Goal: Task Accomplishment & Management: Use online tool/utility

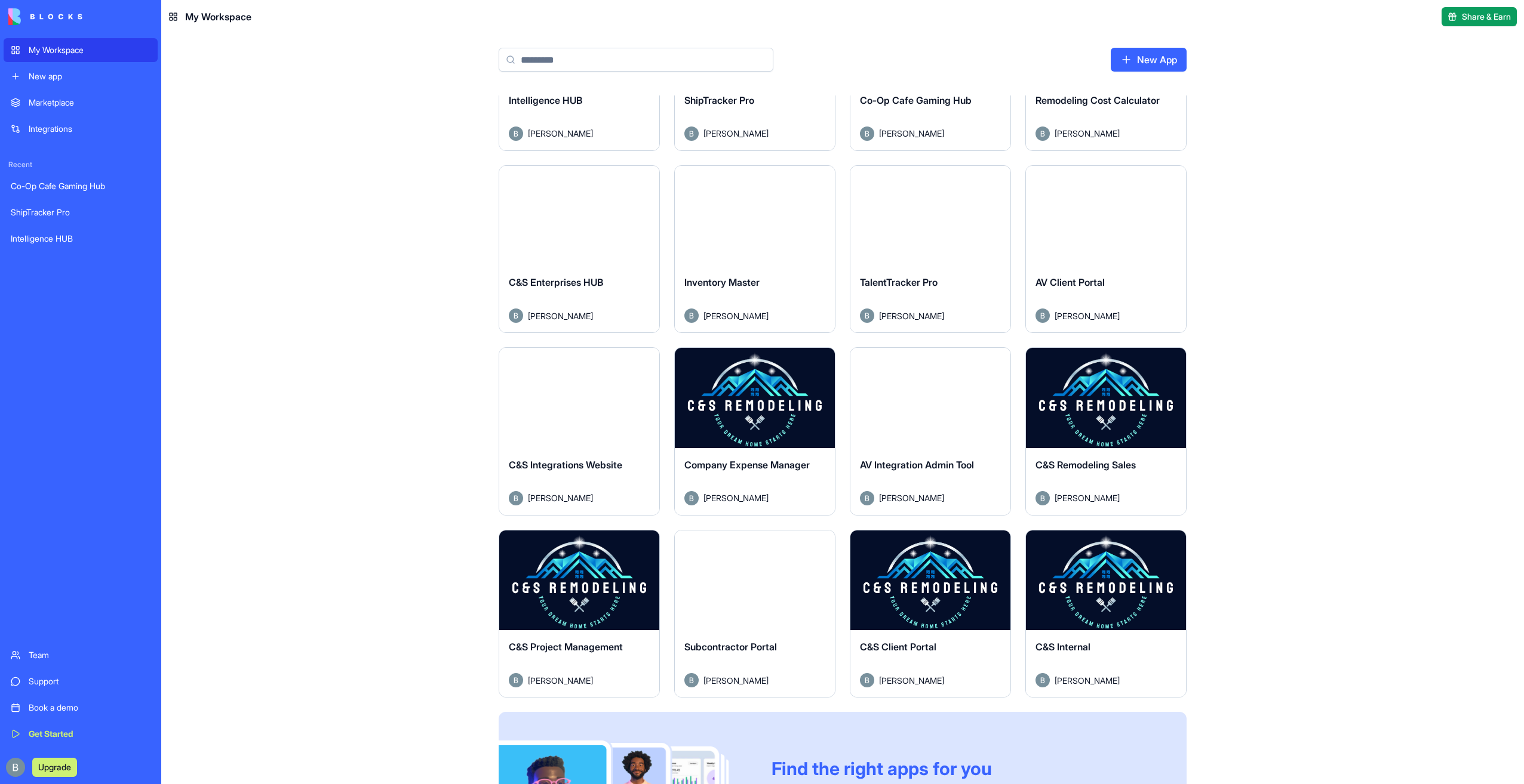
scroll to position [251, 0]
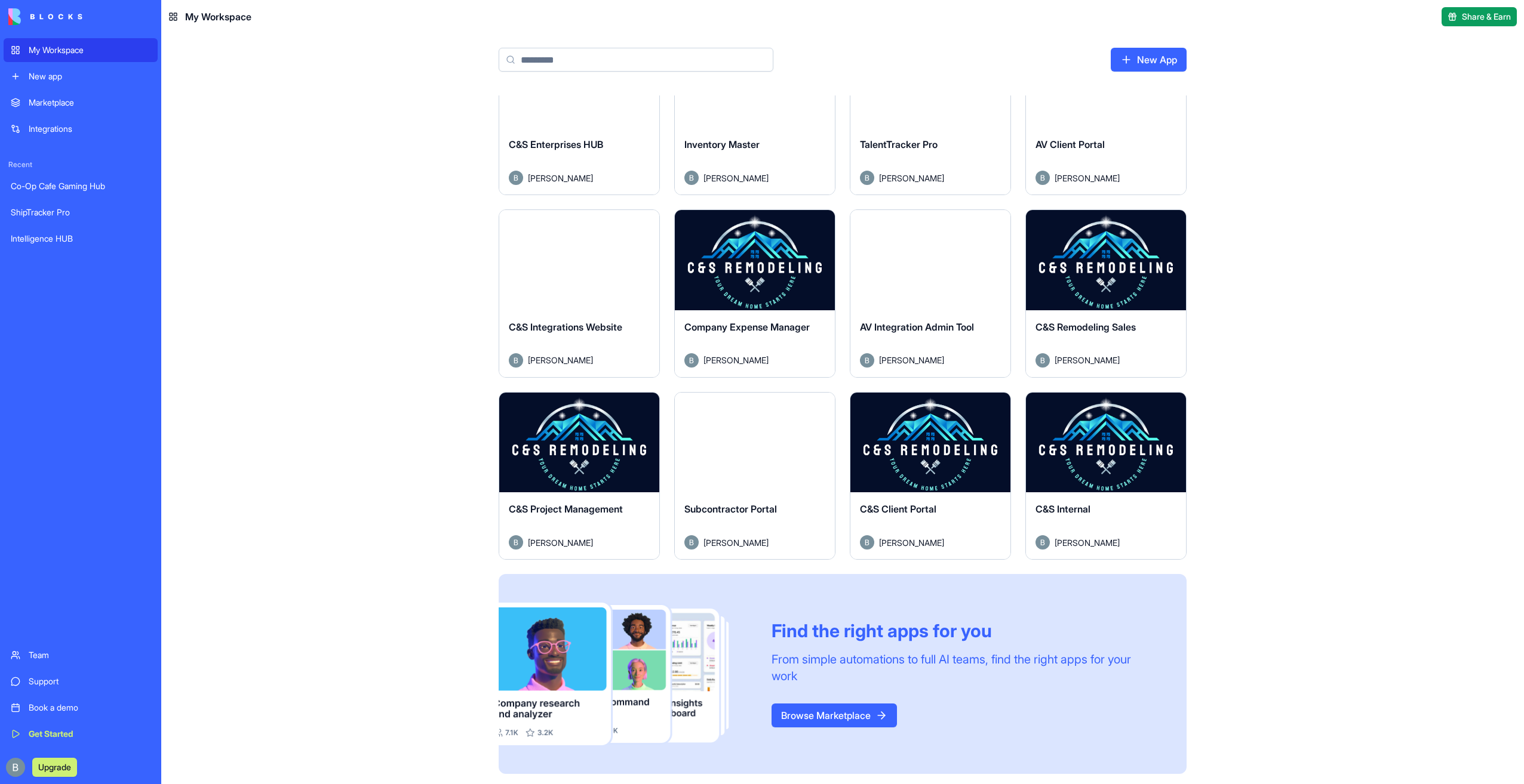
click at [936, 447] on button "Launch" at bounding box center [931, 442] width 90 height 24
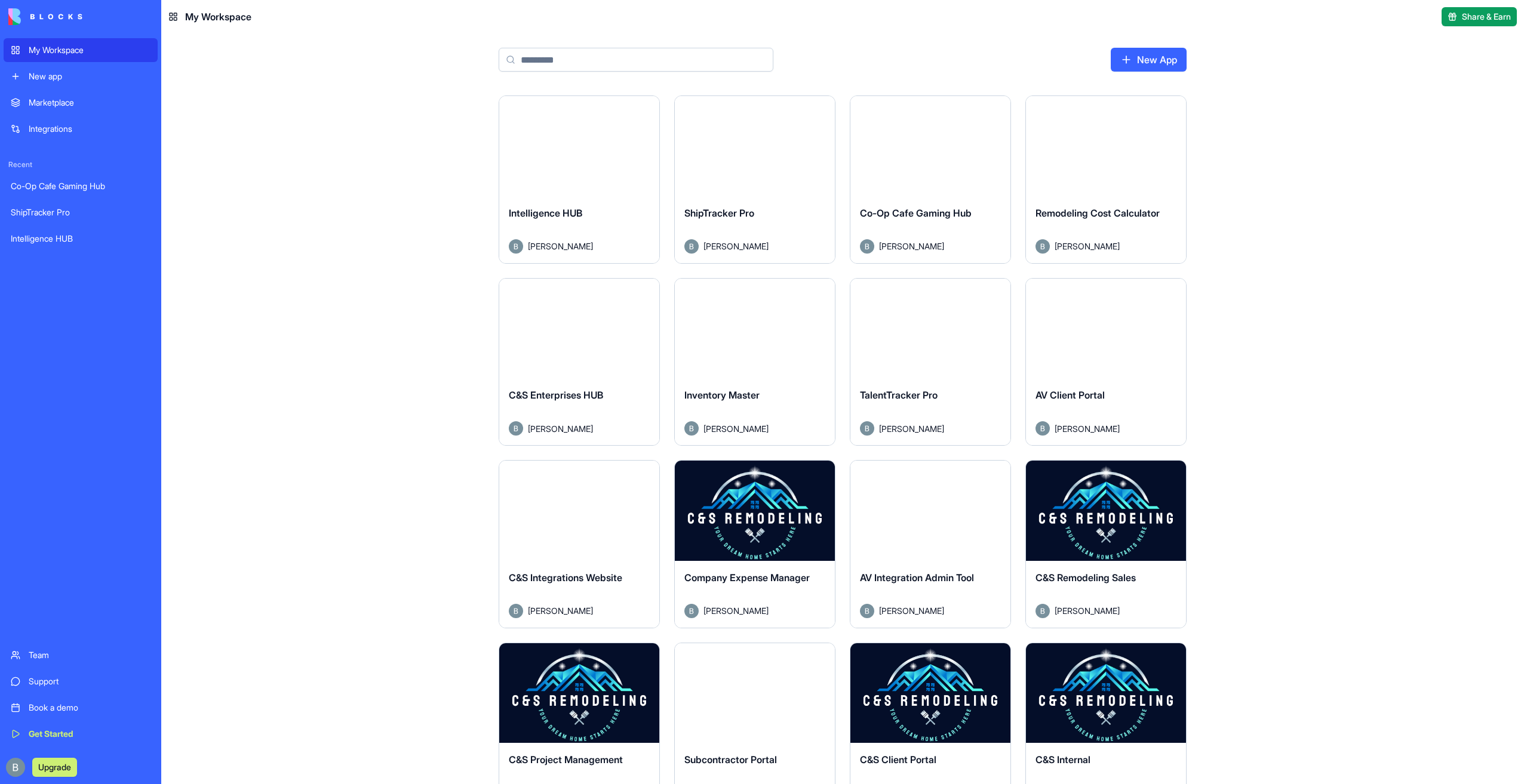
scroll to position [251, 0]
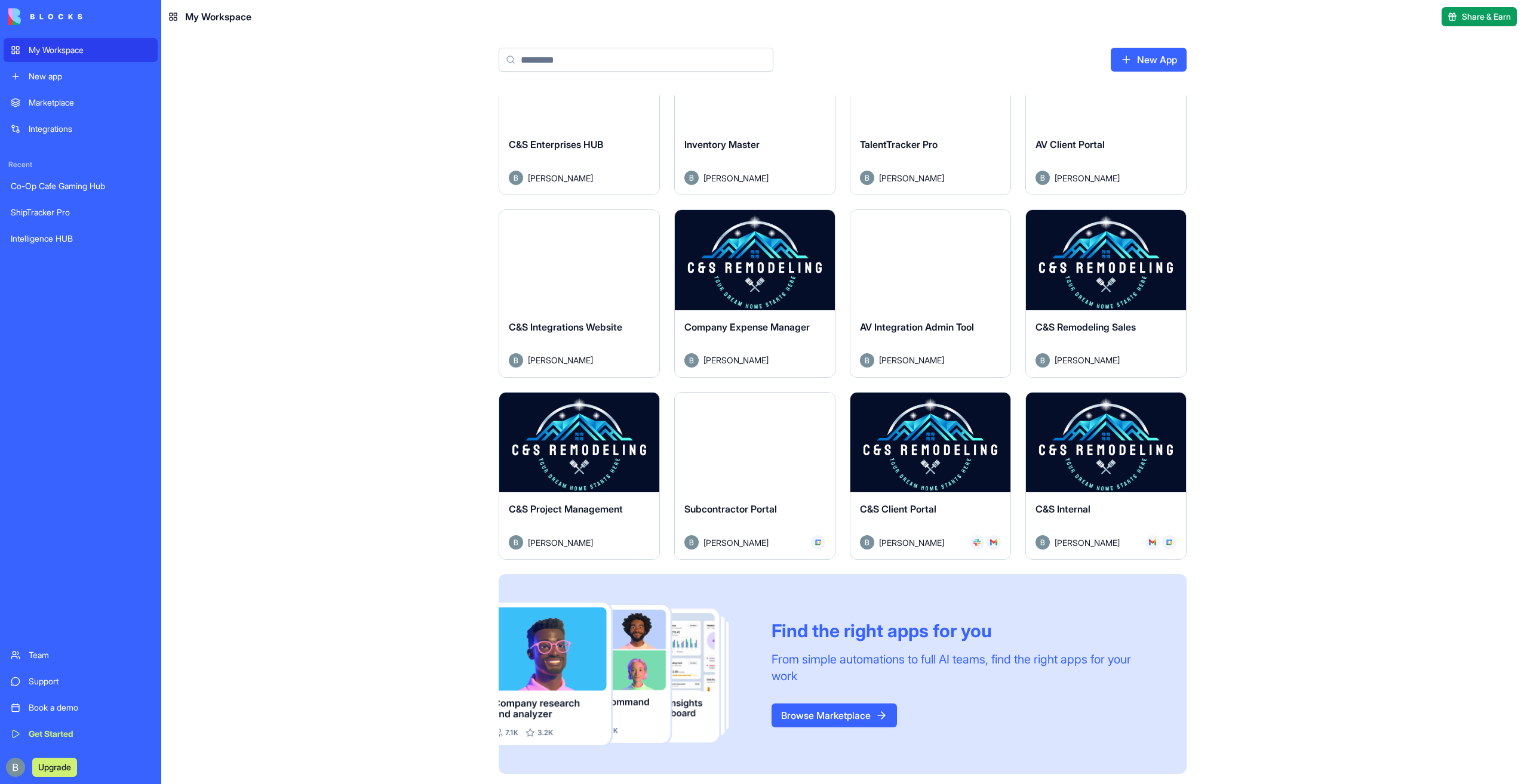
click at [597, 437] on button "Launch" at bounding box center [579, 442] width 90 height 24
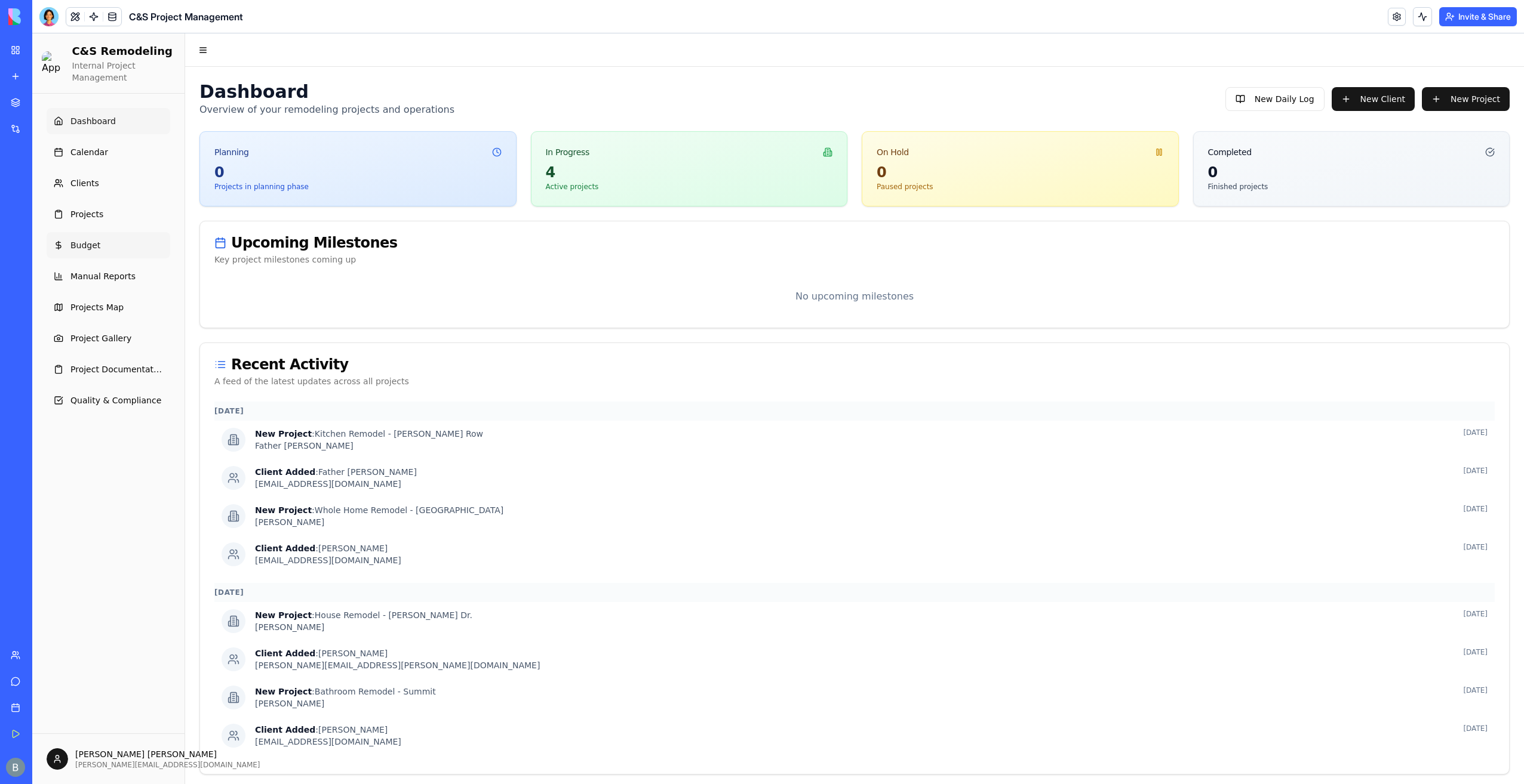
click at [117, 256] on link "Budget" at bounding box center [108, 246] width 124 height 27
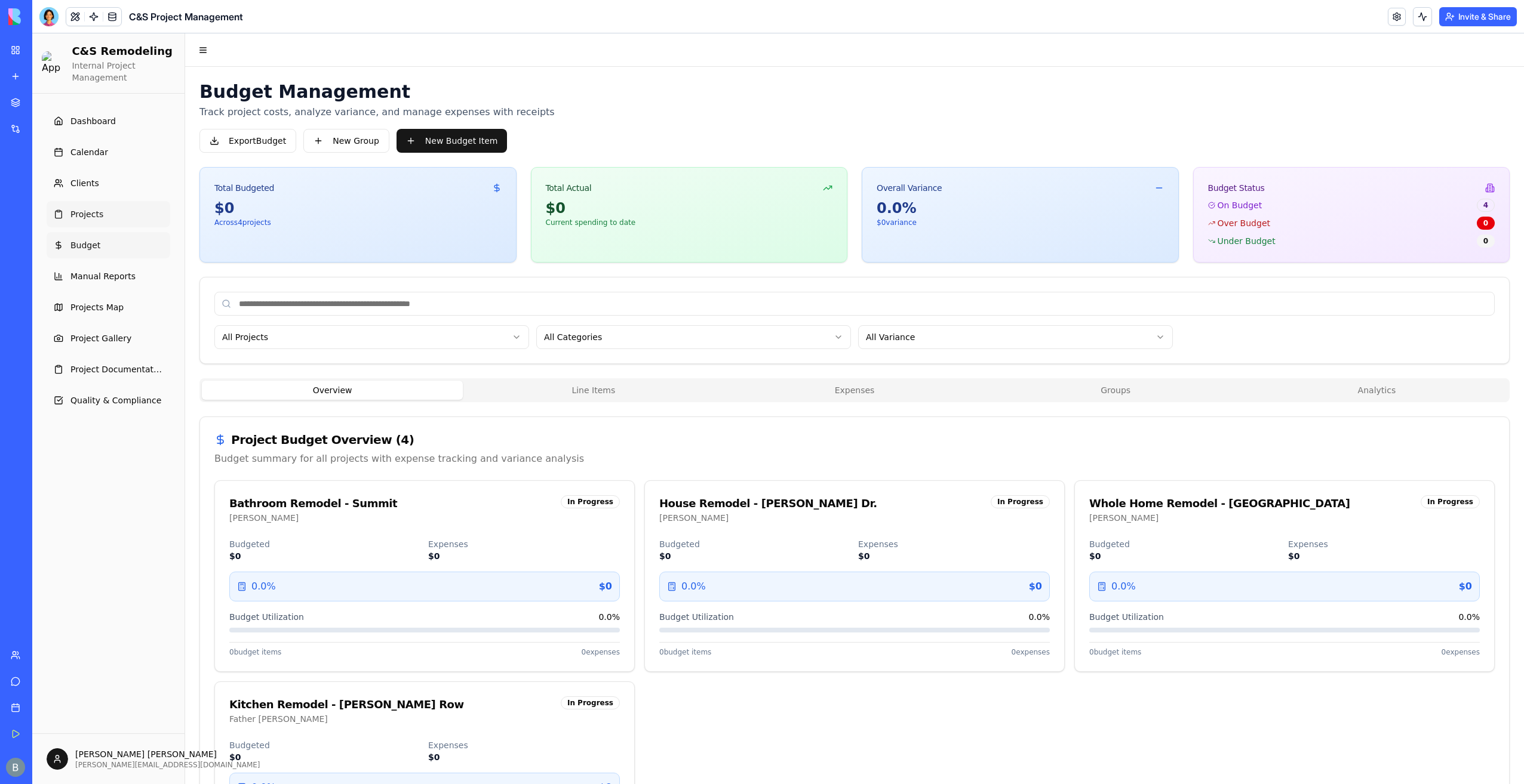
click at [108, 217] on link "Projects" at bounding box center [108, 214] width 124 height 27
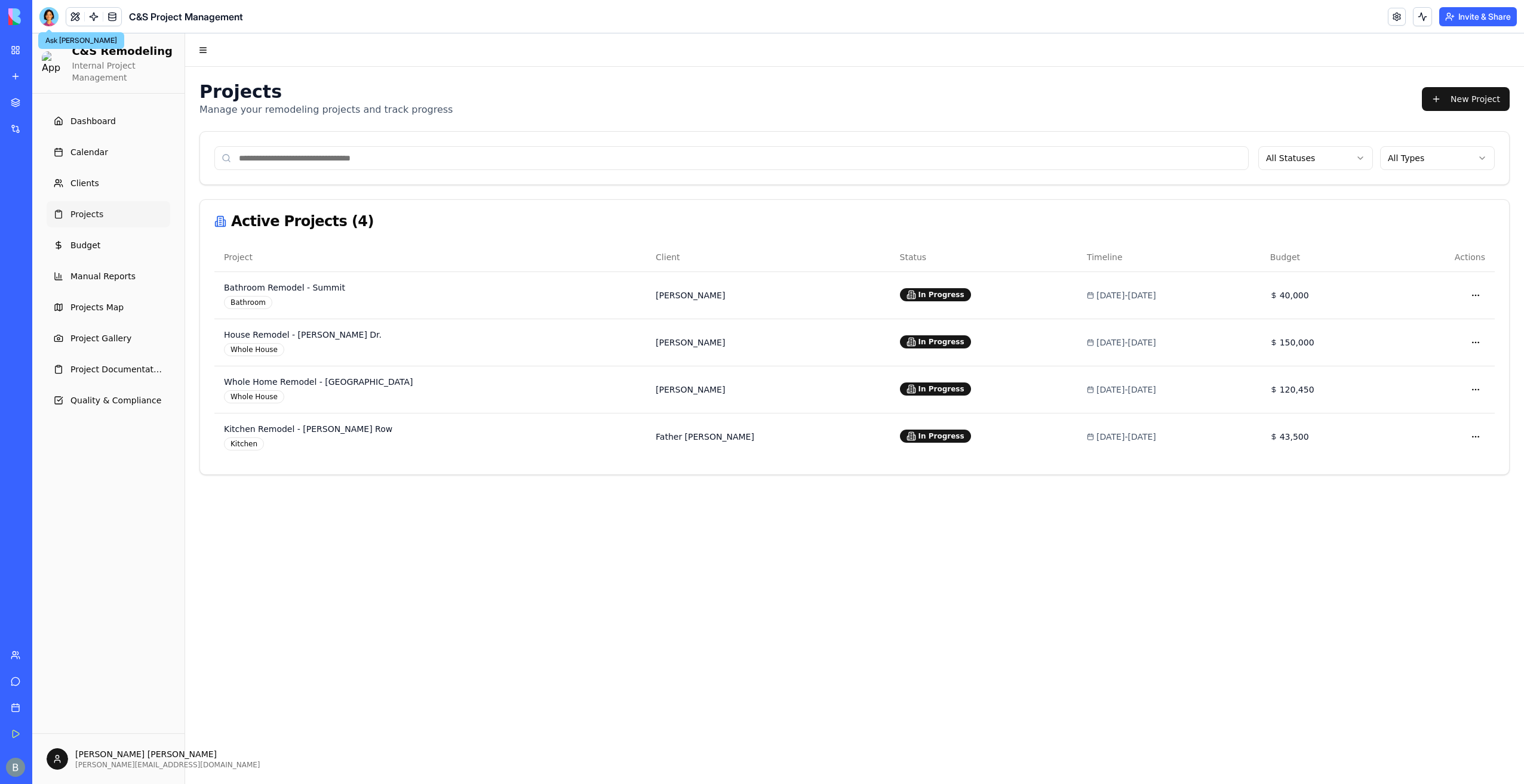
click at [51, 19] on div at bounding box center [48, 17] width 19 height 19
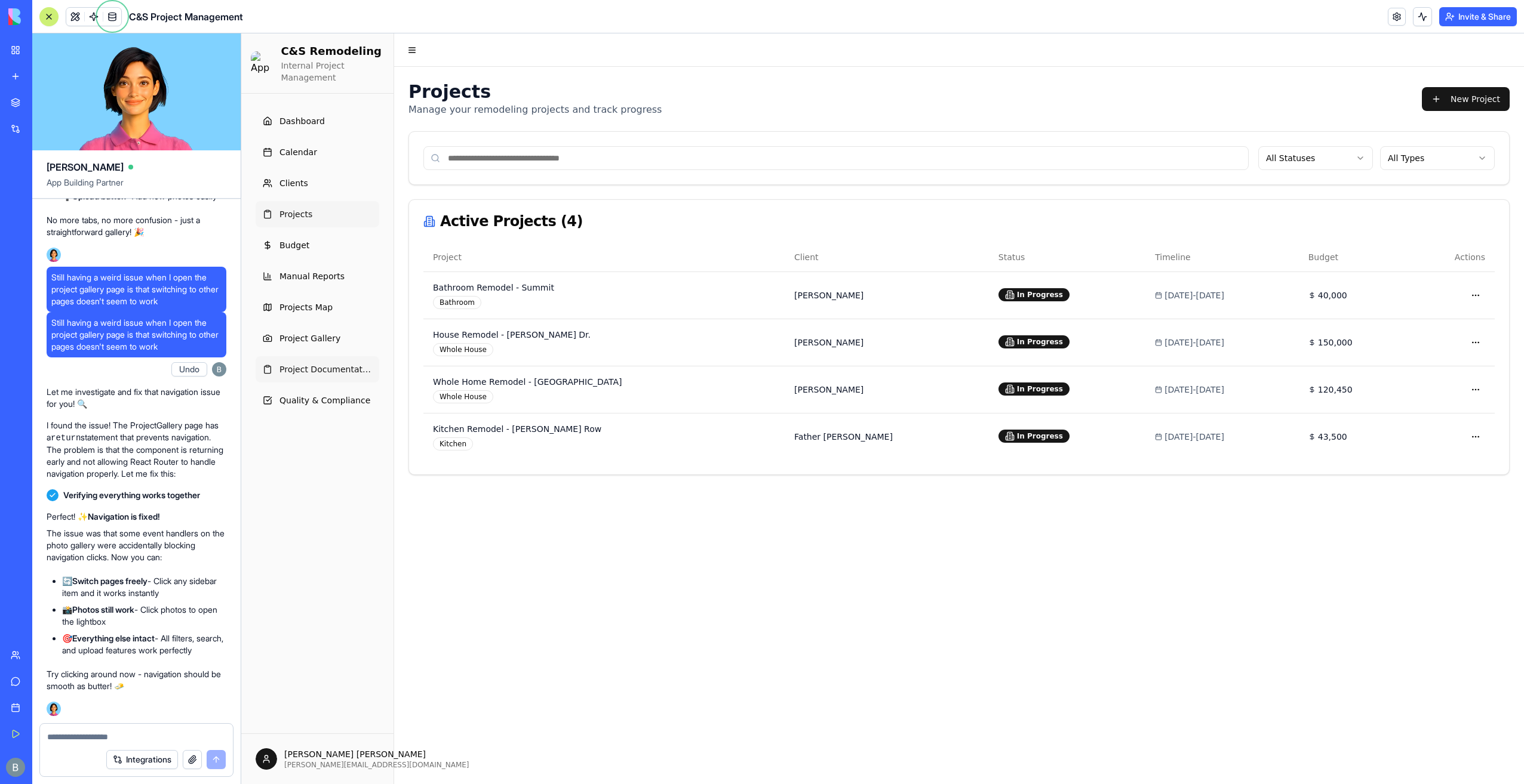
click at [318, 375] on link "Project Documentation" at bounding box center [317, 370] width 124 height 27
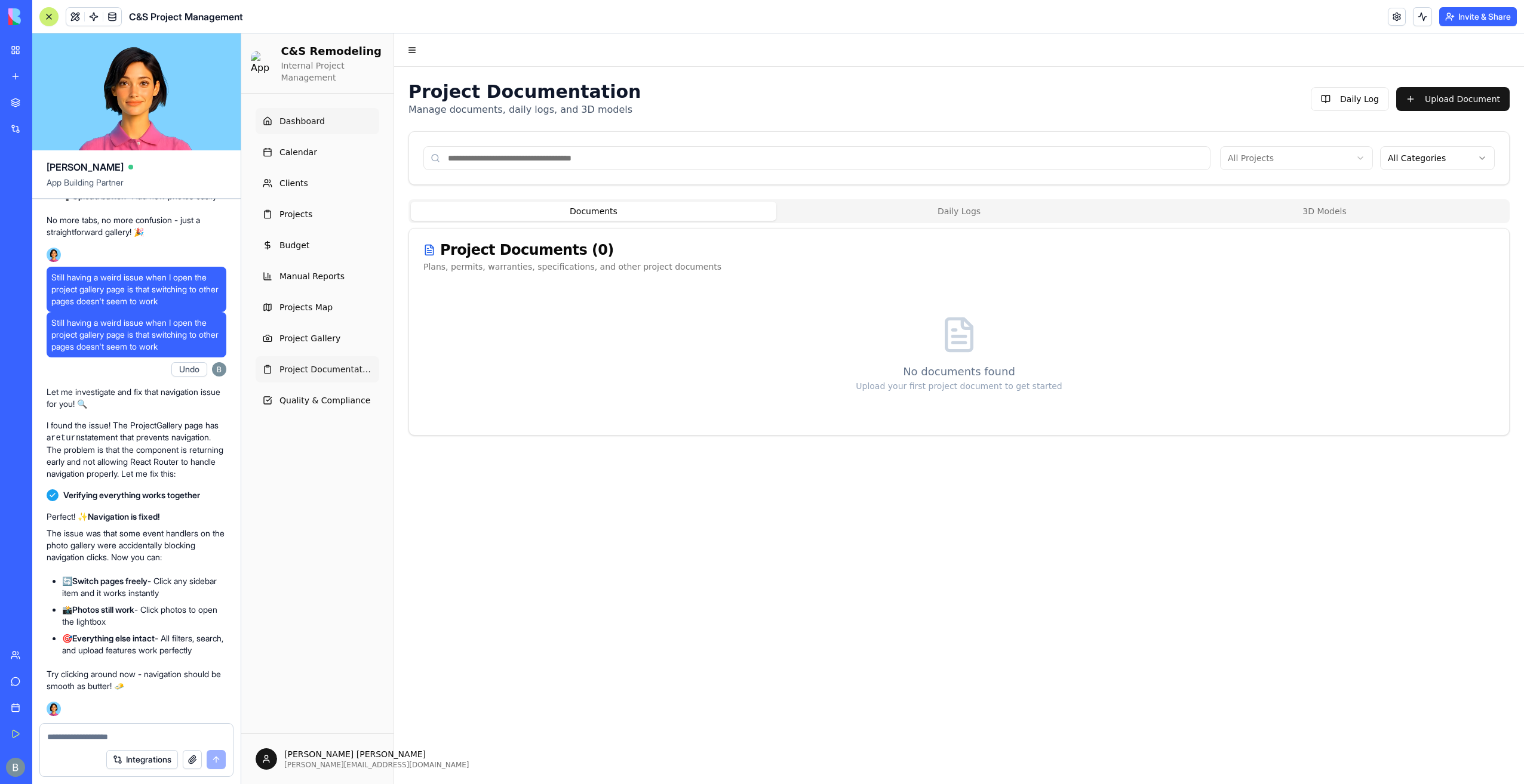
click at [308, 133] on link "Dashboard" at bounding box center [317, 121] width 124 height 27
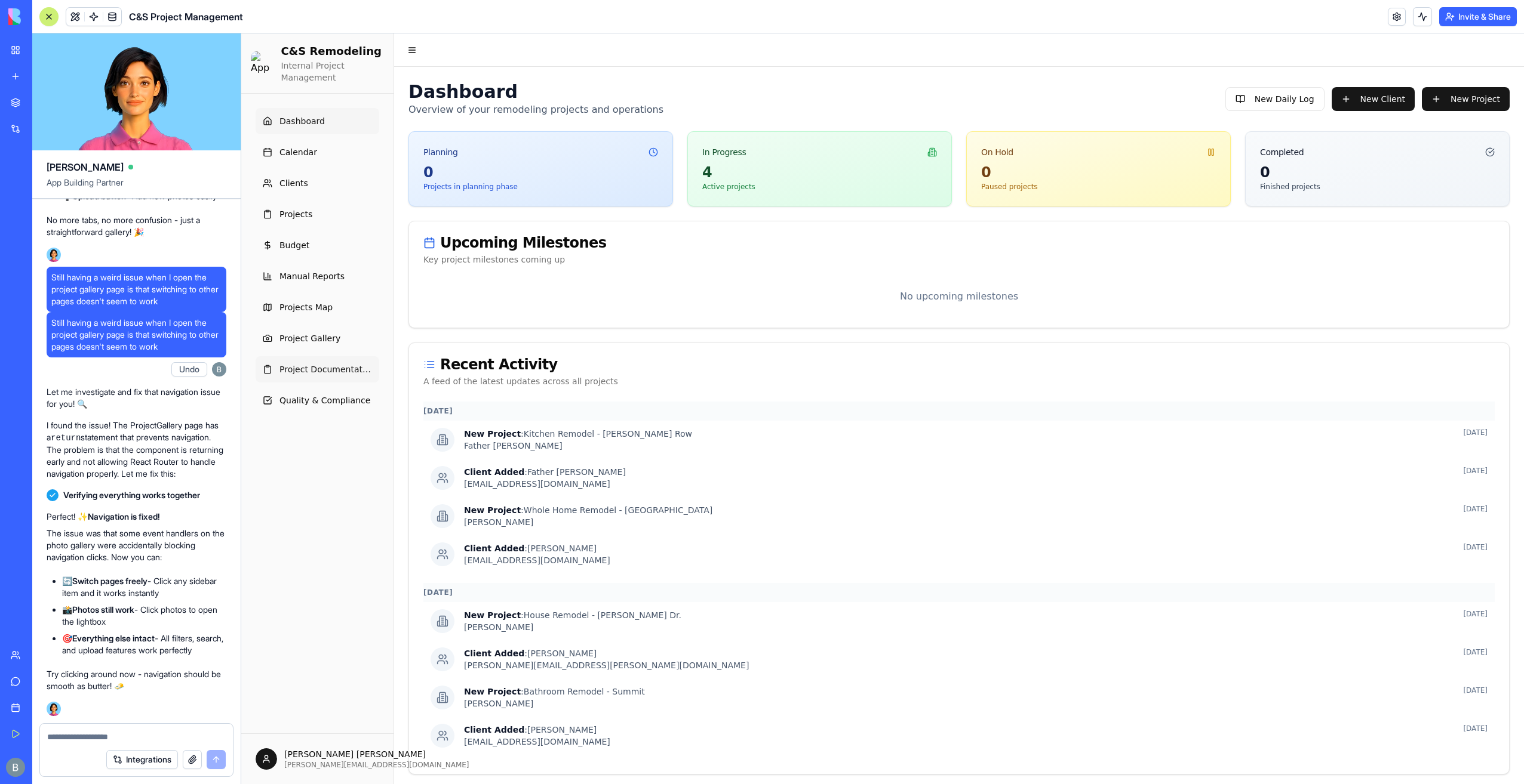
click at [345, 380] on link "Project Documentation" at bounding box center [317, 370] width 124 height 27
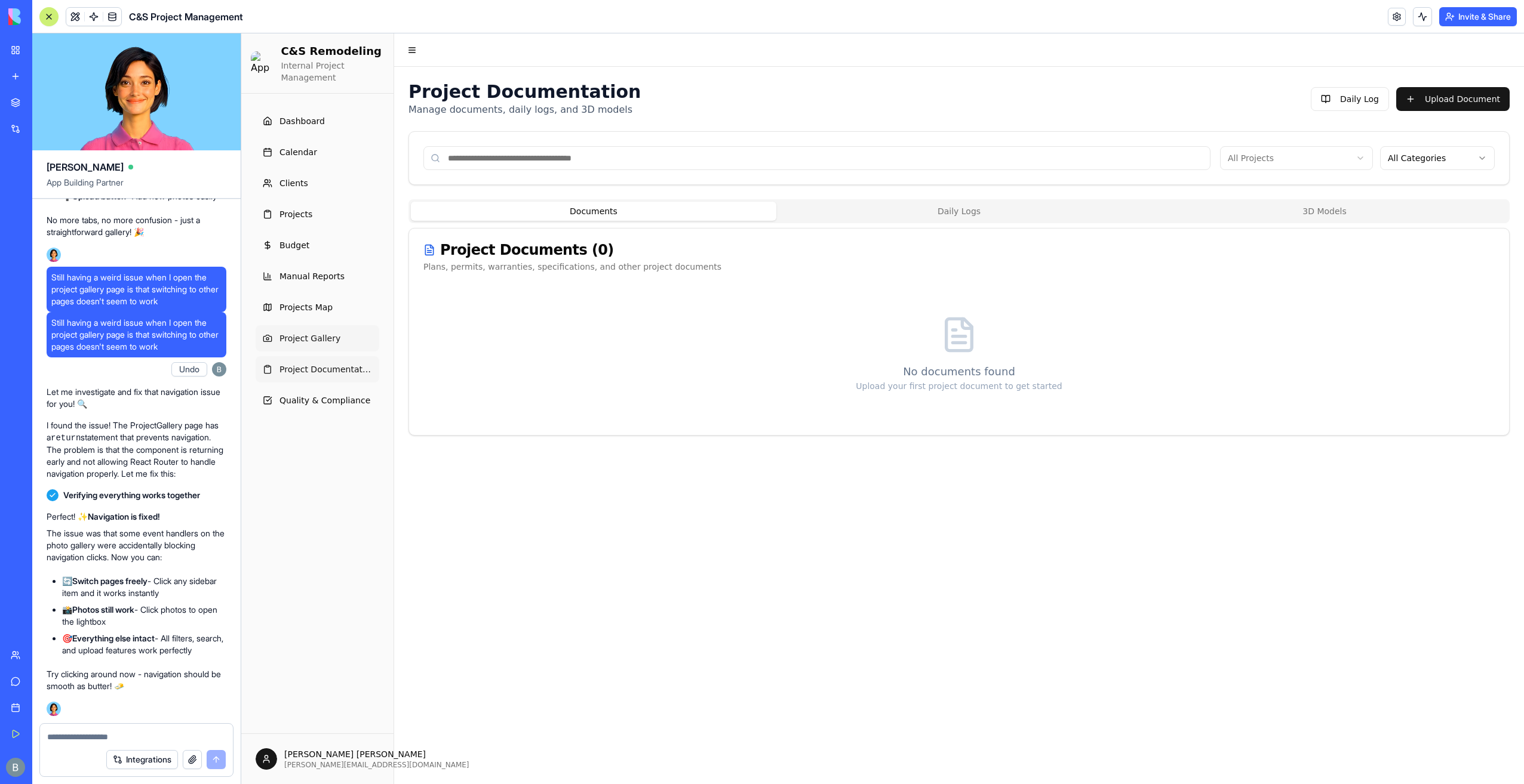
click at [344, 339] on link "Project Gallery" at bounding box center [317, 338] width 124 height 27
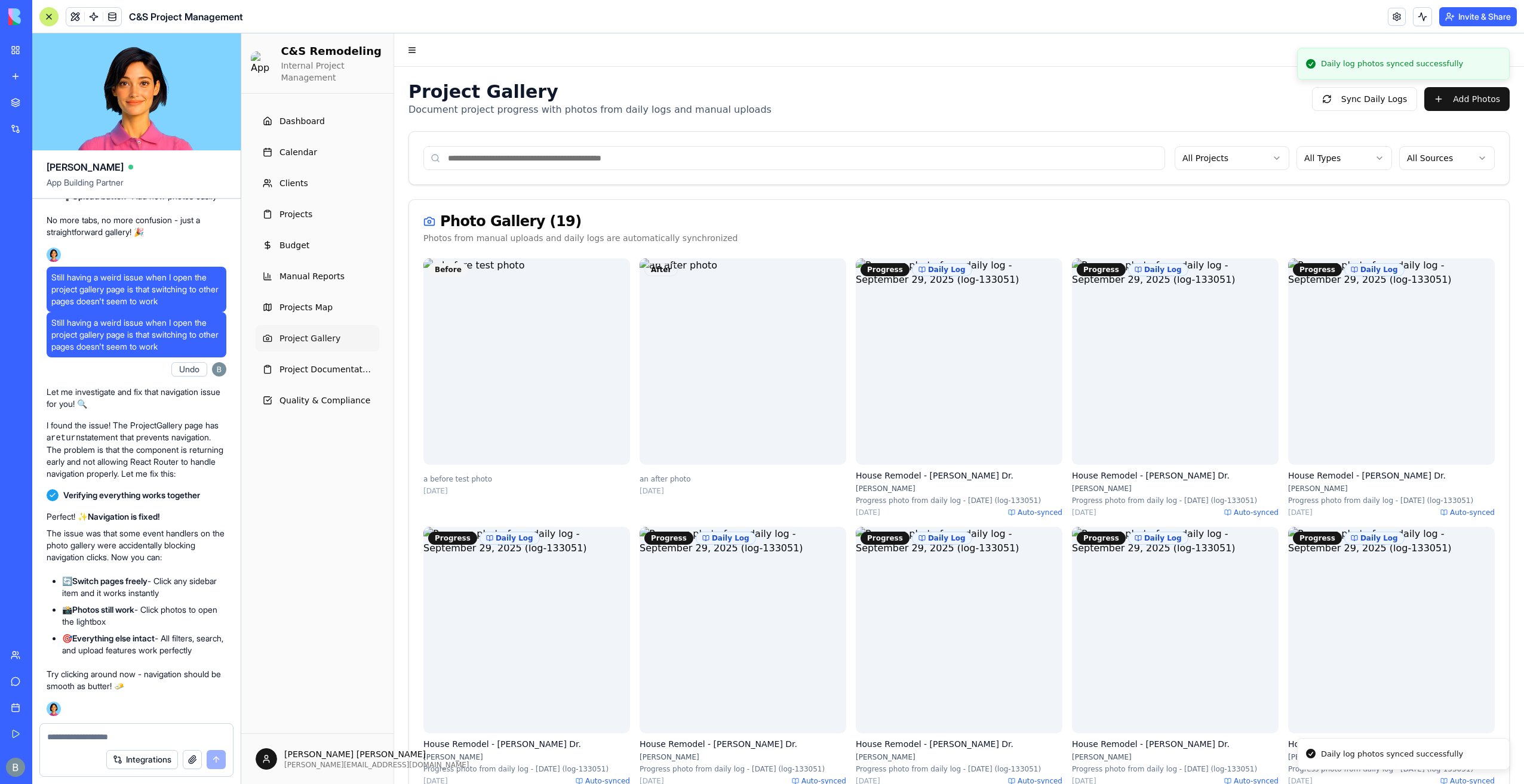
click at [143, 727] on div at bounding box center [136, 733] width 193 height 19
click at [98, 741] on textarea at bounding box center [136, 737] width 178 height 12
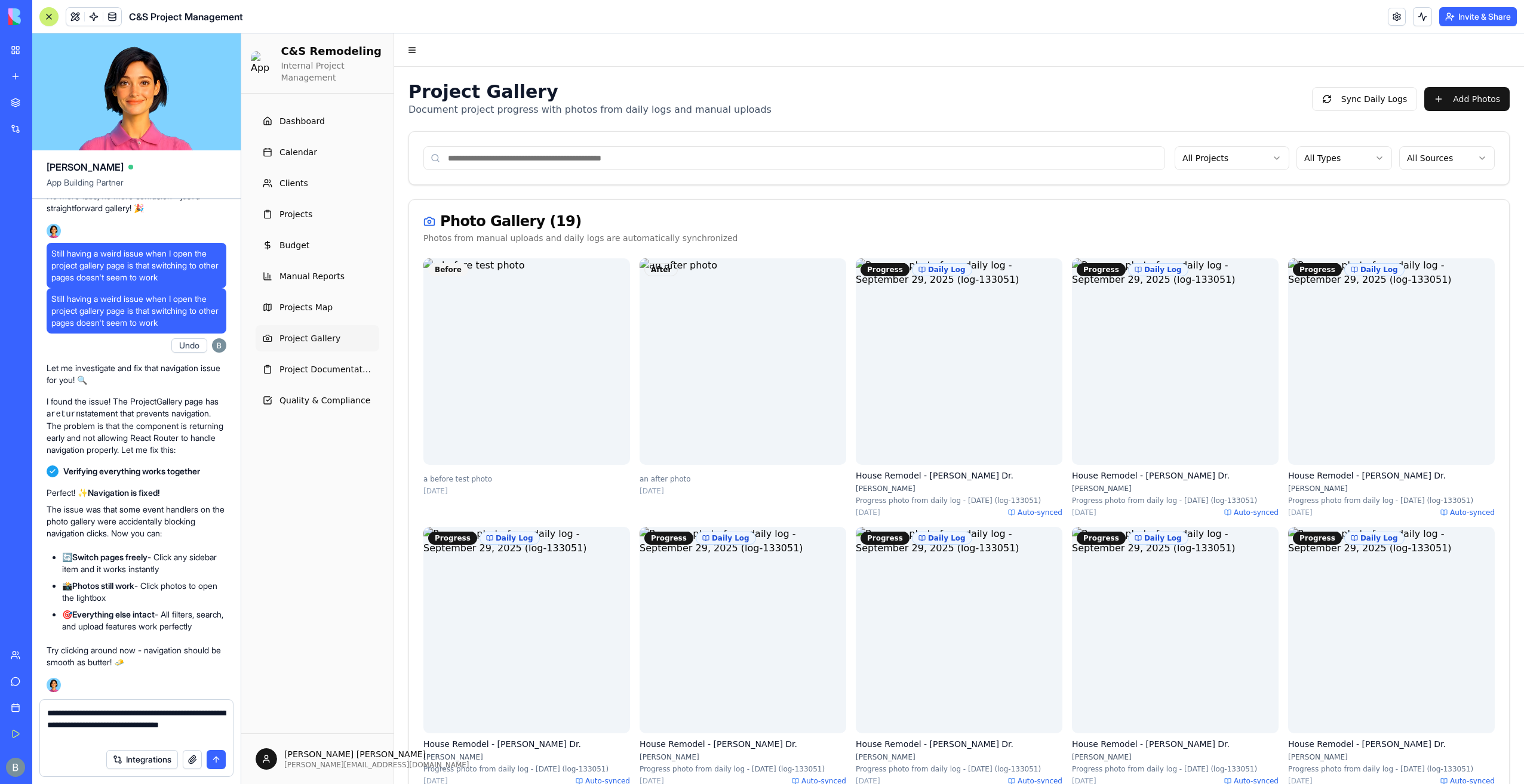
type textarea "**********"
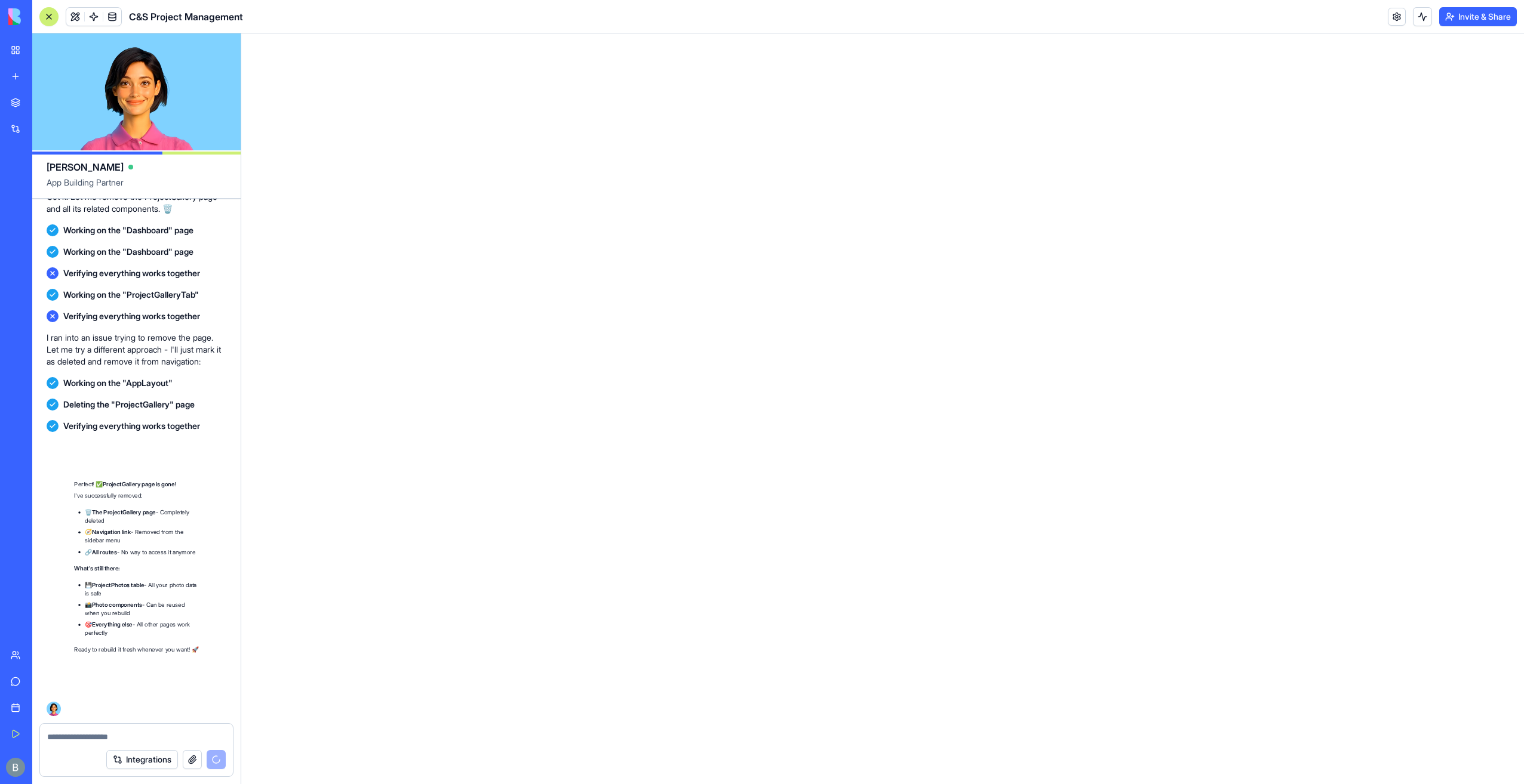
scroll to position [128346, 0]
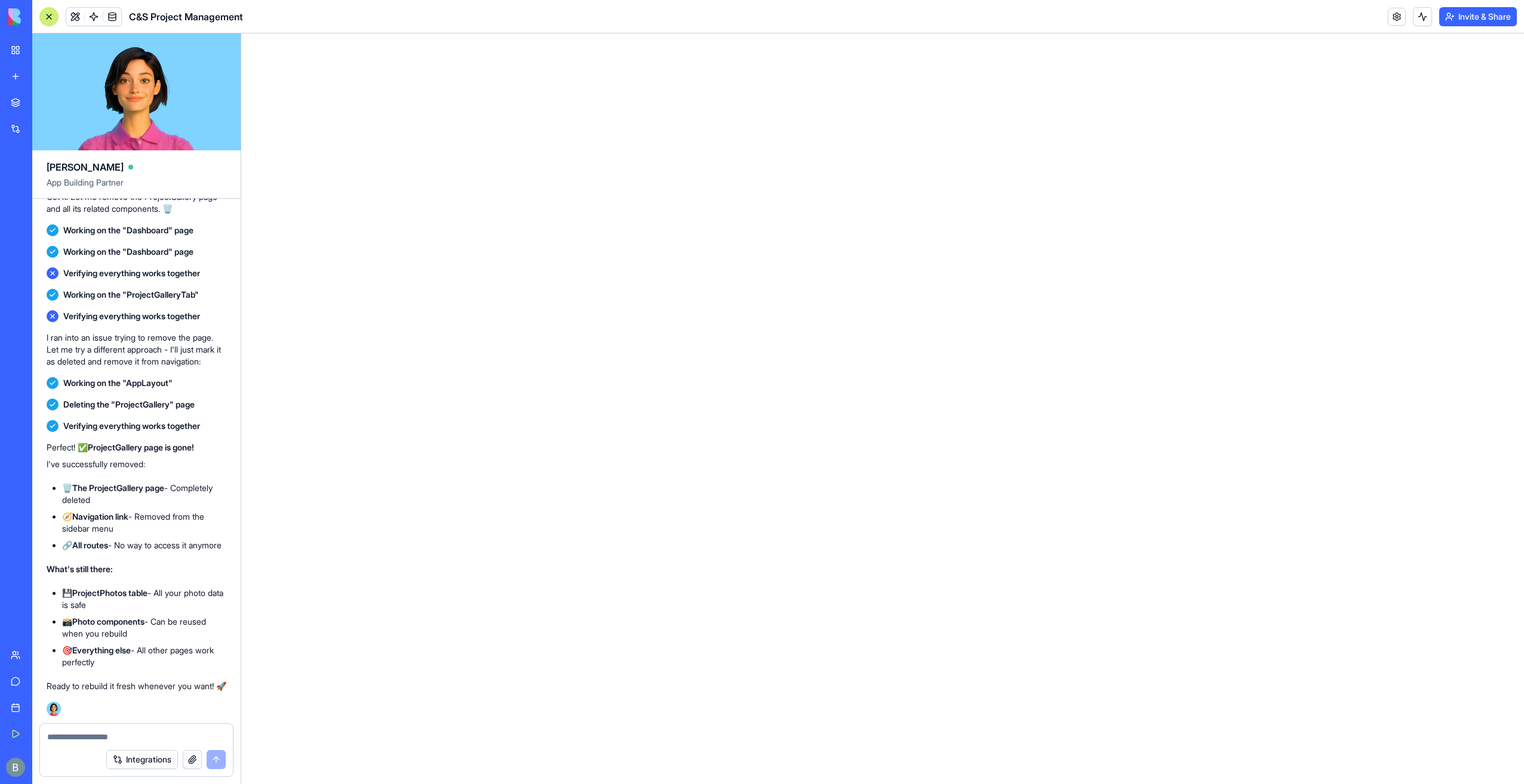
click at [125, 735] on textarea at bounding box center [137, 737] width 179 height 12
click at [123, 743] on textarea at bounding box center [137, 737] width 179 height 12
click at [123, 741] on textarea at bounding box center [137, 737] width 179 height 12
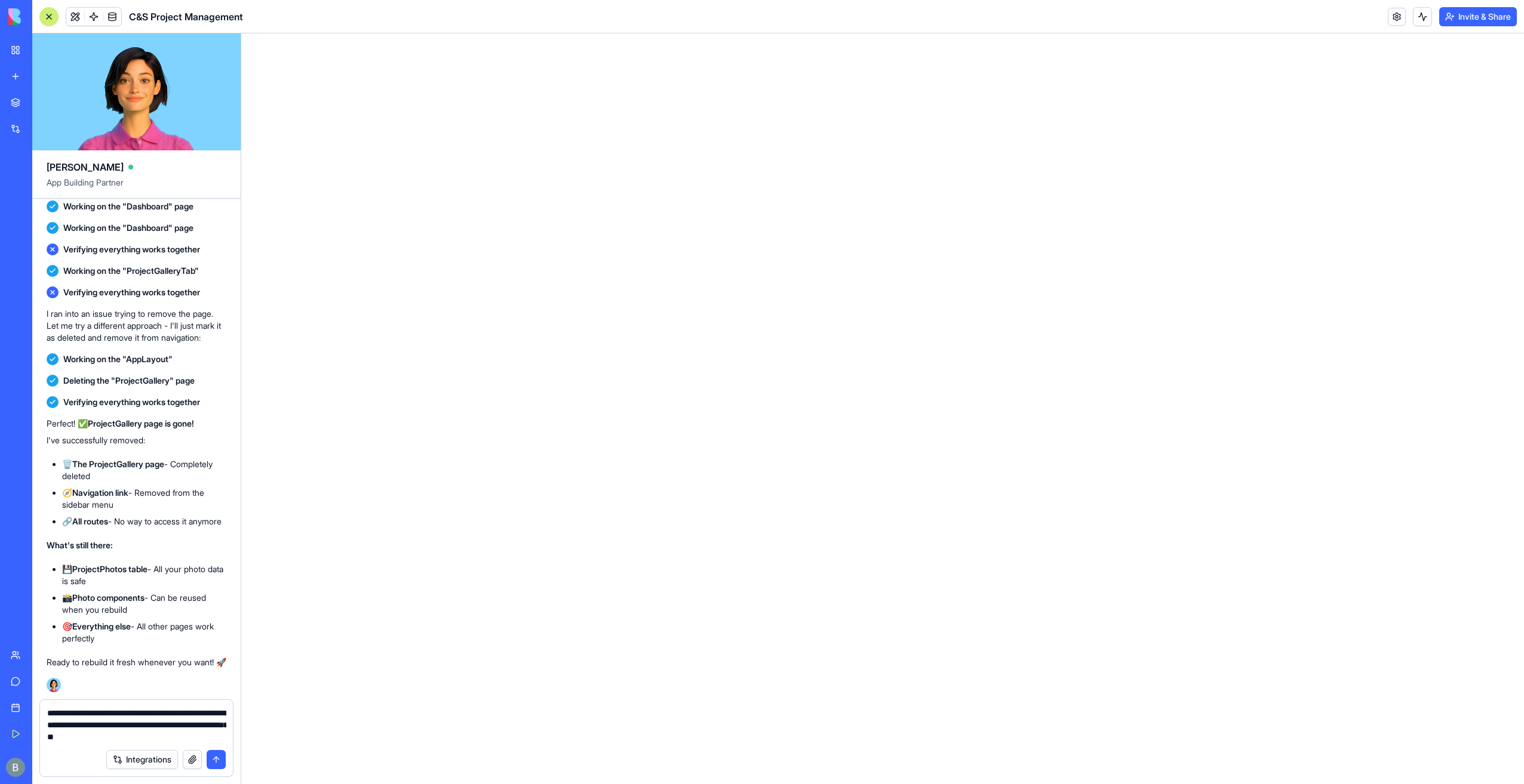
type textarea "**********"
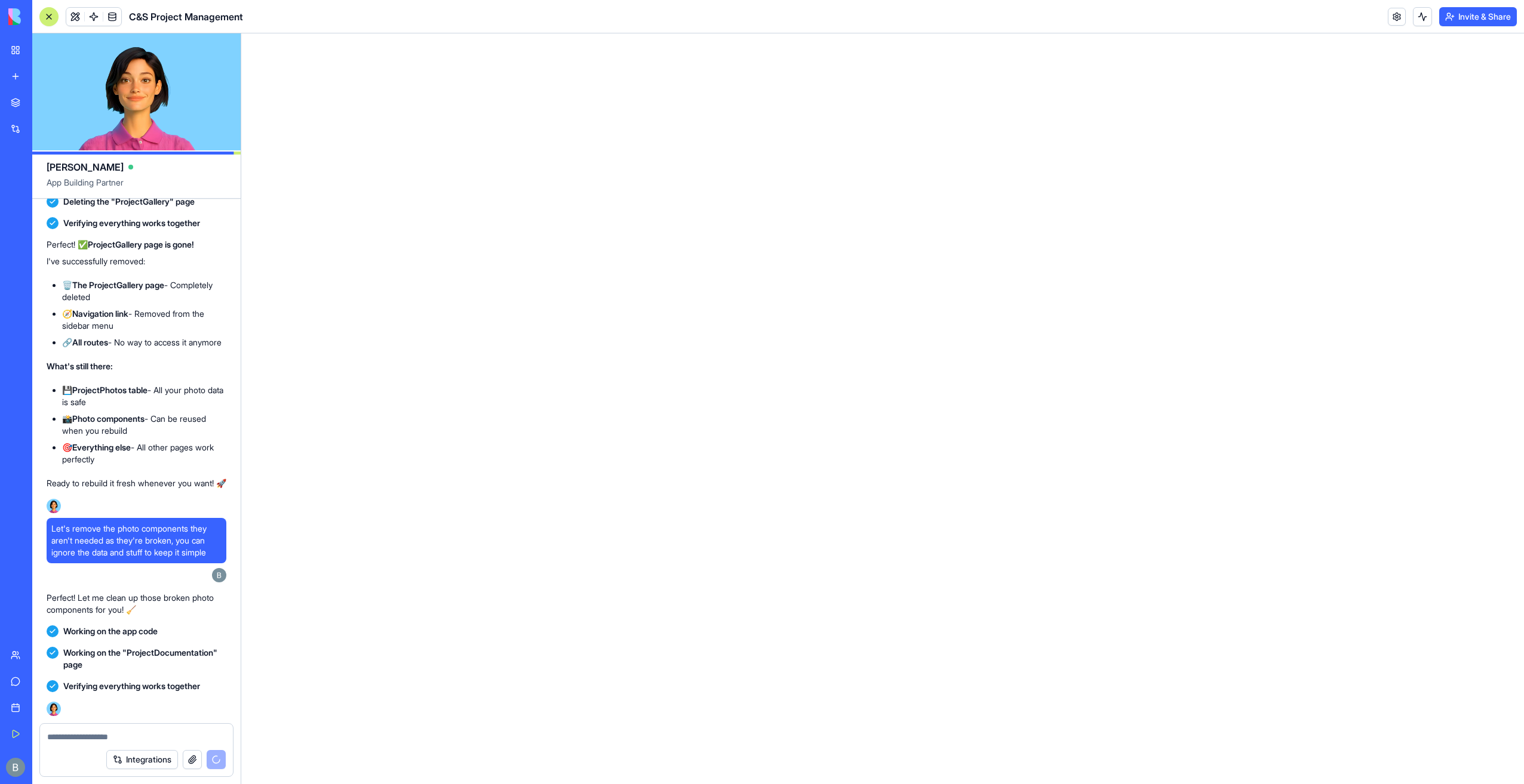
scroll to position [128831, 0]
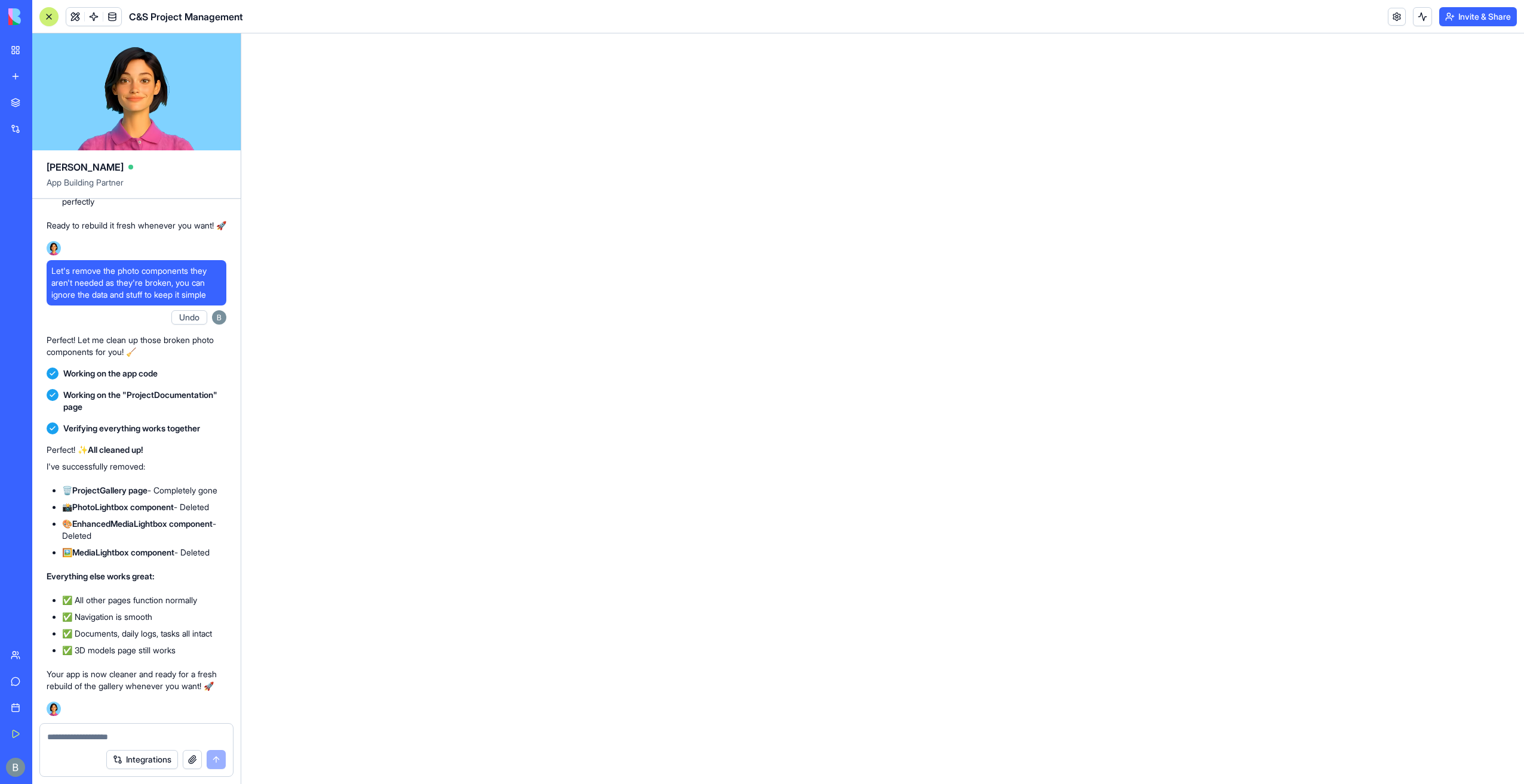
click at [113, 735] on textarea at bounding box center [137, 737] width 179 height 12
click at [114, 19] on span at bounding box center [112, 17] width 33 height 33
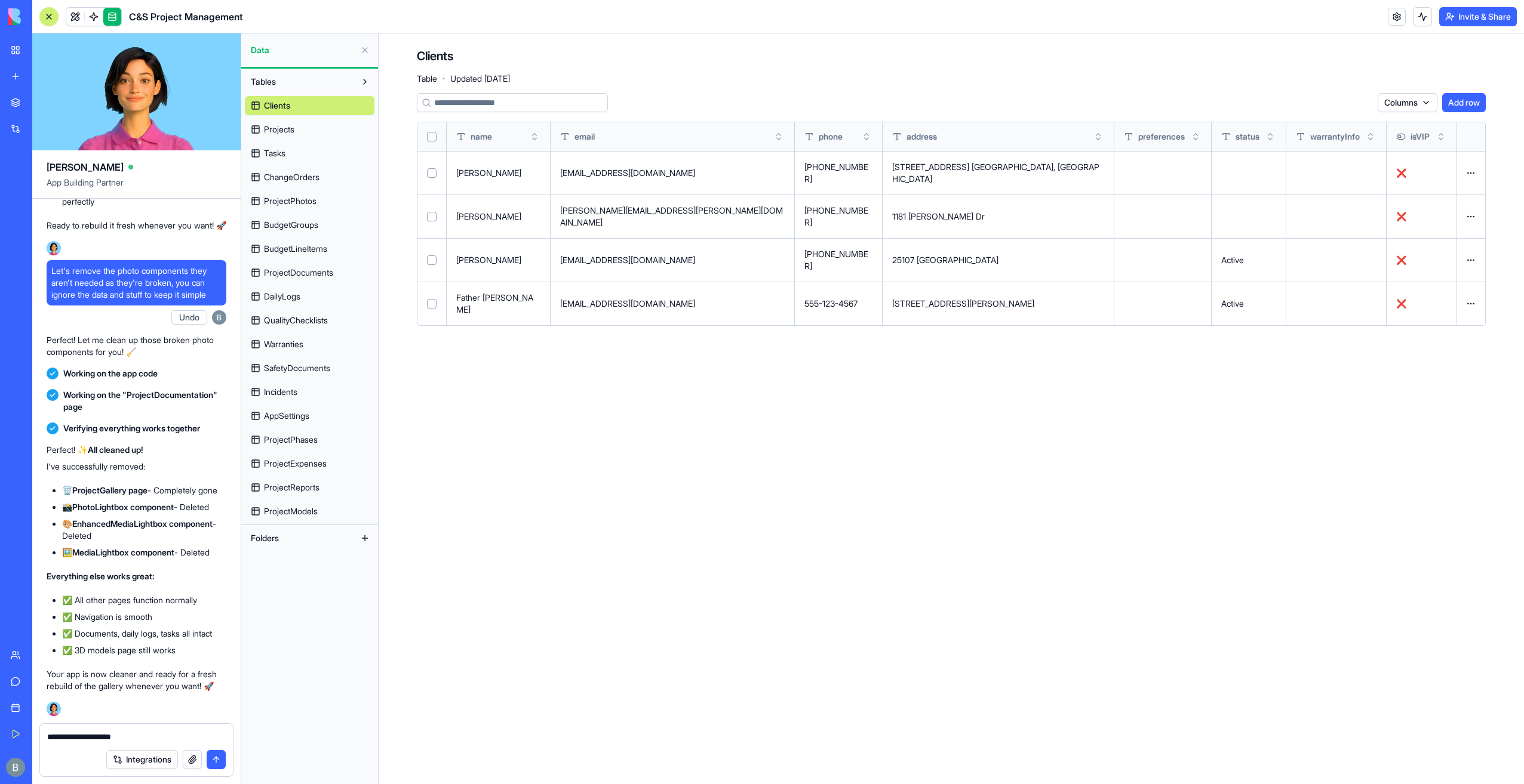
click at [327, 207] on link "ProjectPhotos" at bounding box center [310, 201] width 129 height 19
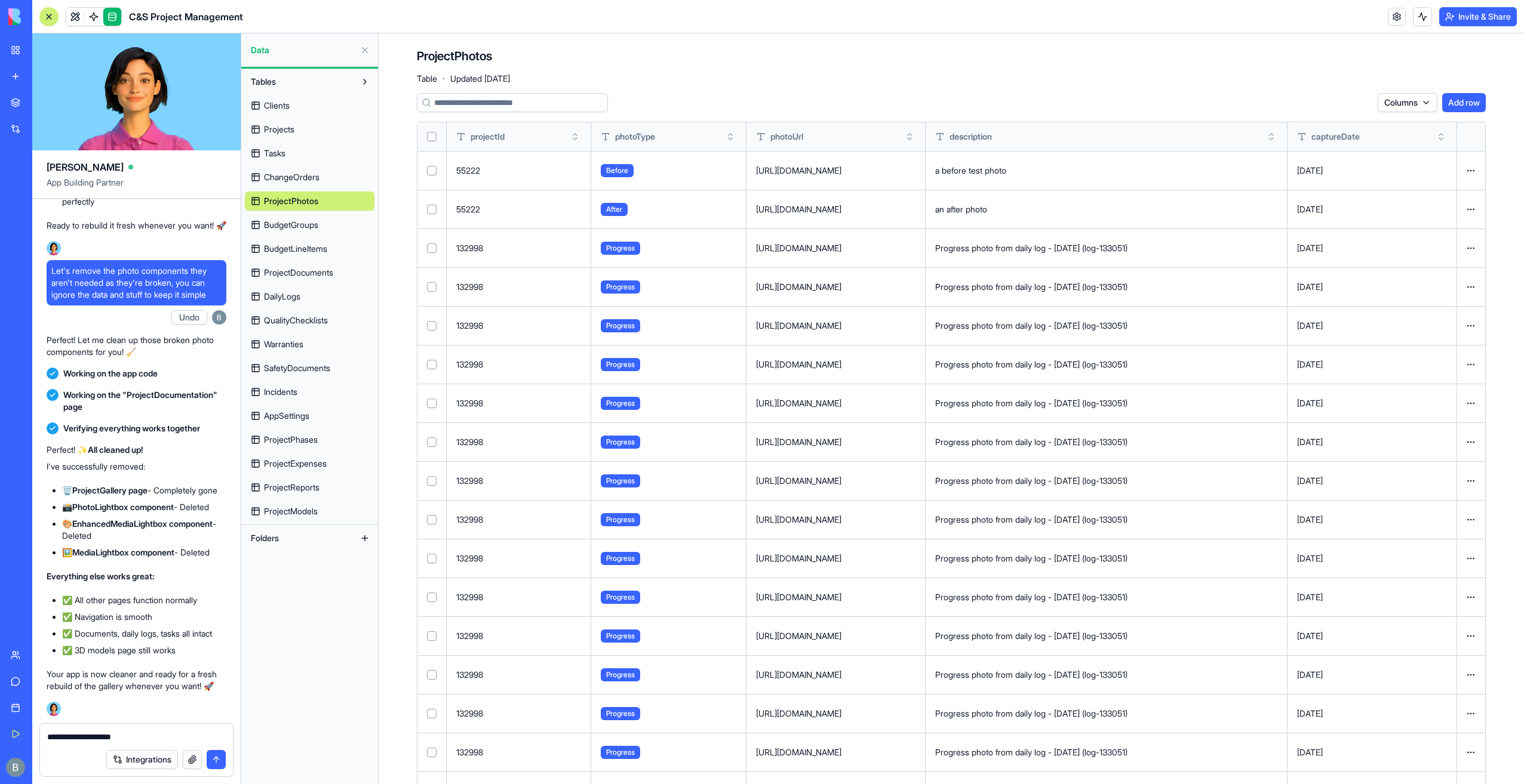
click at [332, 301] on link "DailyLogs" at bounding box center [310, 296] width 129 height 19
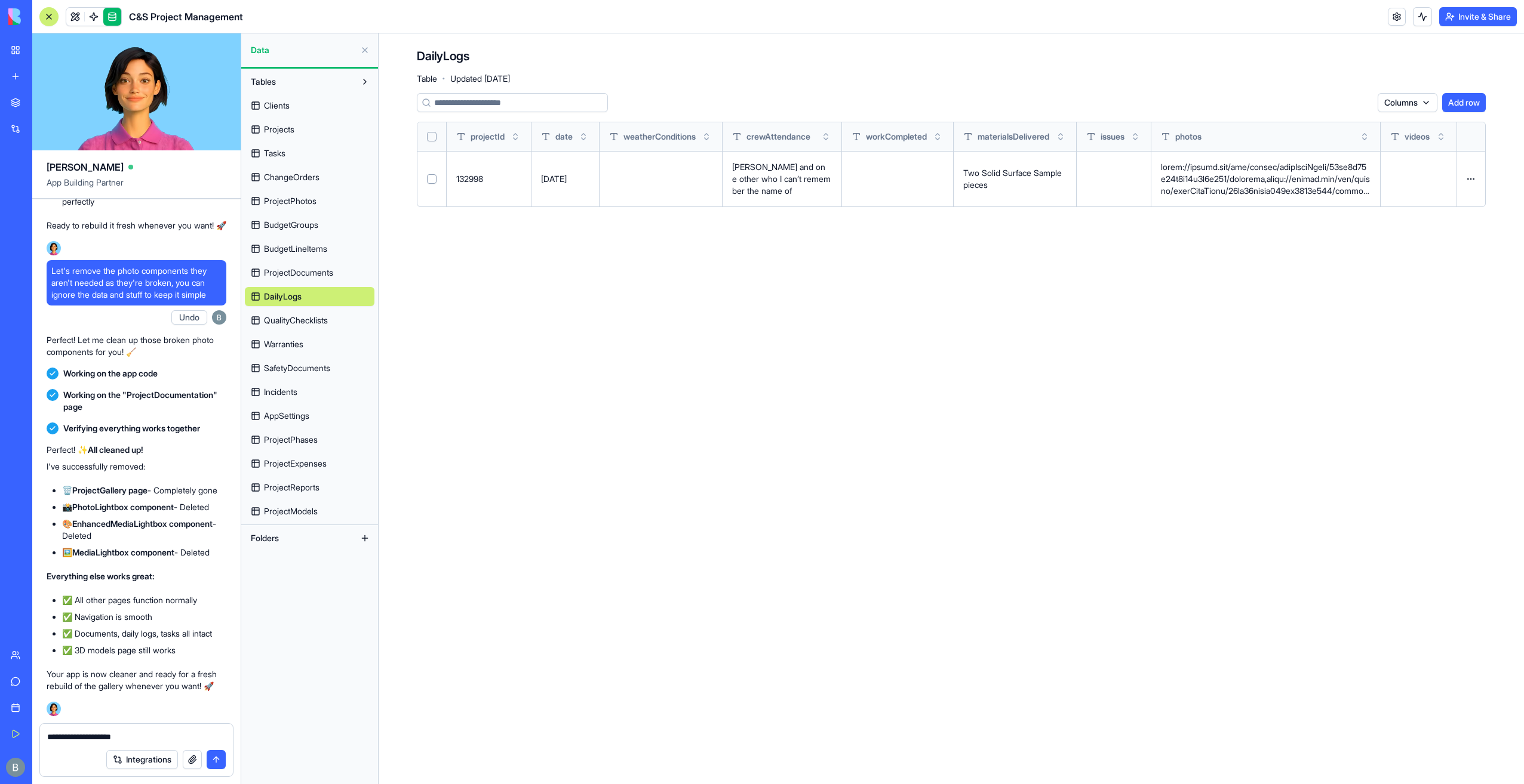
click at [278, 206] on span "ProjectPhotos" at bounding box center [290, 201] width 52 height 12
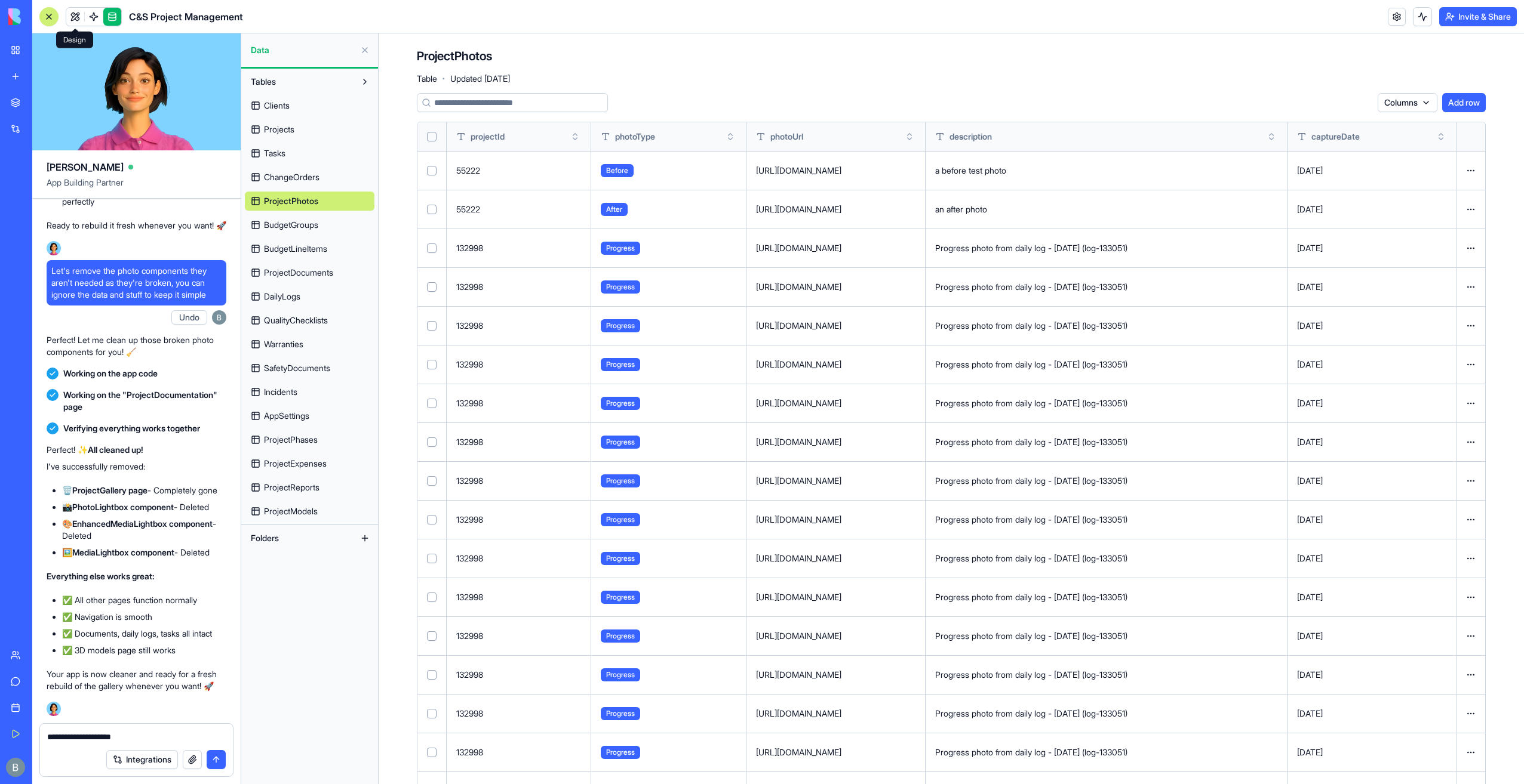
click at [74, 16] on link at bounding box center [76, 17] width 18 height 18
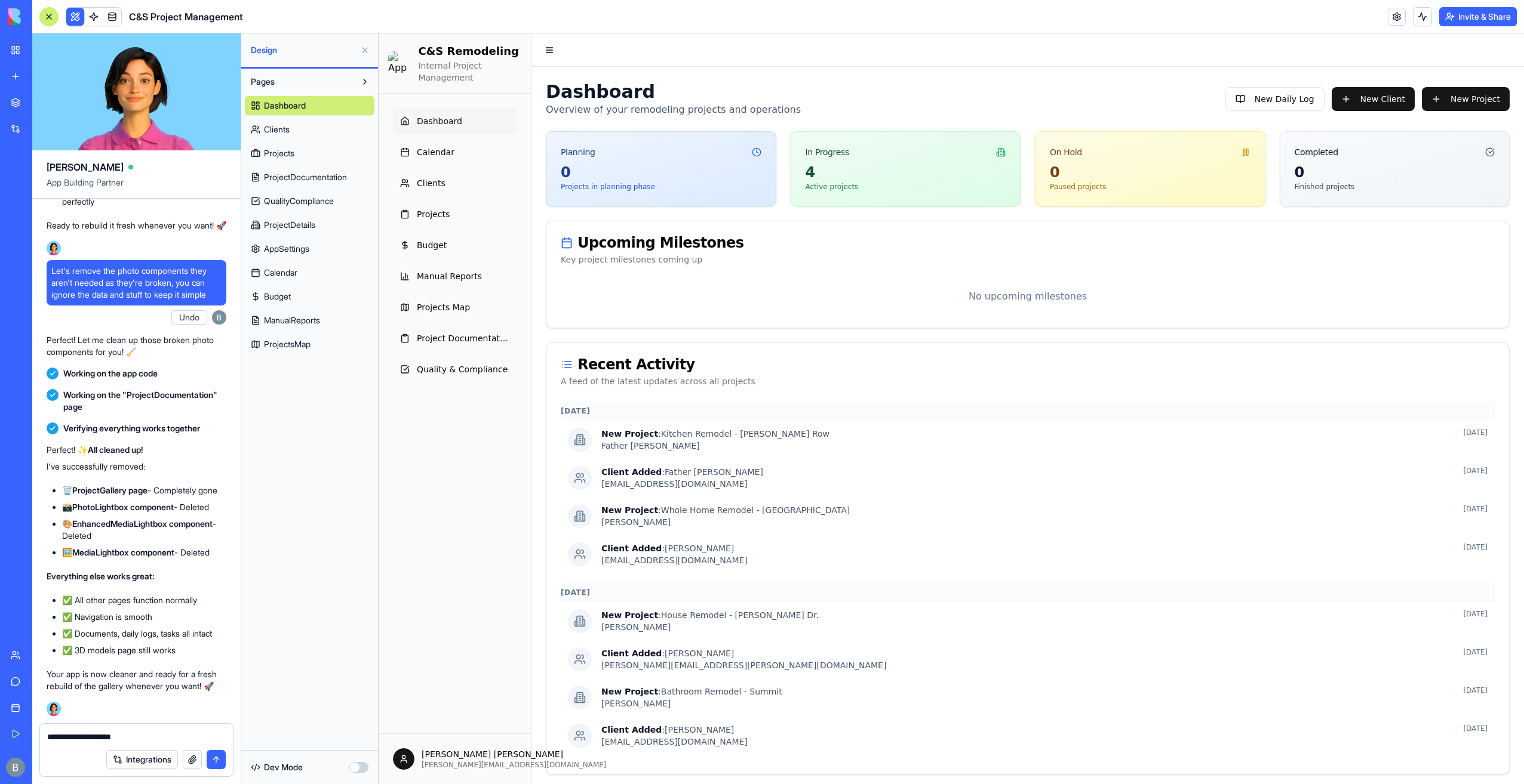
click at [131, 728] on div "**********" at bounding box center [136, 733] width 193 height 19
click at [149, 742] on textarea "**********" at bounding box center [137, 737] width 179 height 12
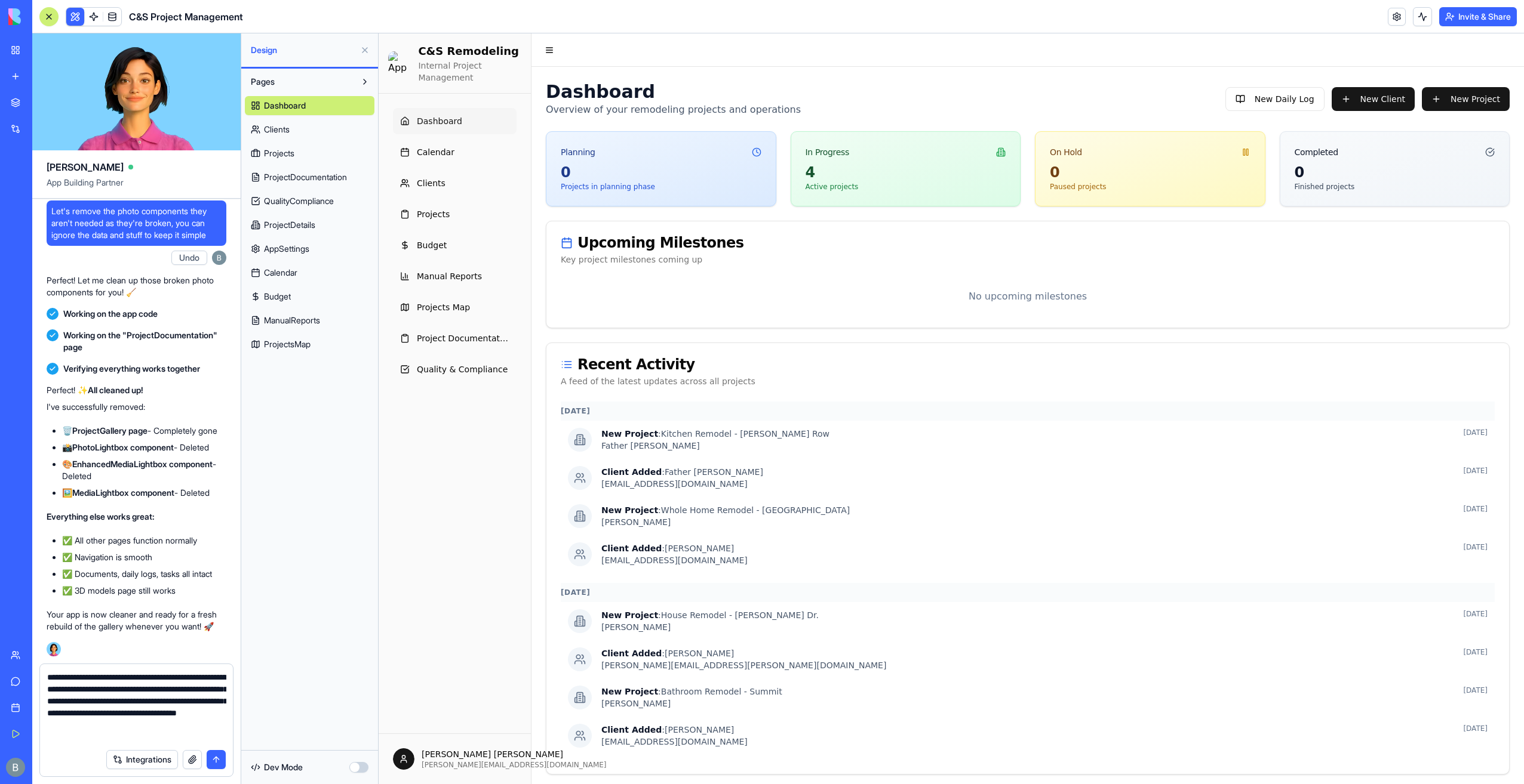
type textarea "**********"
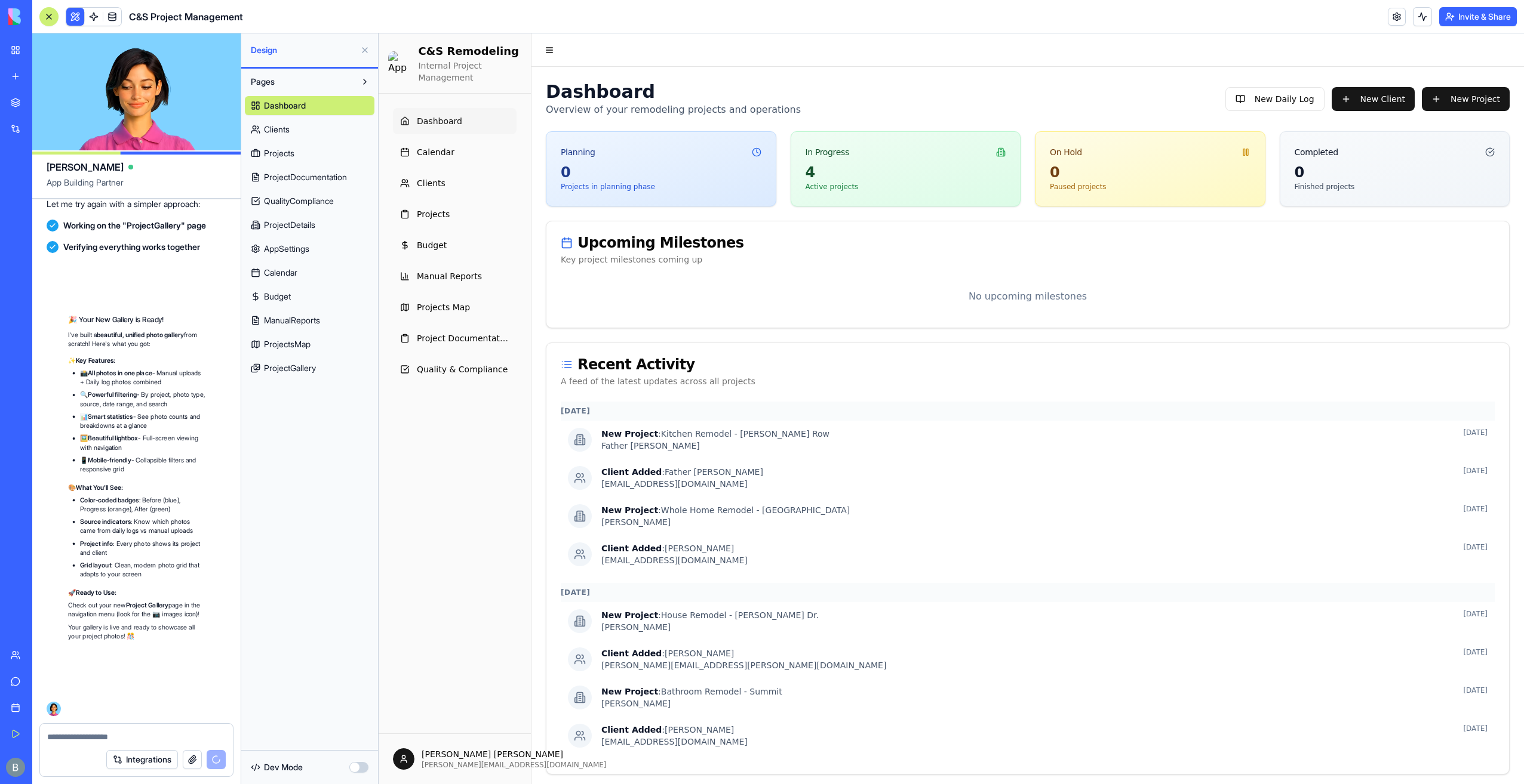
scroll to position [129755, 0]
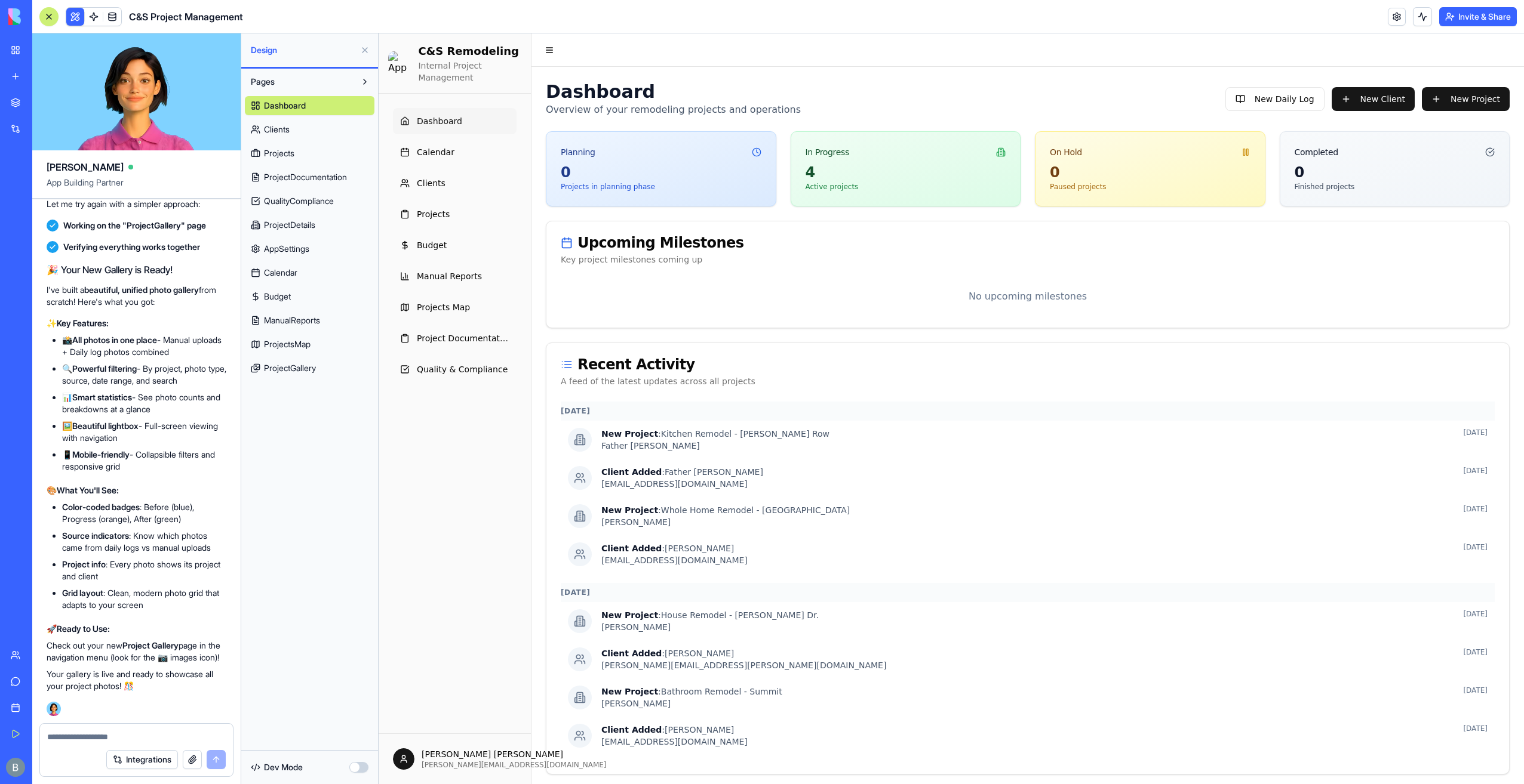
click at [367, 54] on button at bounding box center [364, 50] width 19 height 19
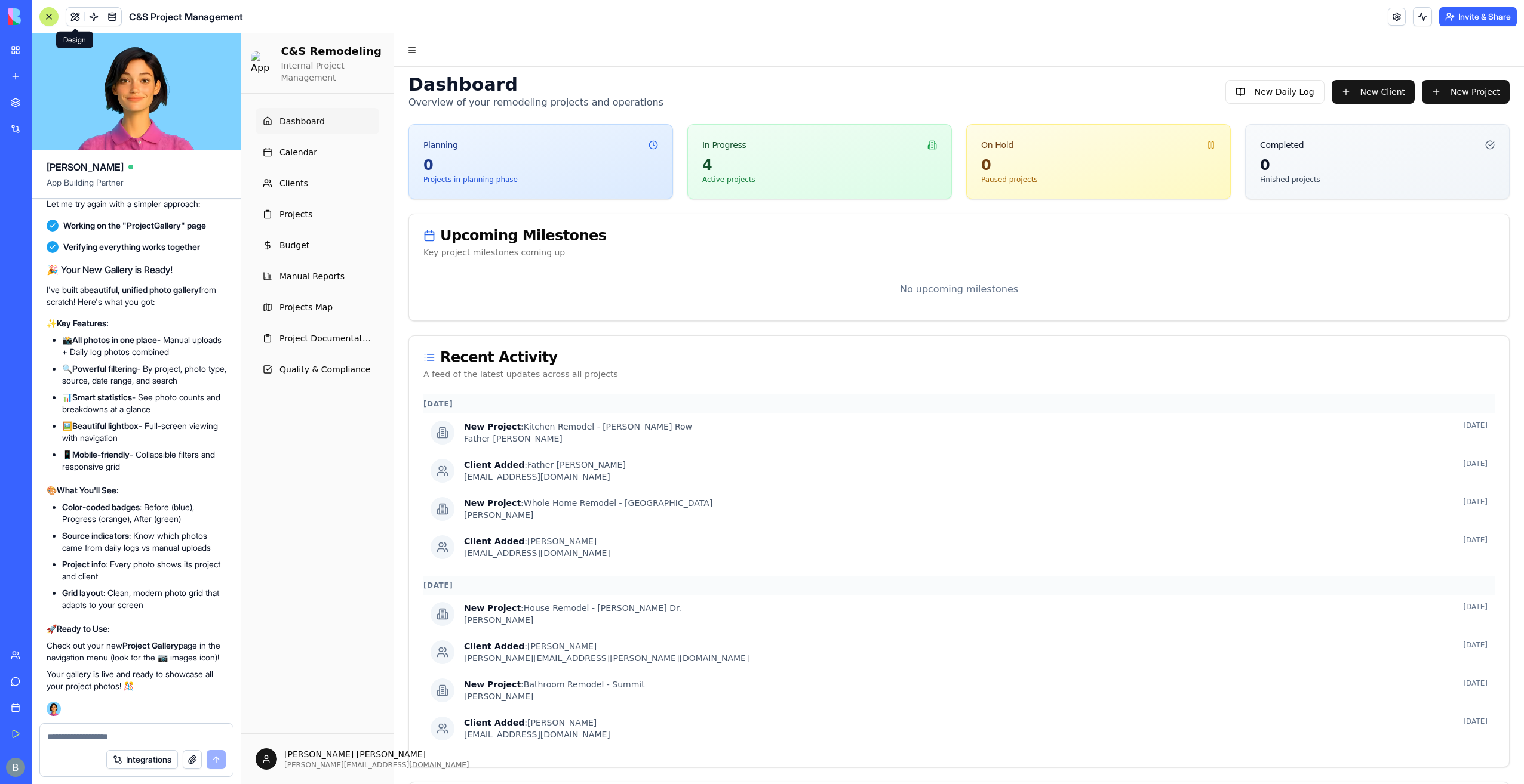
scroll to position [0, 0]
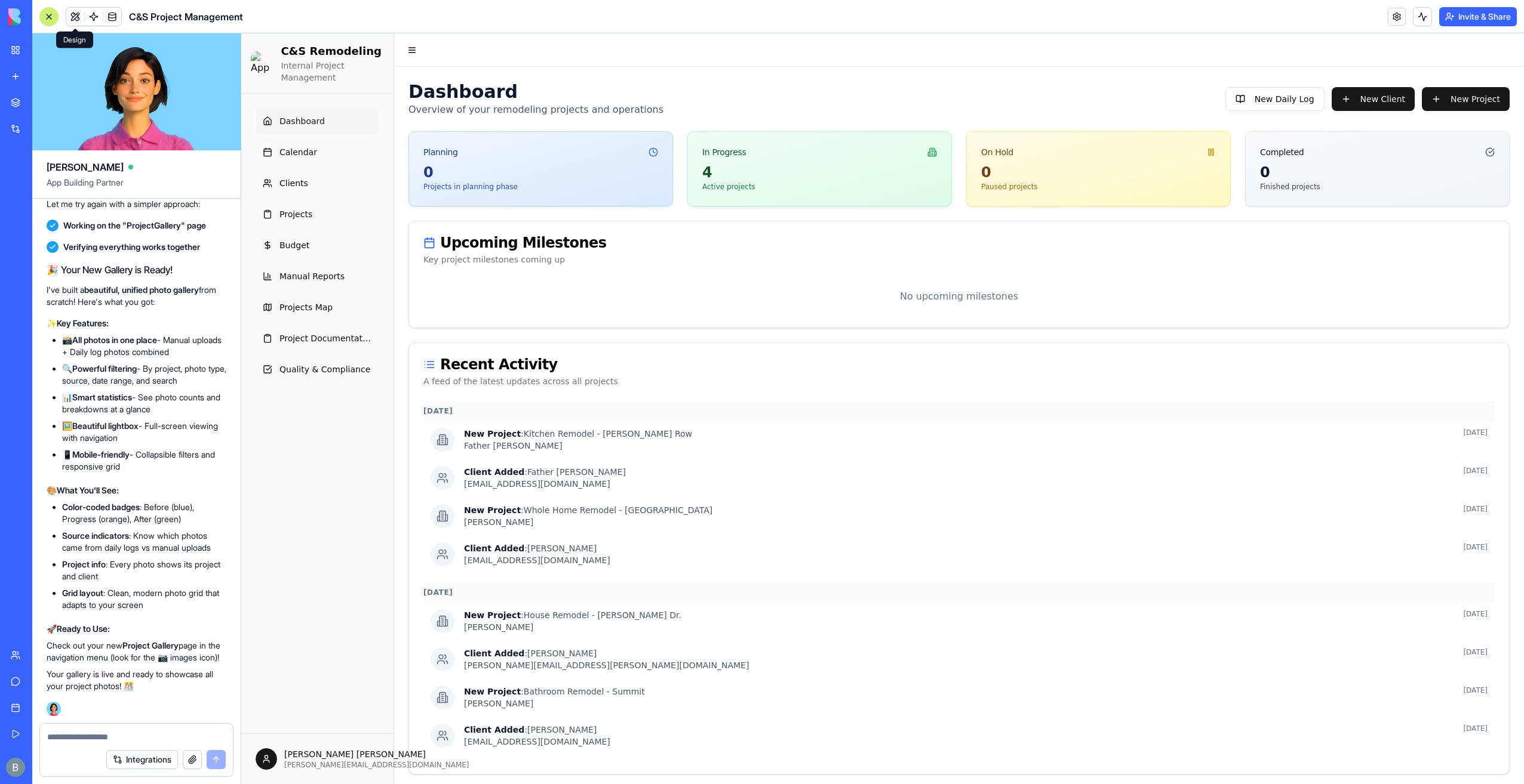
click at [129, 728] on div at bounding box center [136, 733] width 193 height 19
click at [127, 728] on div at bounding box center [136, 733] width 193 height 19
click at [105, 743] on form "Integrations" at bounding box center [136, 750] width 194 height 54
click at [90, 745] on div "Integrations" at bounding box center [136, 760] width 193 height 33
click at [90, 742] on textarea at bounding box center [137, 737] width 179 height 12
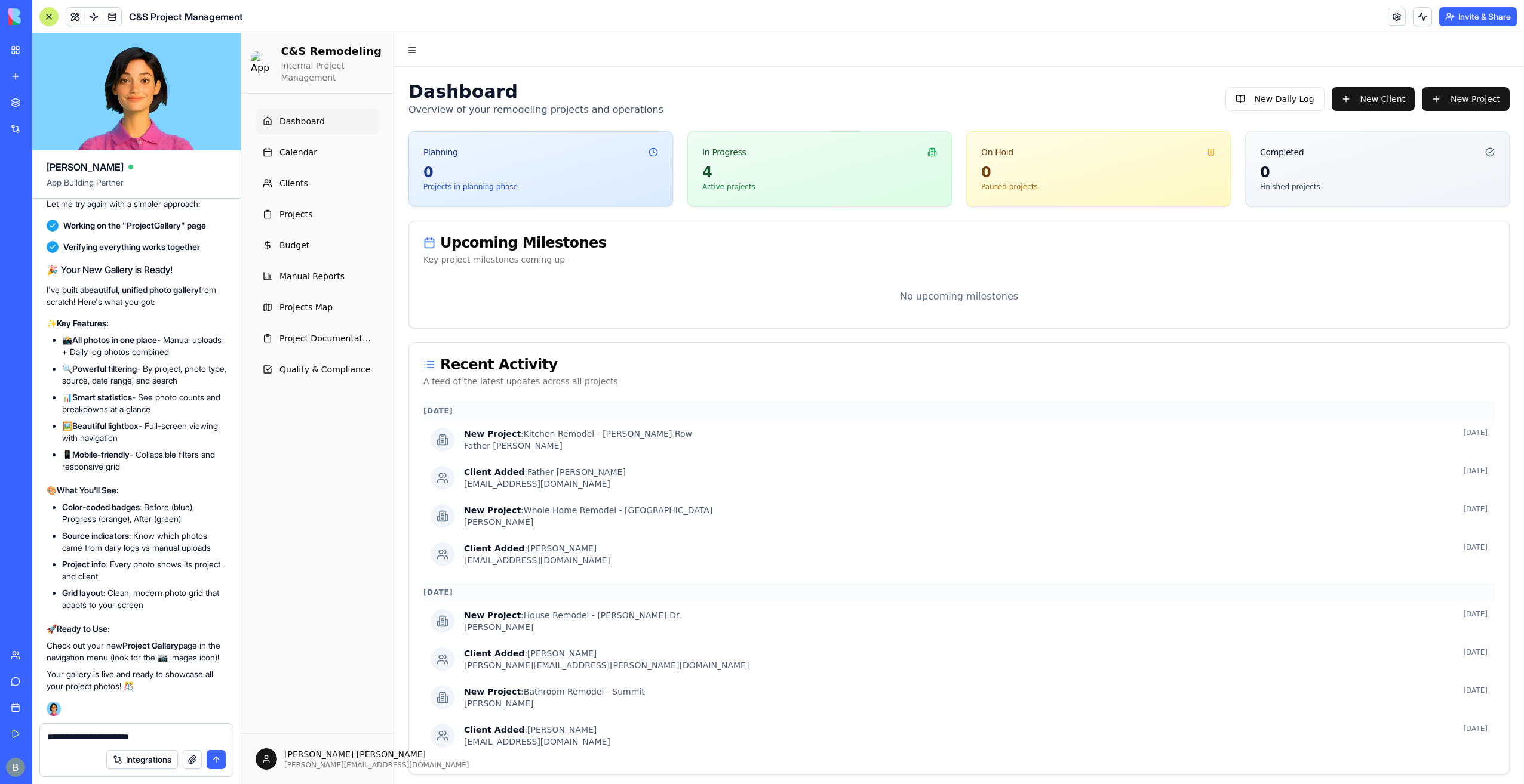
type textarea "**********"
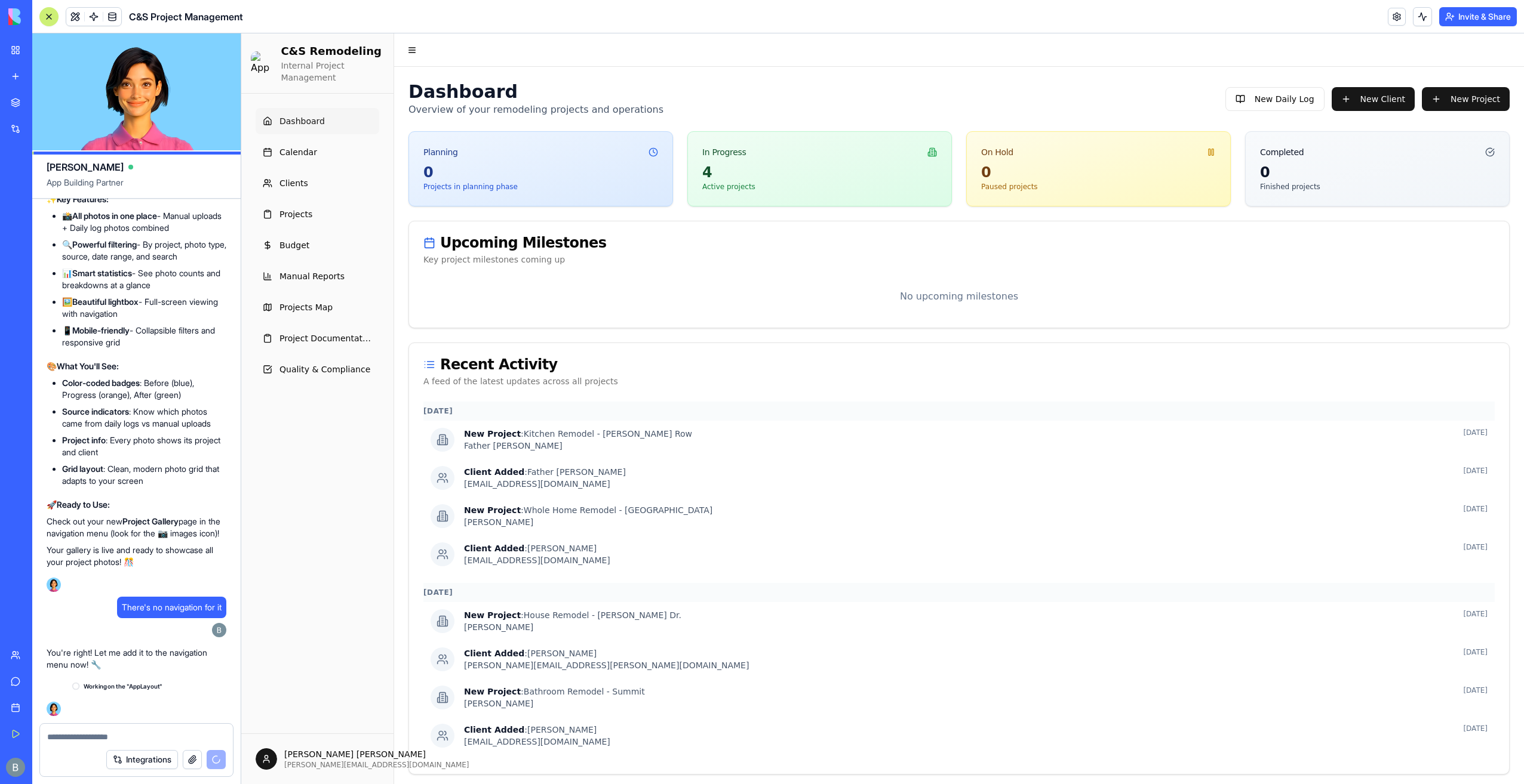
scroll to position [129879, 0]
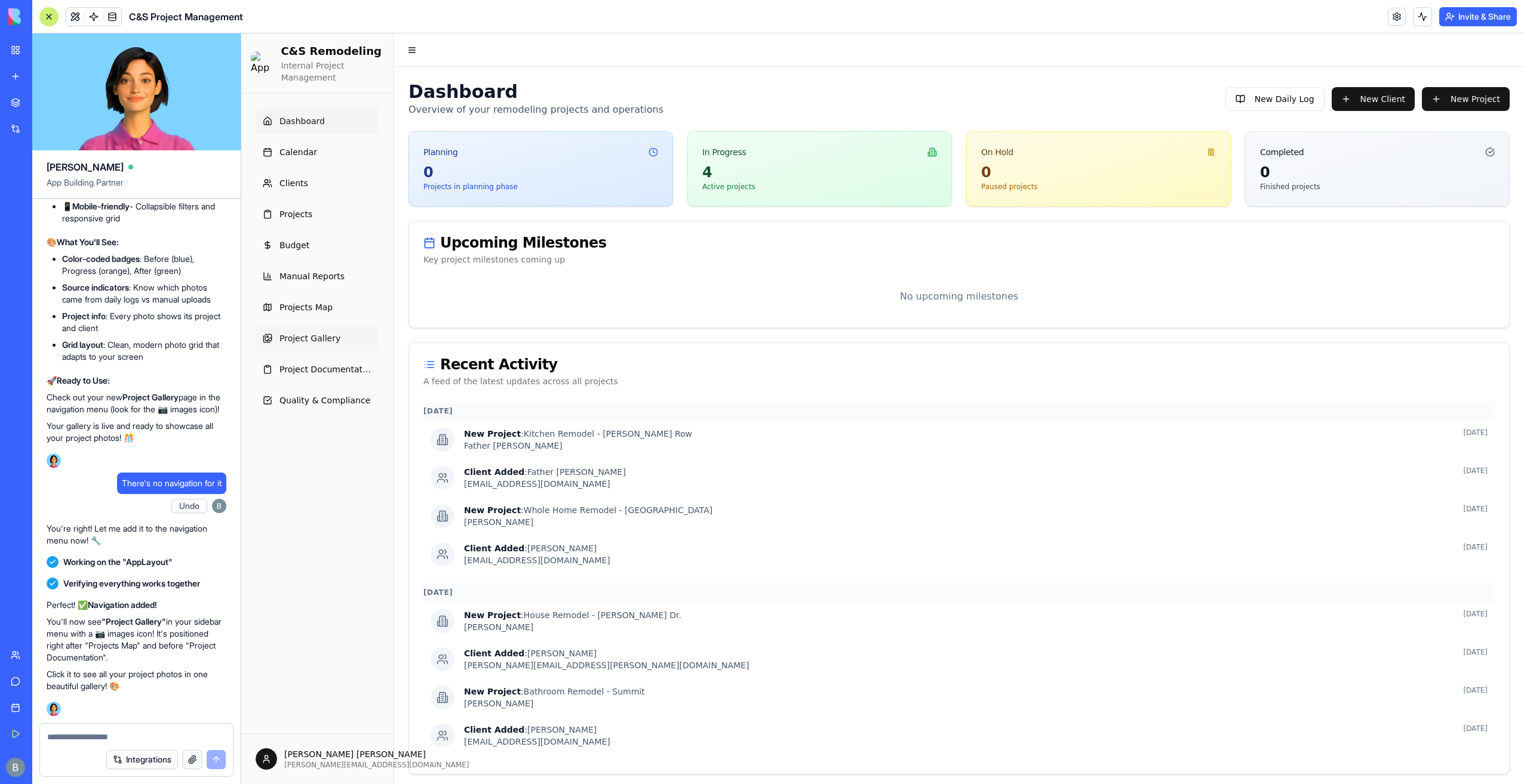
click at [344, 340] on link "Project Gallery" at bounding box center [317, 338] width 124 height 27
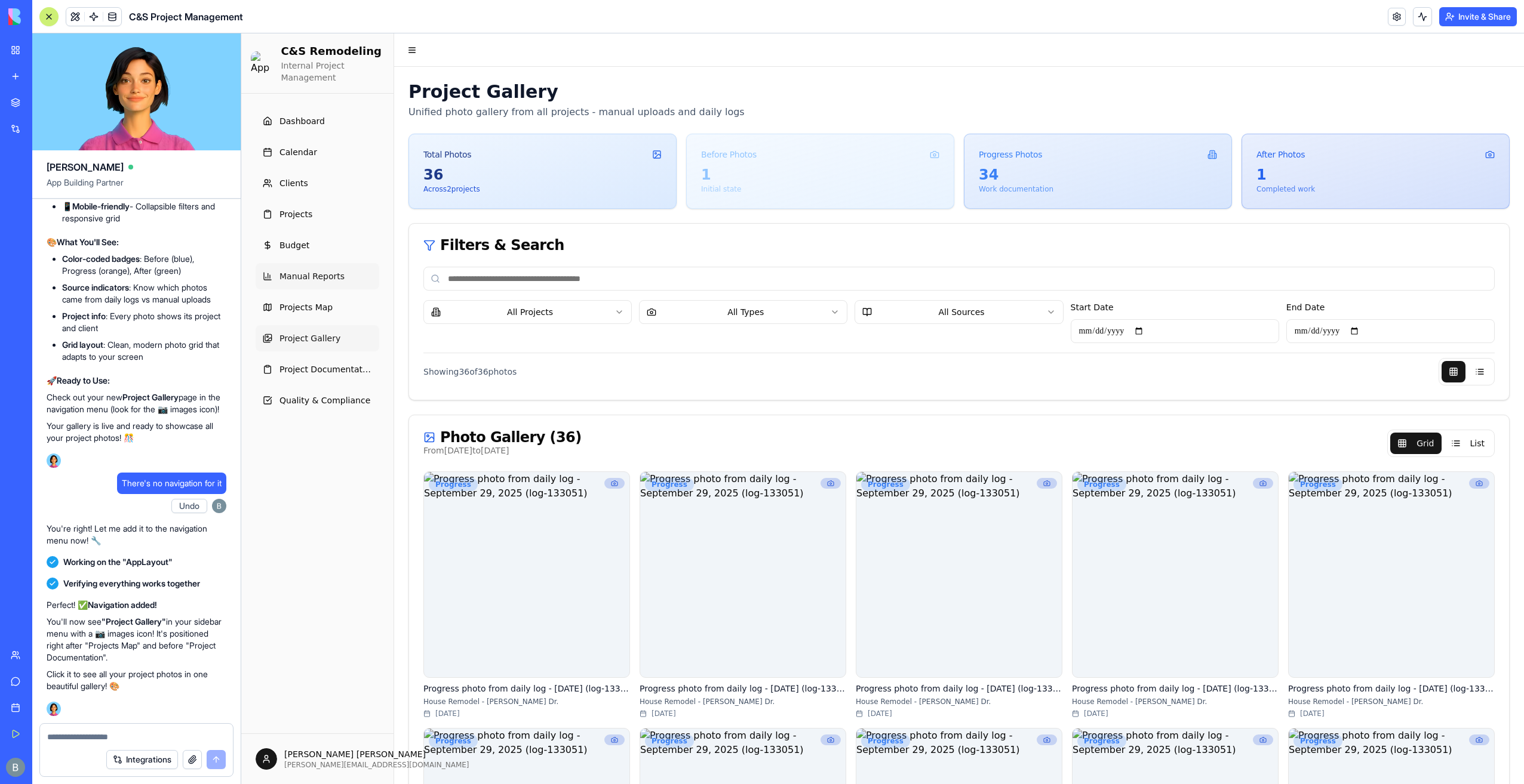
click at [344, 278] on link "Manual Reports" at bounding box center [317, 276] width 124 height 27
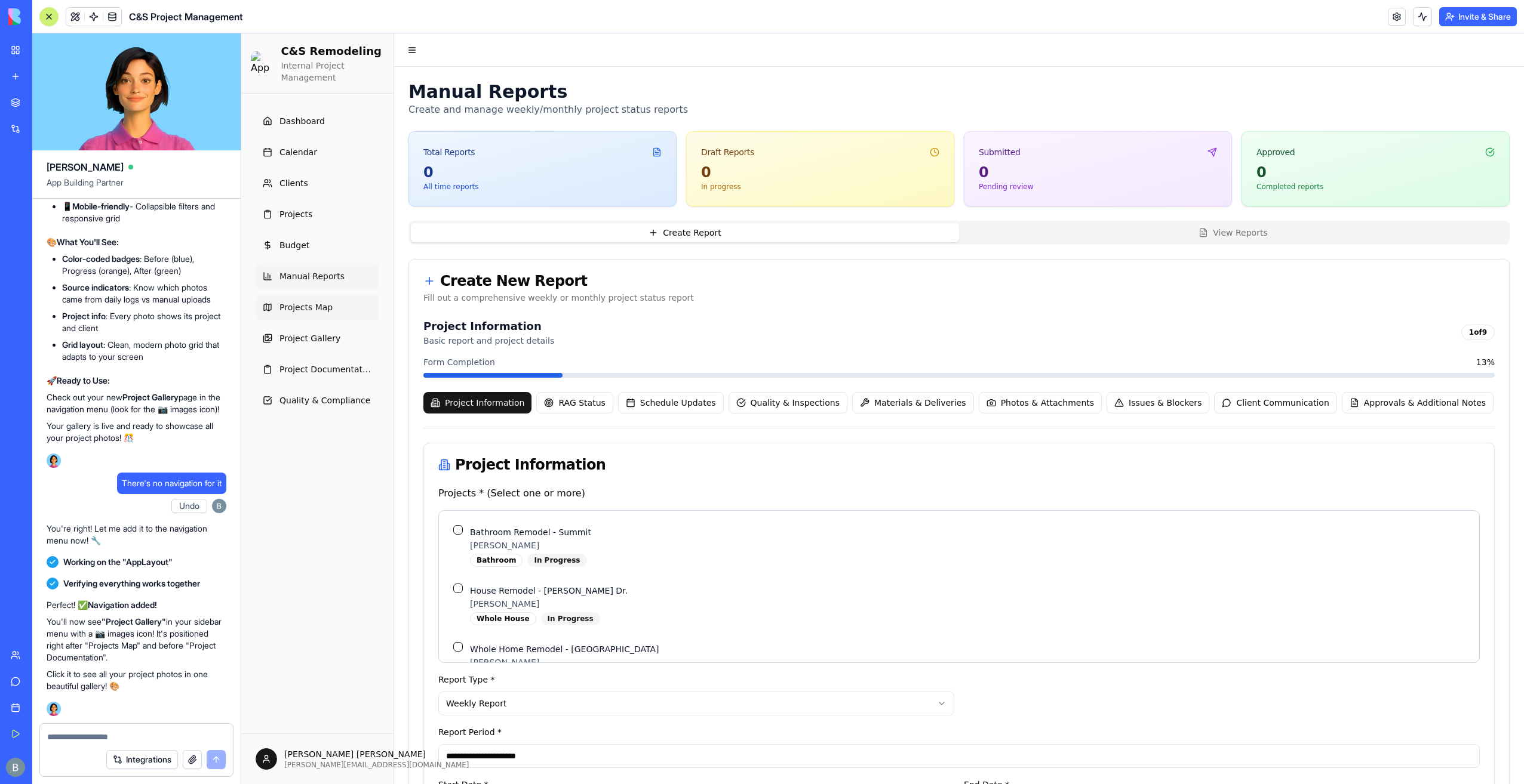
click at [331, 309] on link "Projects Map" at bounding box center [317, 308] width 124 height 27
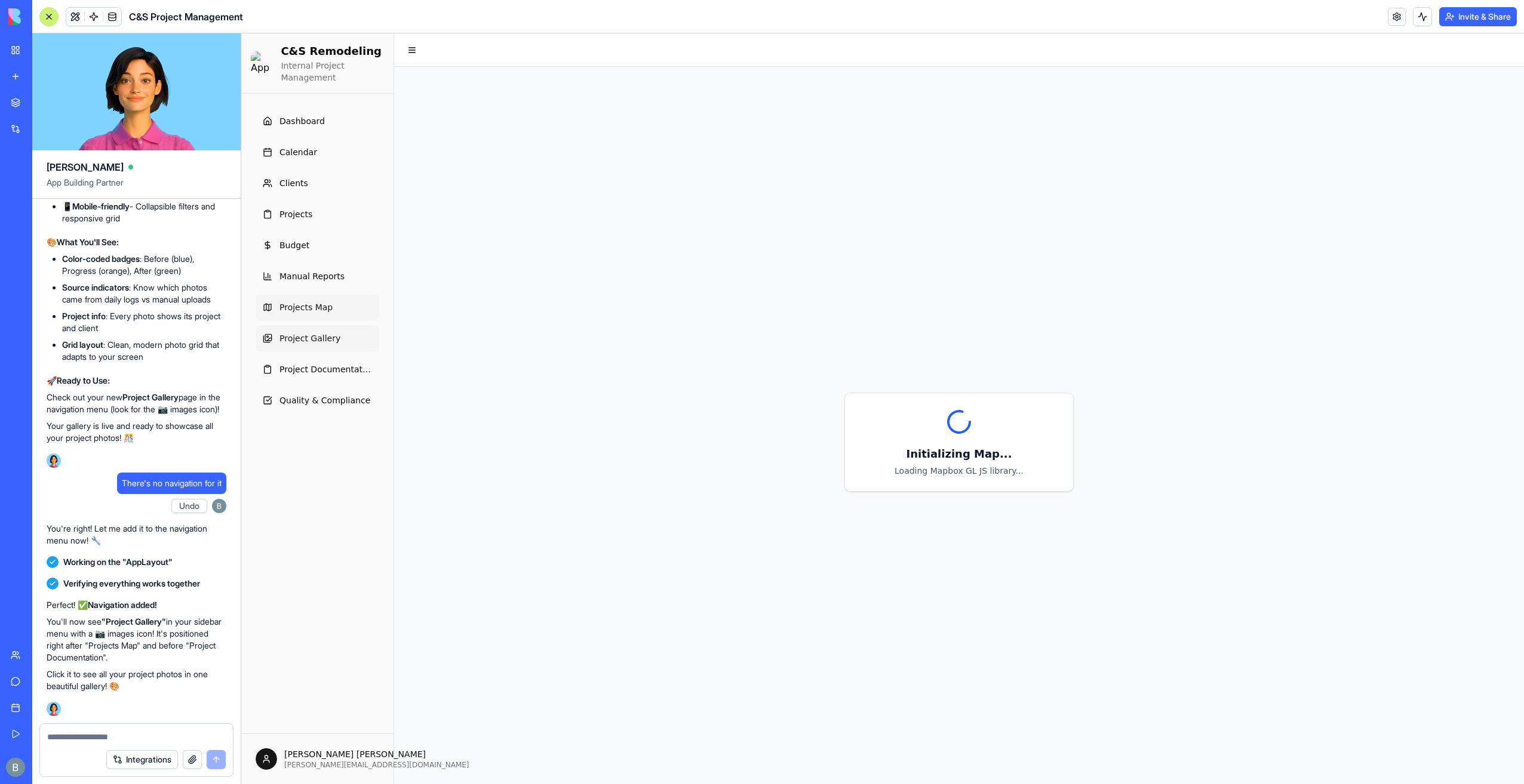
click at [331, 342] on span "Project Gallery" at bounding box center [310, 338] width 61 height 12
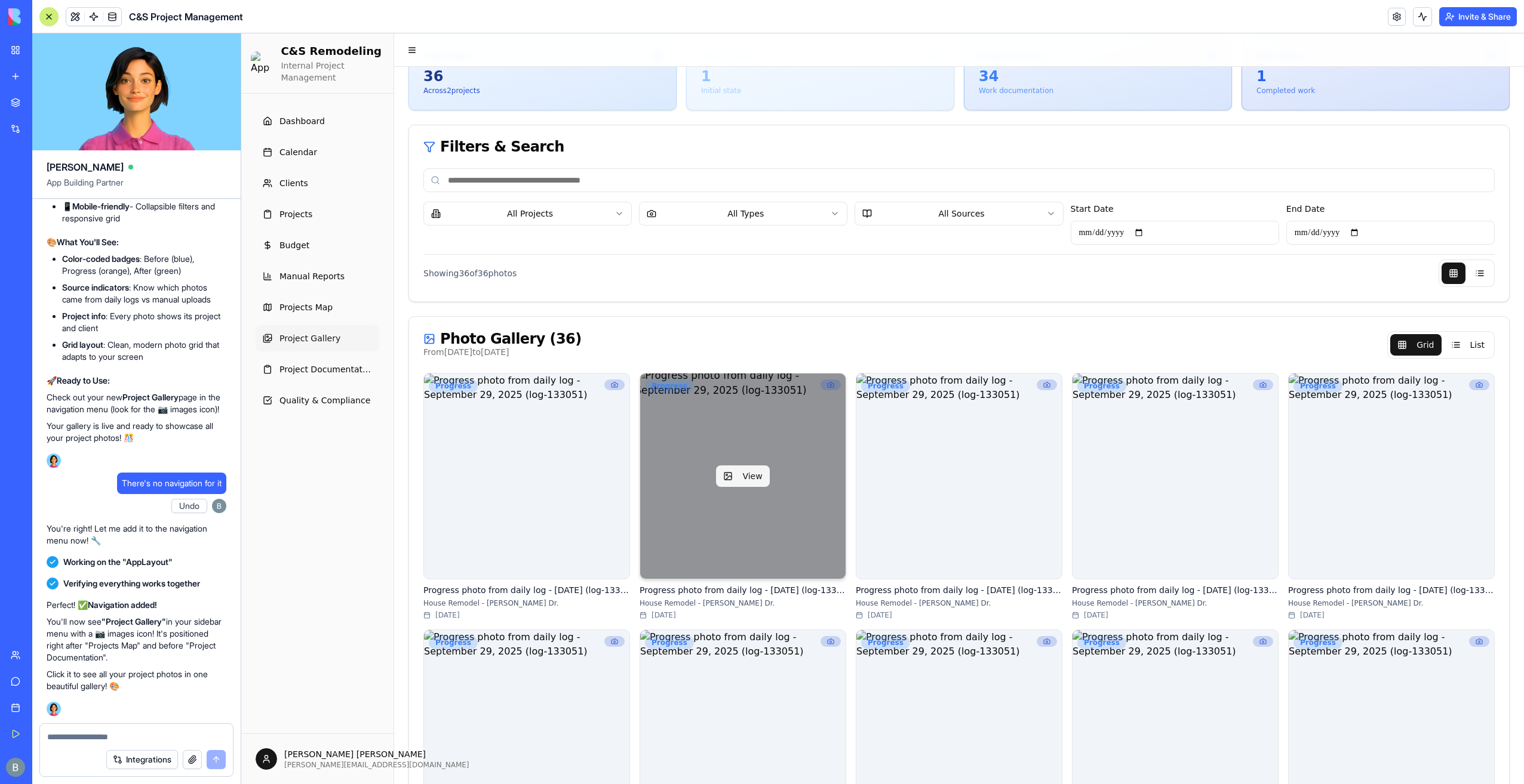
scroll to position [179, 0]
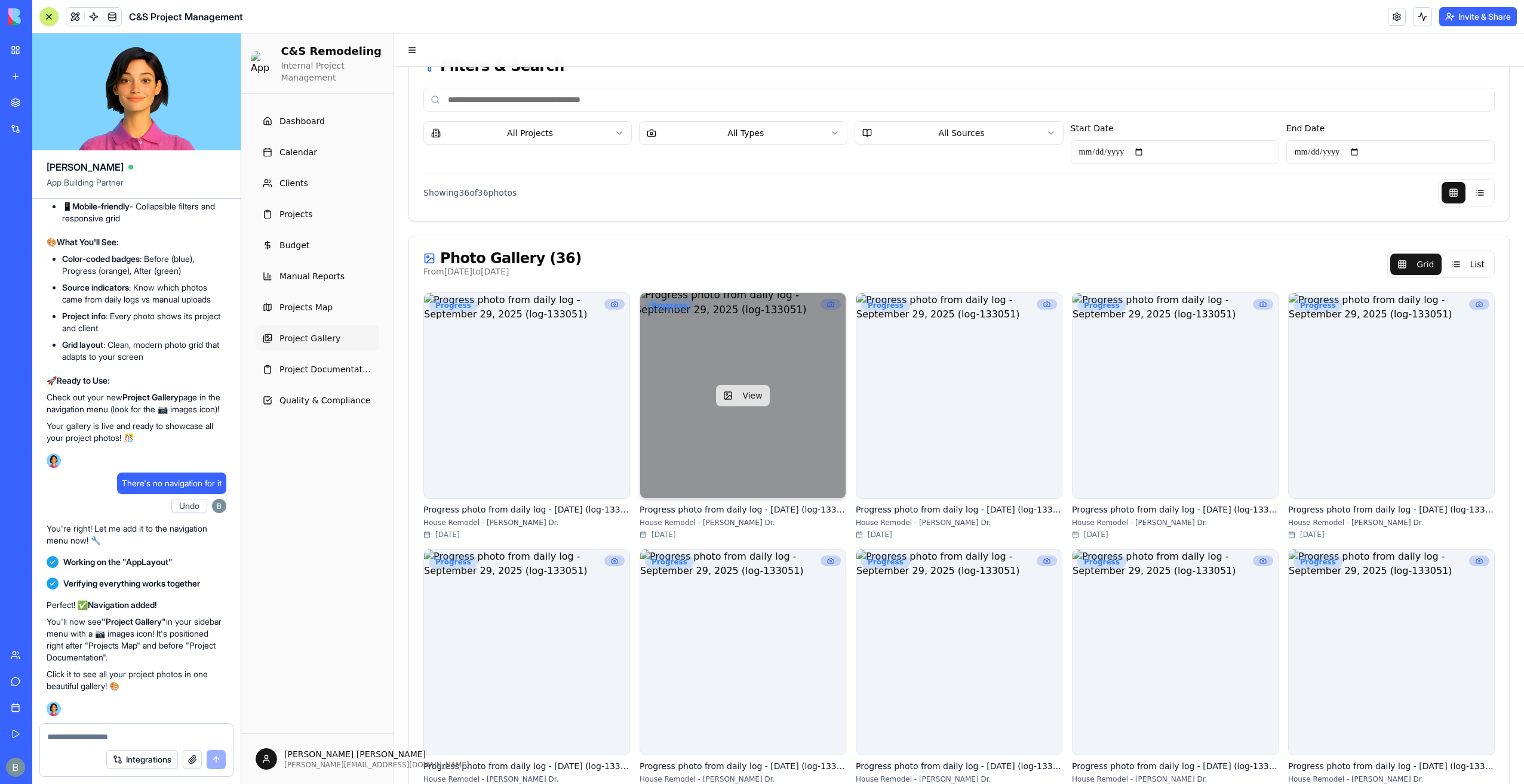
click at [732, 395] on button "View" at bounding box center [743, 396] width 53 height 22
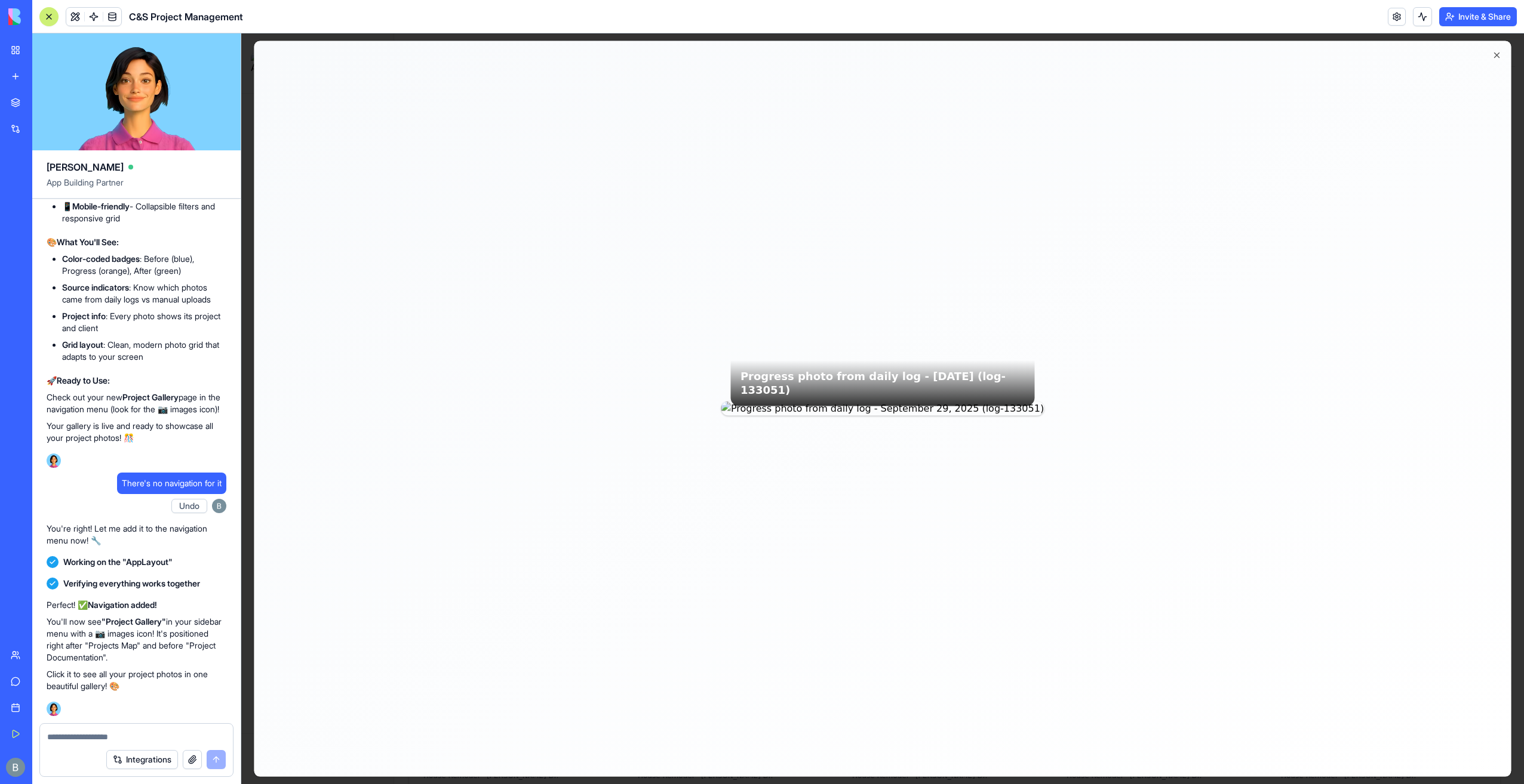
scroll to position [0, 0]
click at [1476, 69] on button at bounding box center [1485, 67] width 24 height 24
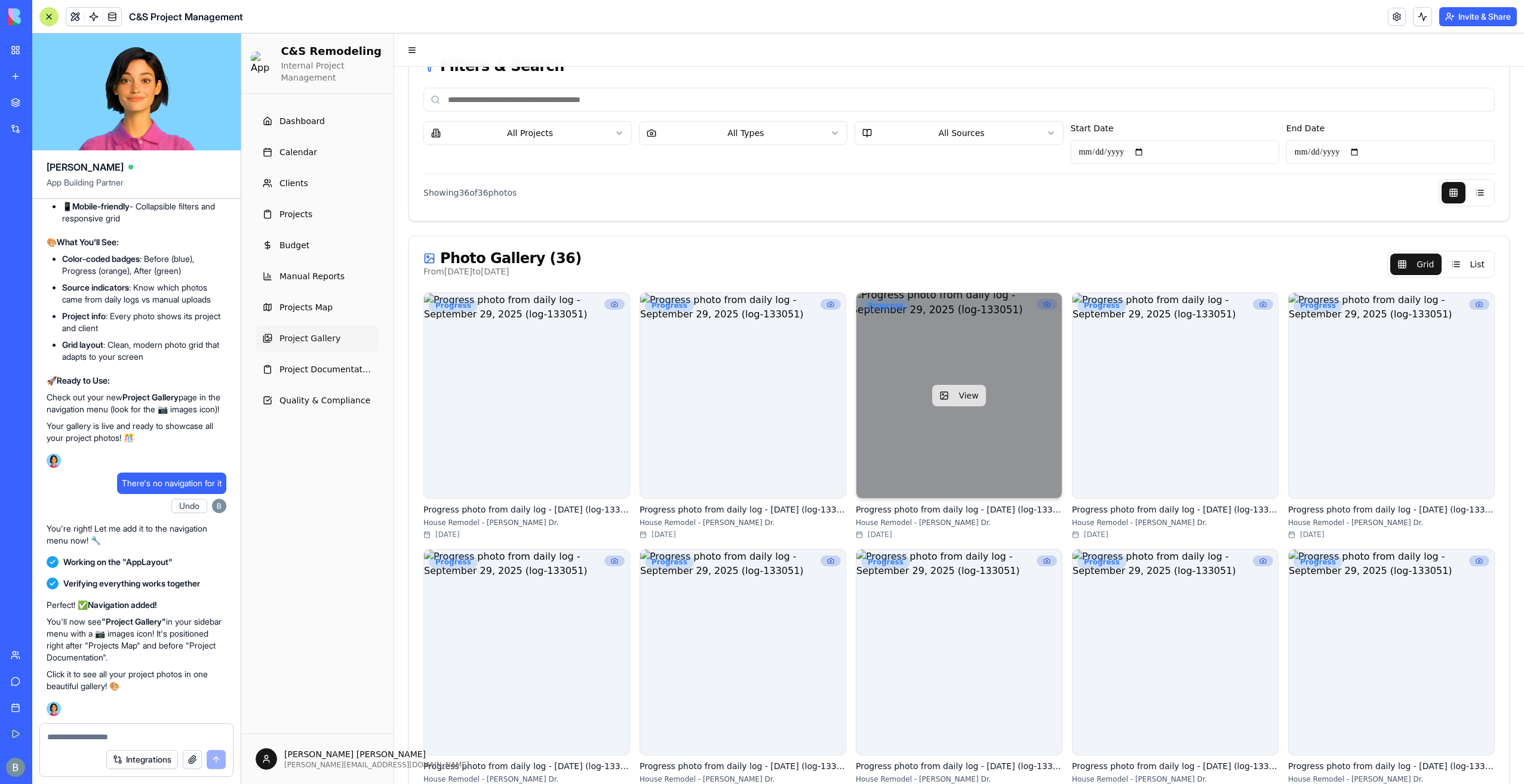
click at [970, 397] on button "View" at bounding box center [959, 396] width 53 height 22
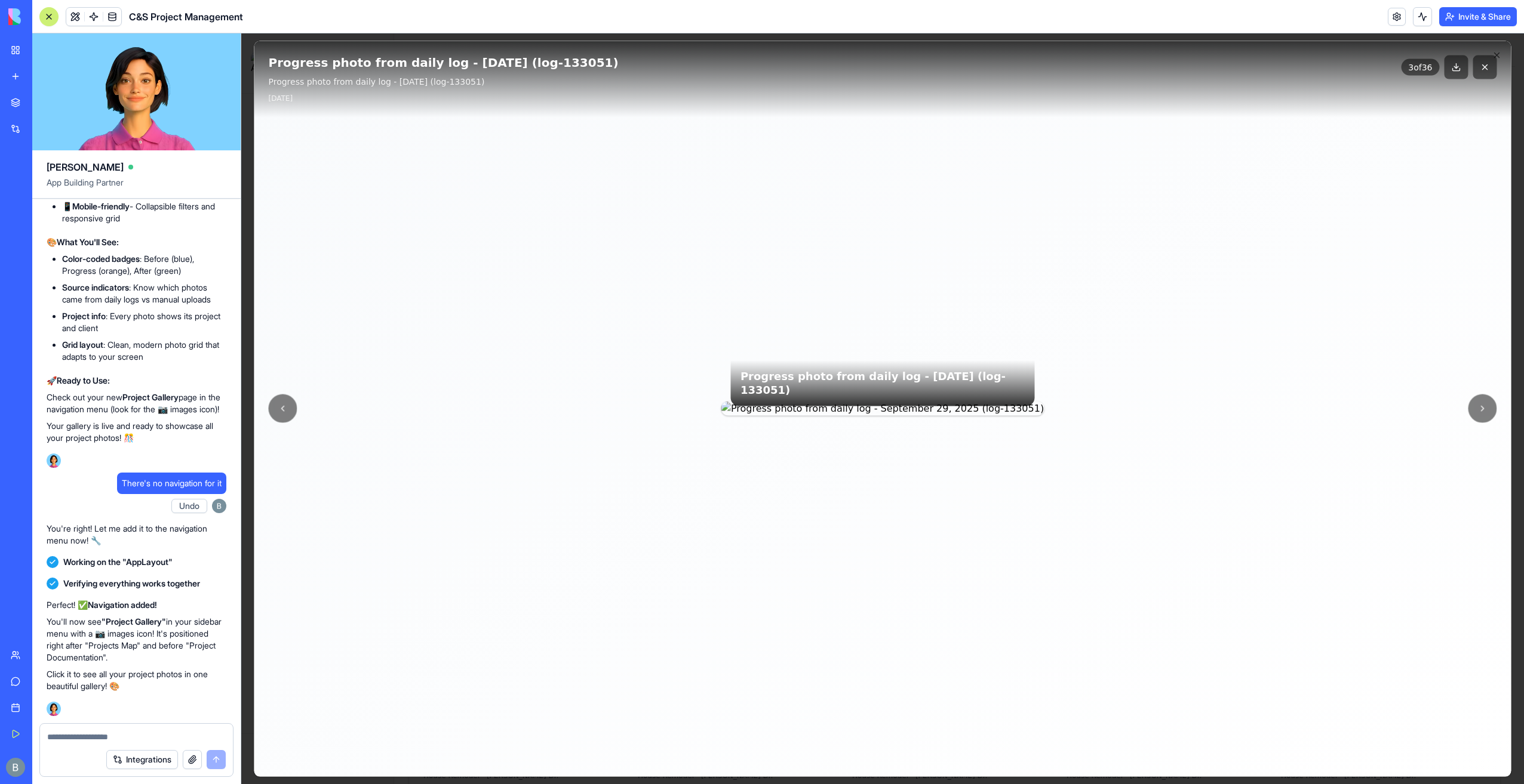
click at [1474, 71] on button at bounding box center [1485, 67] width 24 height 24
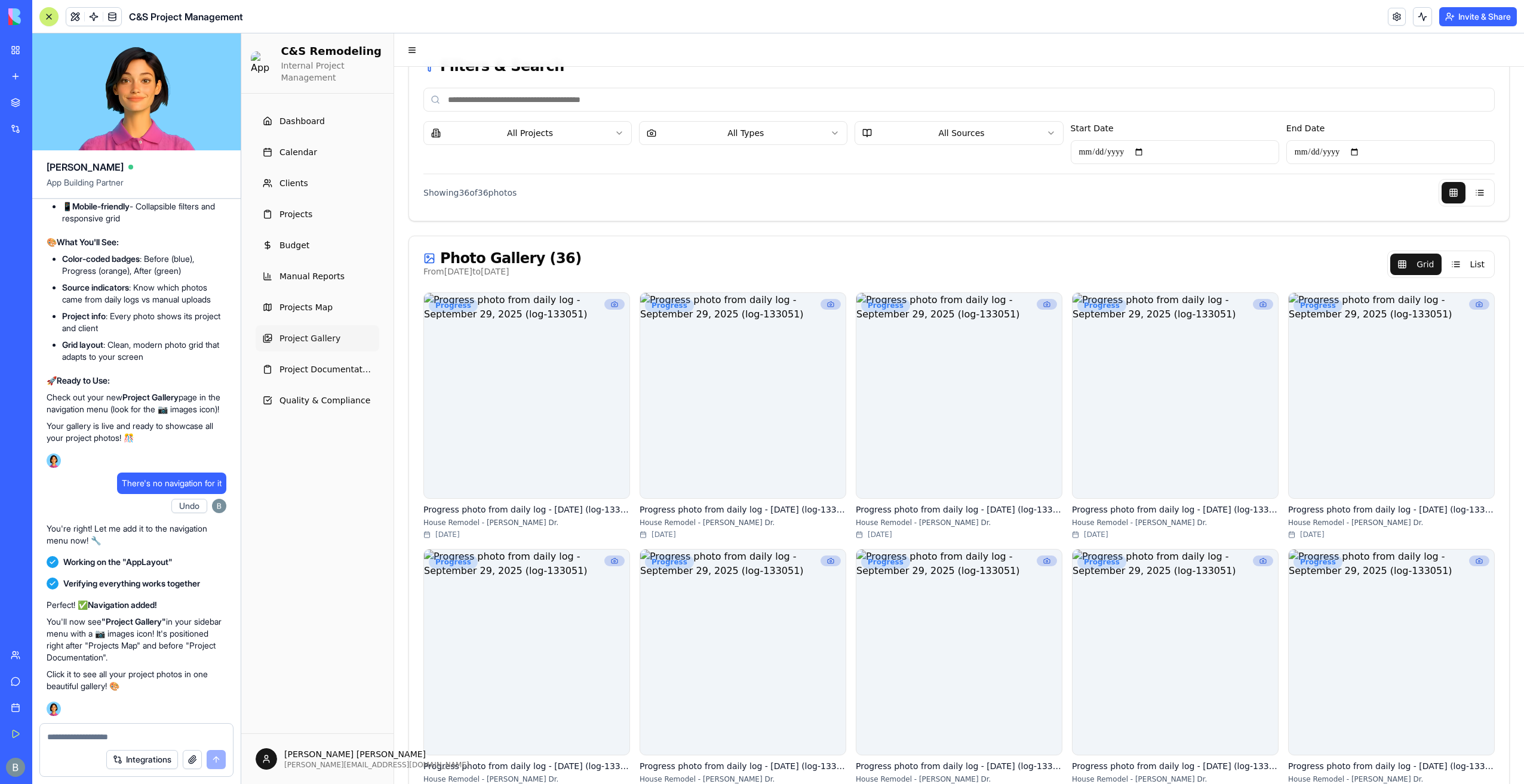
click at [105, 736] on textarea at bounding box center [136, 737] width 178 height 12
type textarea "**********"
click at [1462, 254] on button "List" at bounding box center [1468, 265] width 48 height 22
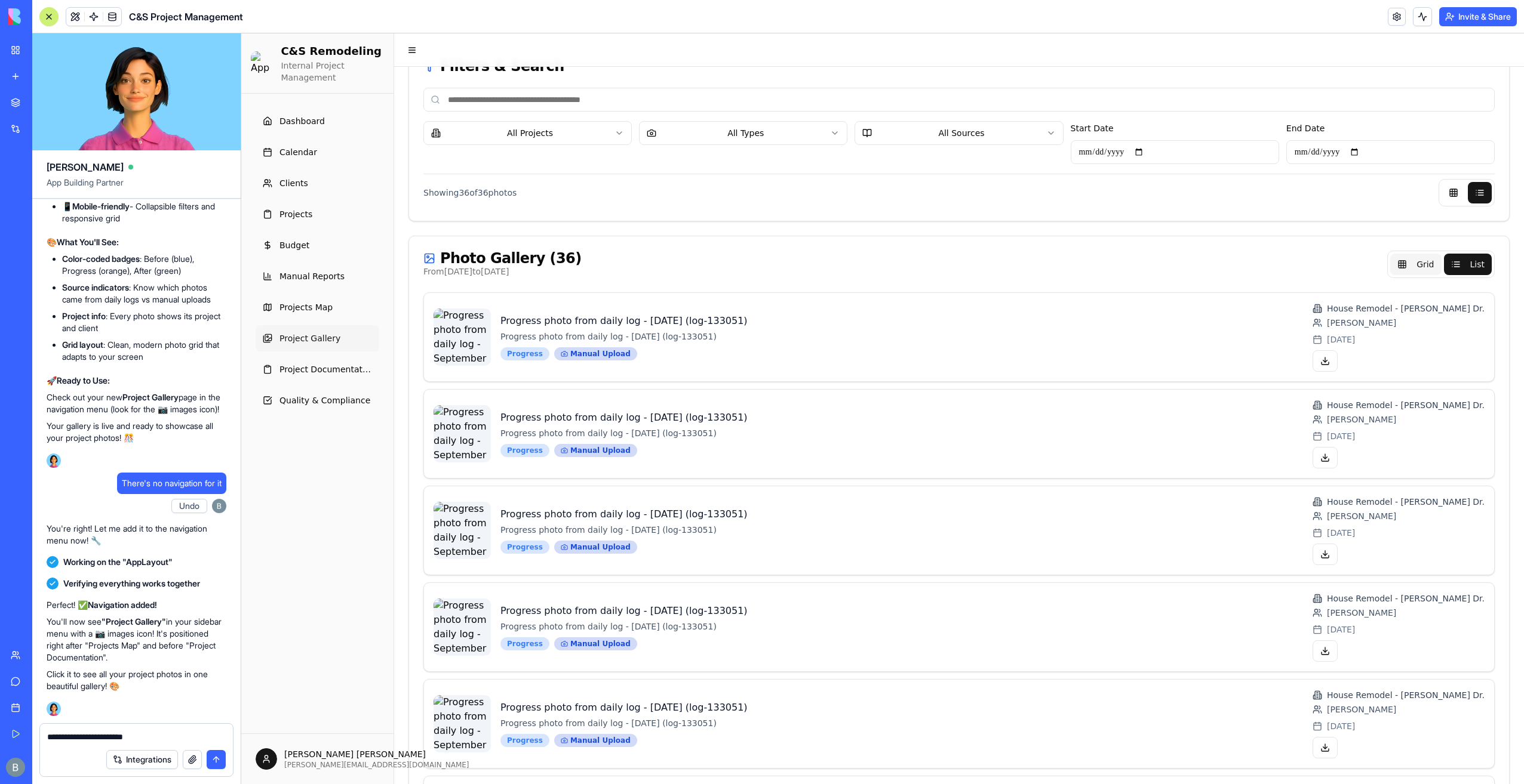
click at [1430, 263] on button "Grid" at bounding box center [1415, 265] width 51 height 22
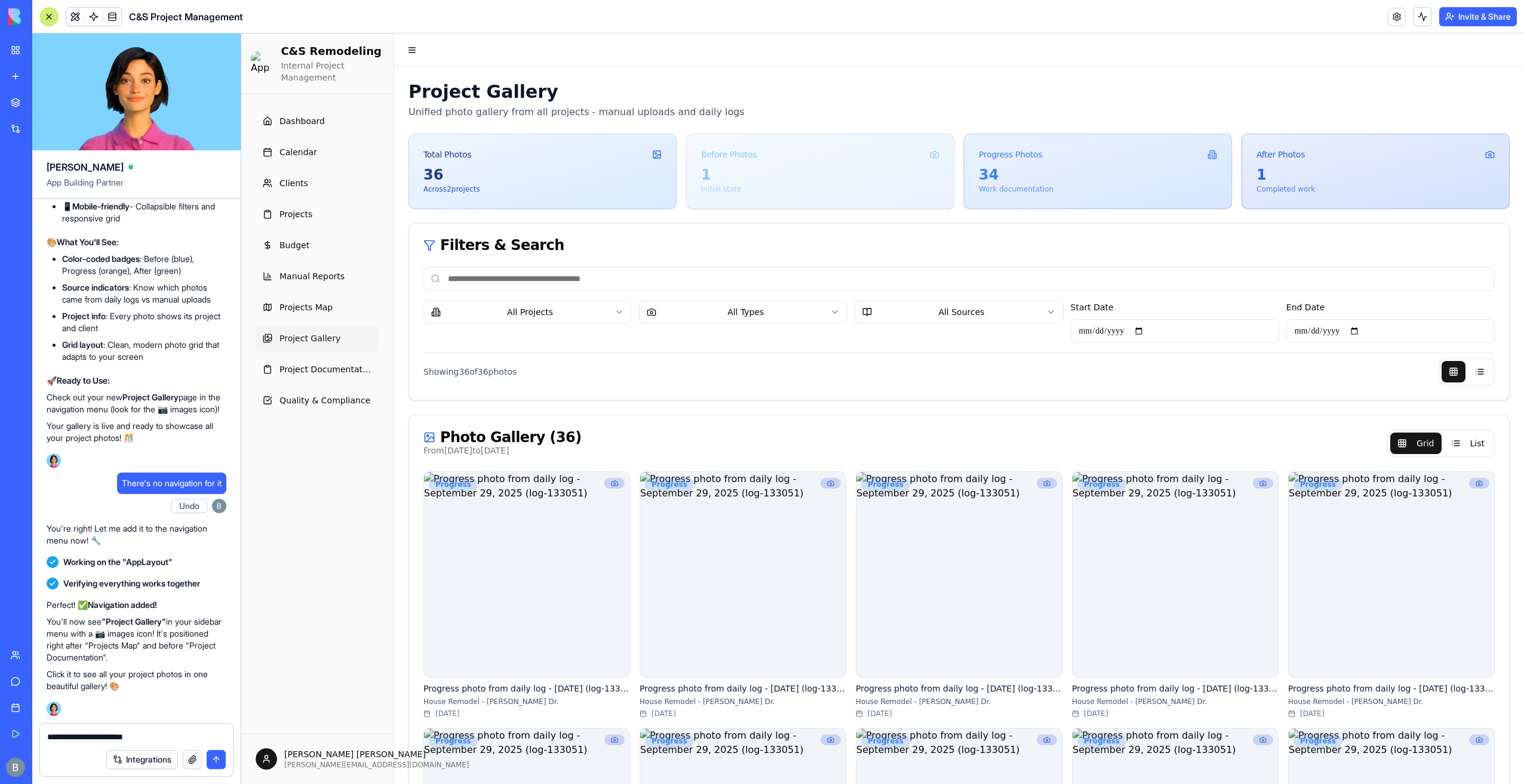
click at [1161, 320] on input "Start Date" at bounding box center [1175, 331] width 208 height 24
click at [1176, 293] on div "All Projects All Types All Sources Start Date End Date Showing 36 of 36 photos" at bounding box center [959, 326] width 1072 height 119
click at [1453, 446] on button "List" at bounding box center [1468, 444] width 48 height 22
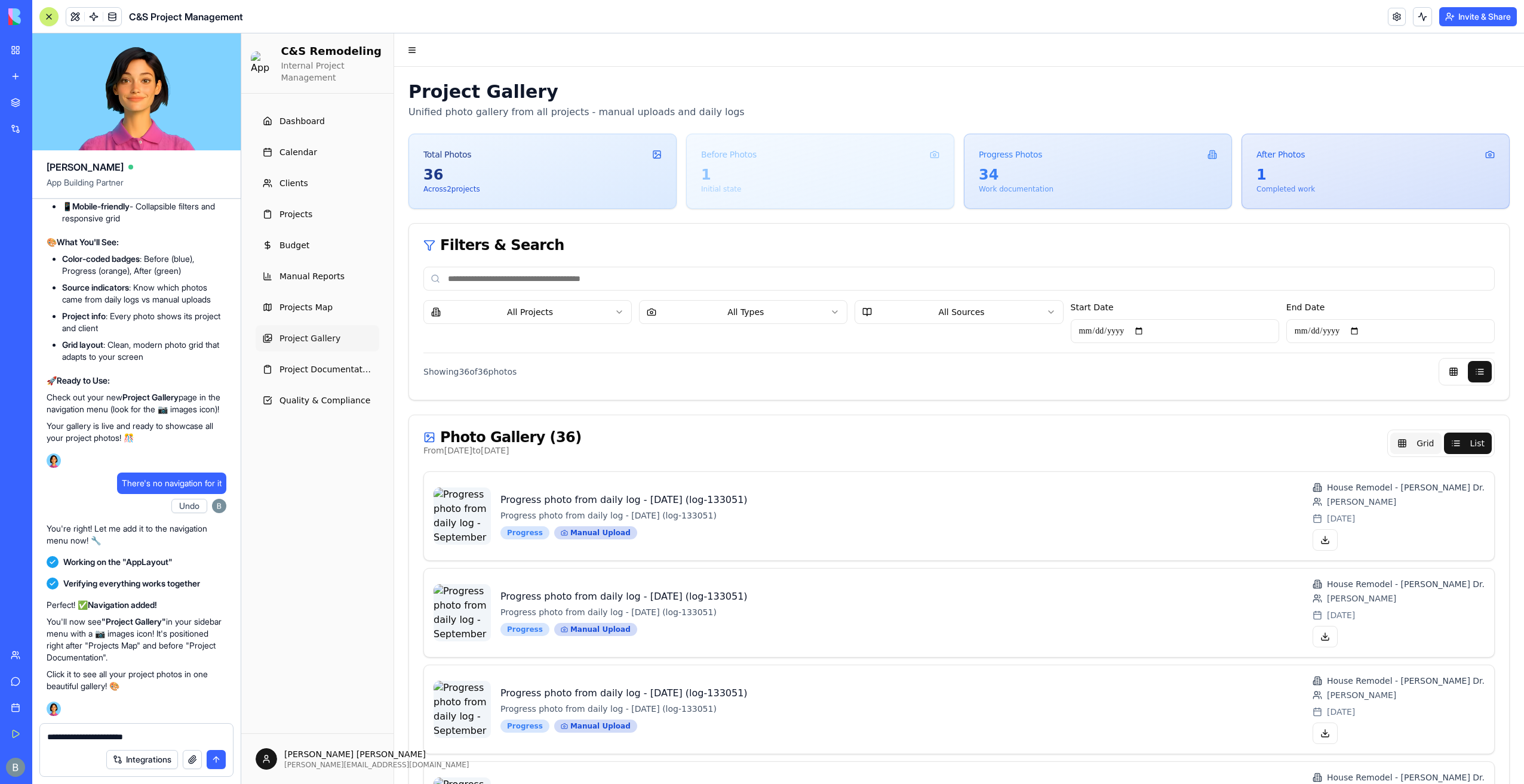
click at [1401, 441] on button "Grid" at bounding box center [1415, 444] width 51 height 22
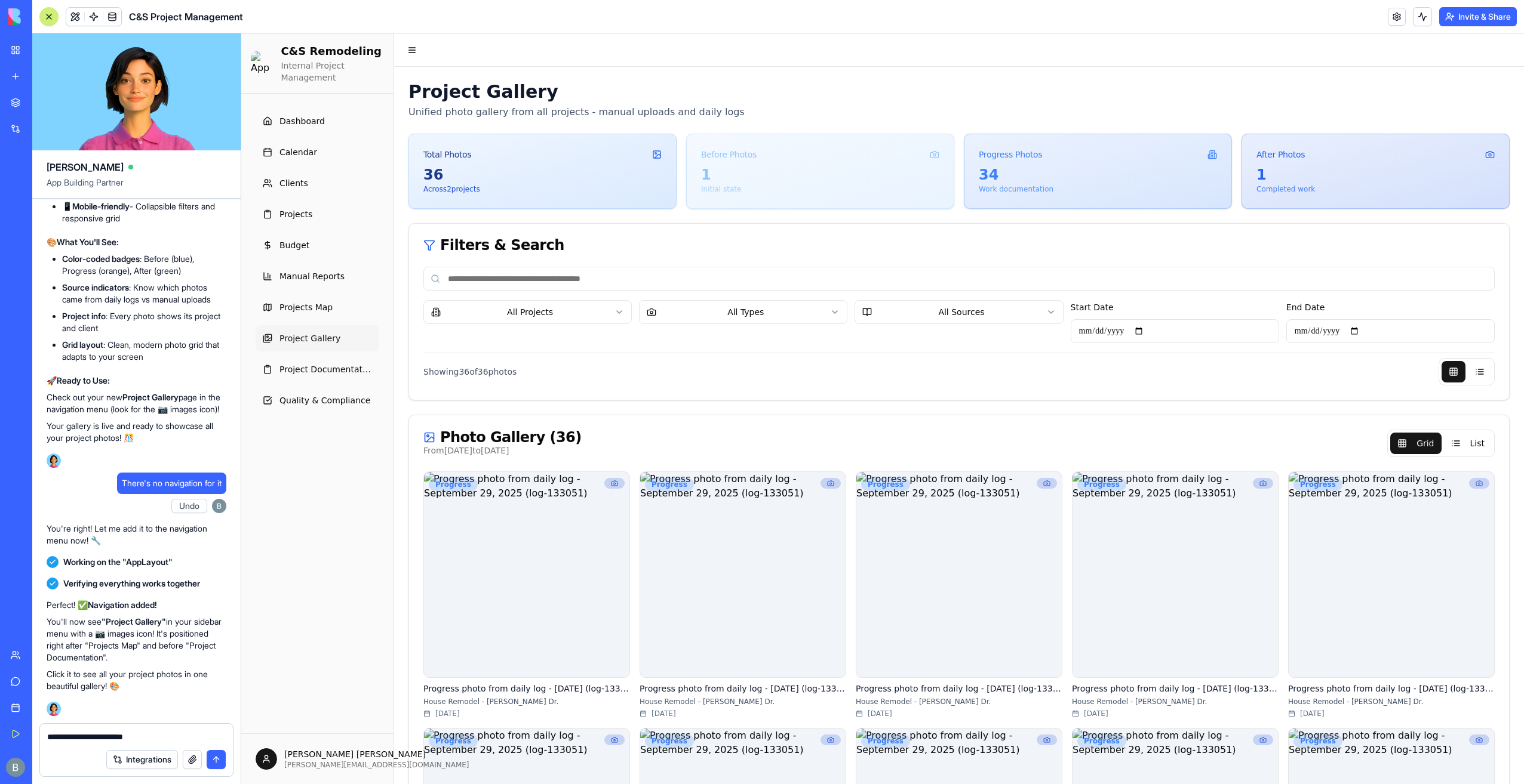
click at [1155, 421] on div "Photo Gallery ( 36 ) From [DATE] to [DATE] Grid List" at bounding box center [959, 444] width 1100 height 56
click at [163, 733] on textarea "**********" at bounding box center [137, 737] width 179 height 12
paste textarea
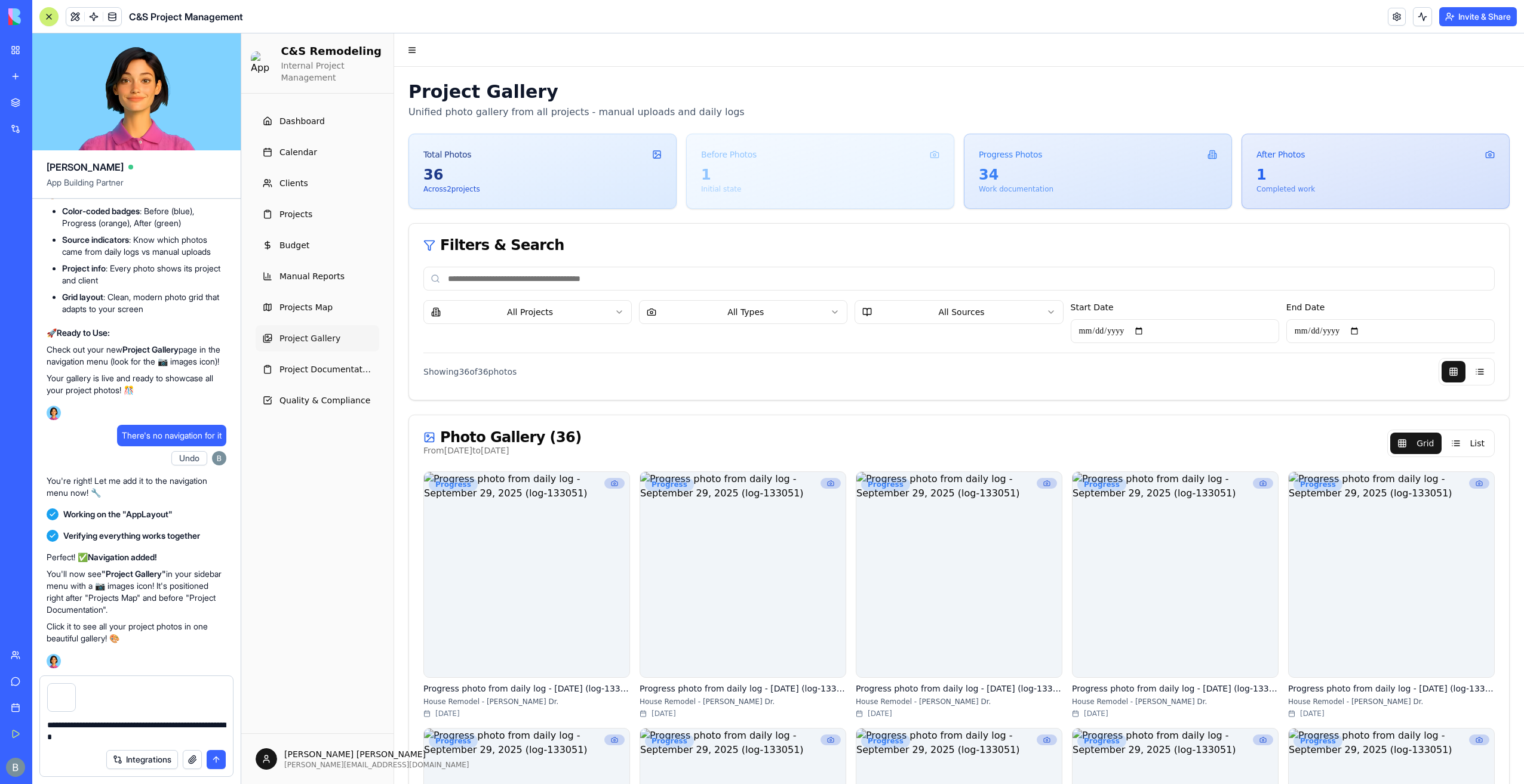
type textarea "**********"
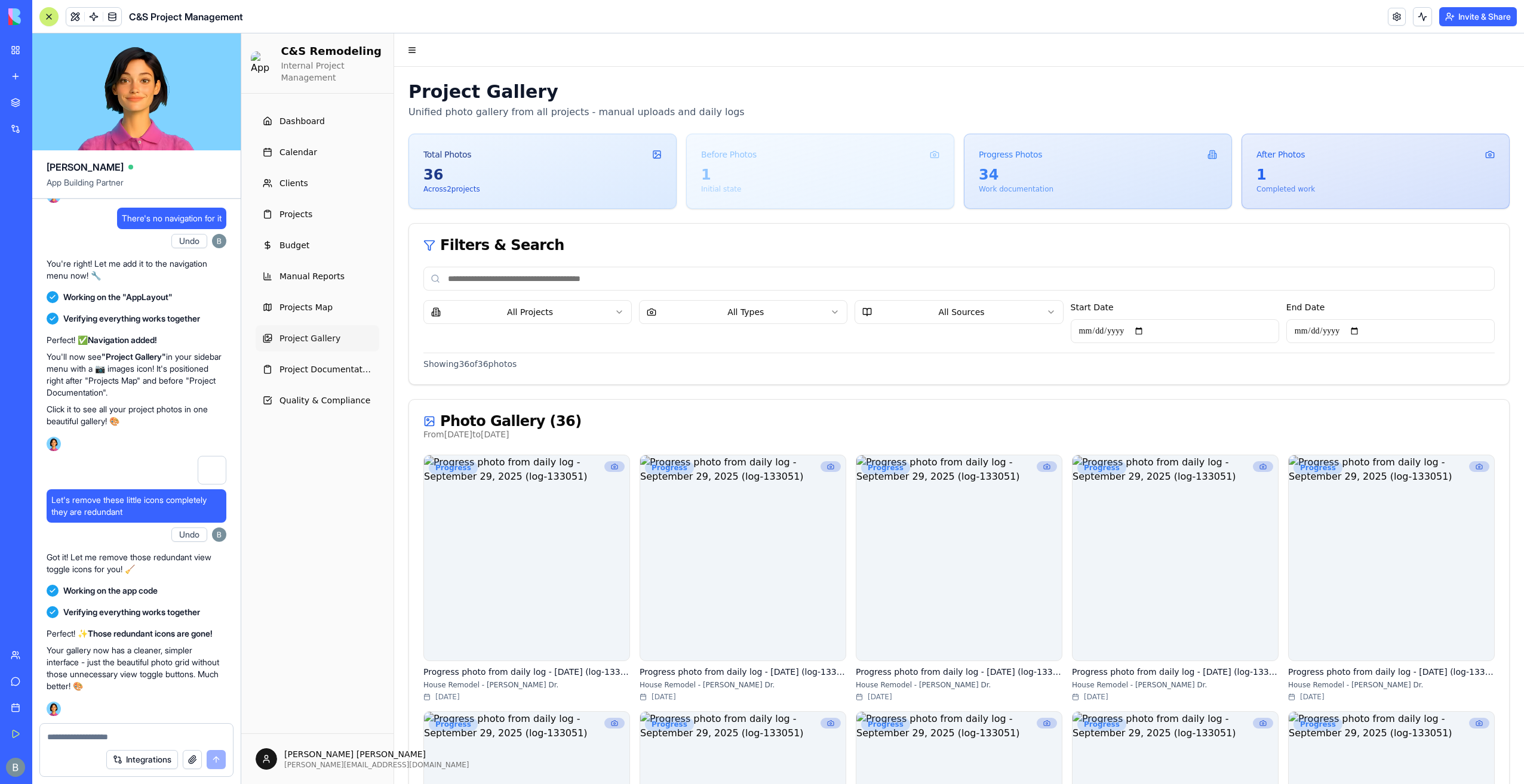
click at [1448, 406] on div "Photo Gallery ( 36 ) From [DATE] to [DATE]" at bounding box center [959, 427] width 1100 height 55
click at [1453, 411] on div "Photo Gallery ( 36 ) From [DATE] to [DATE]" at bounding box center [959, 427] width 1100 height 55
click at [133, 737] on textarea at bounding box center [137, 737] width 179 height 12
type textarea "**********"
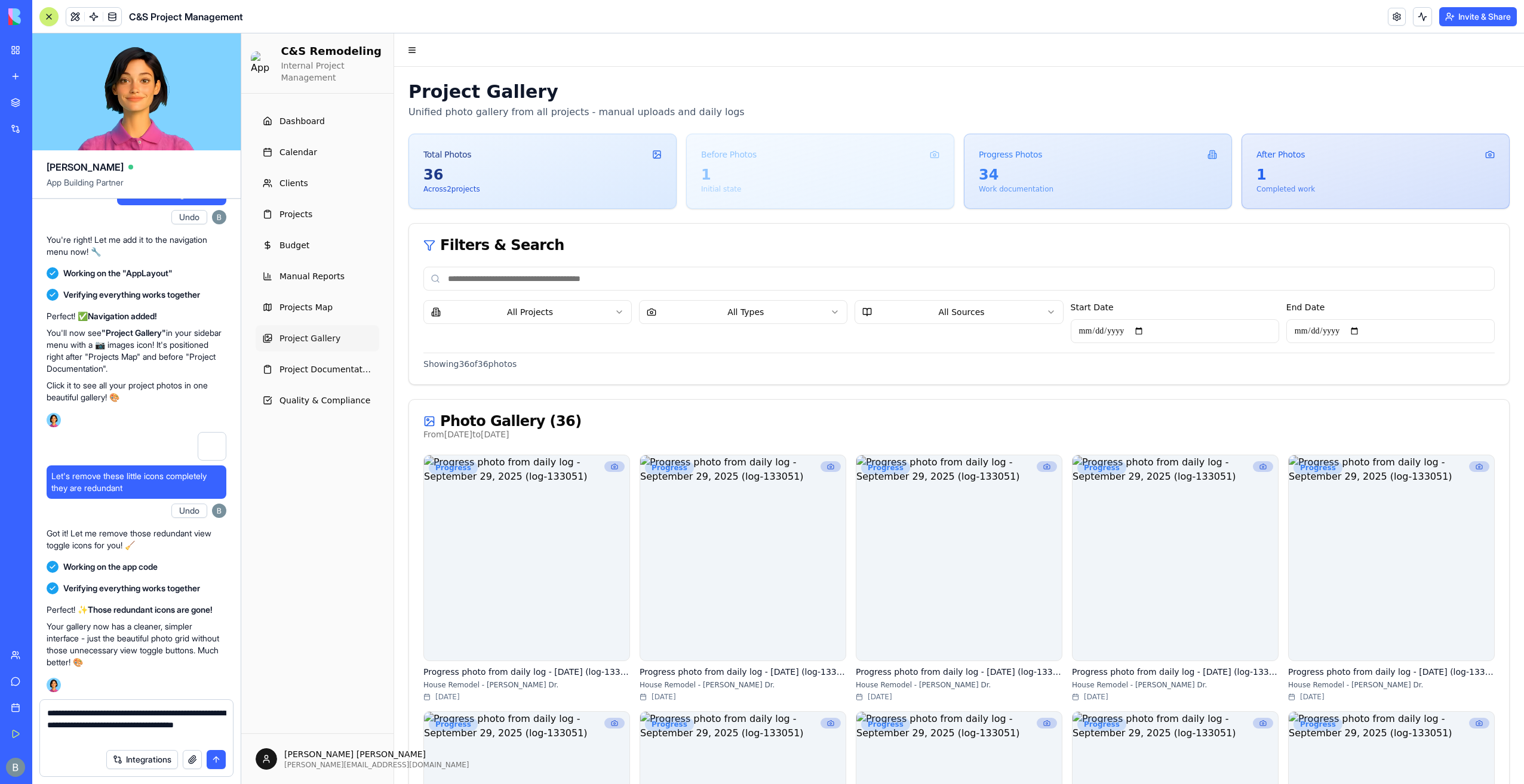
type textarea "**********"
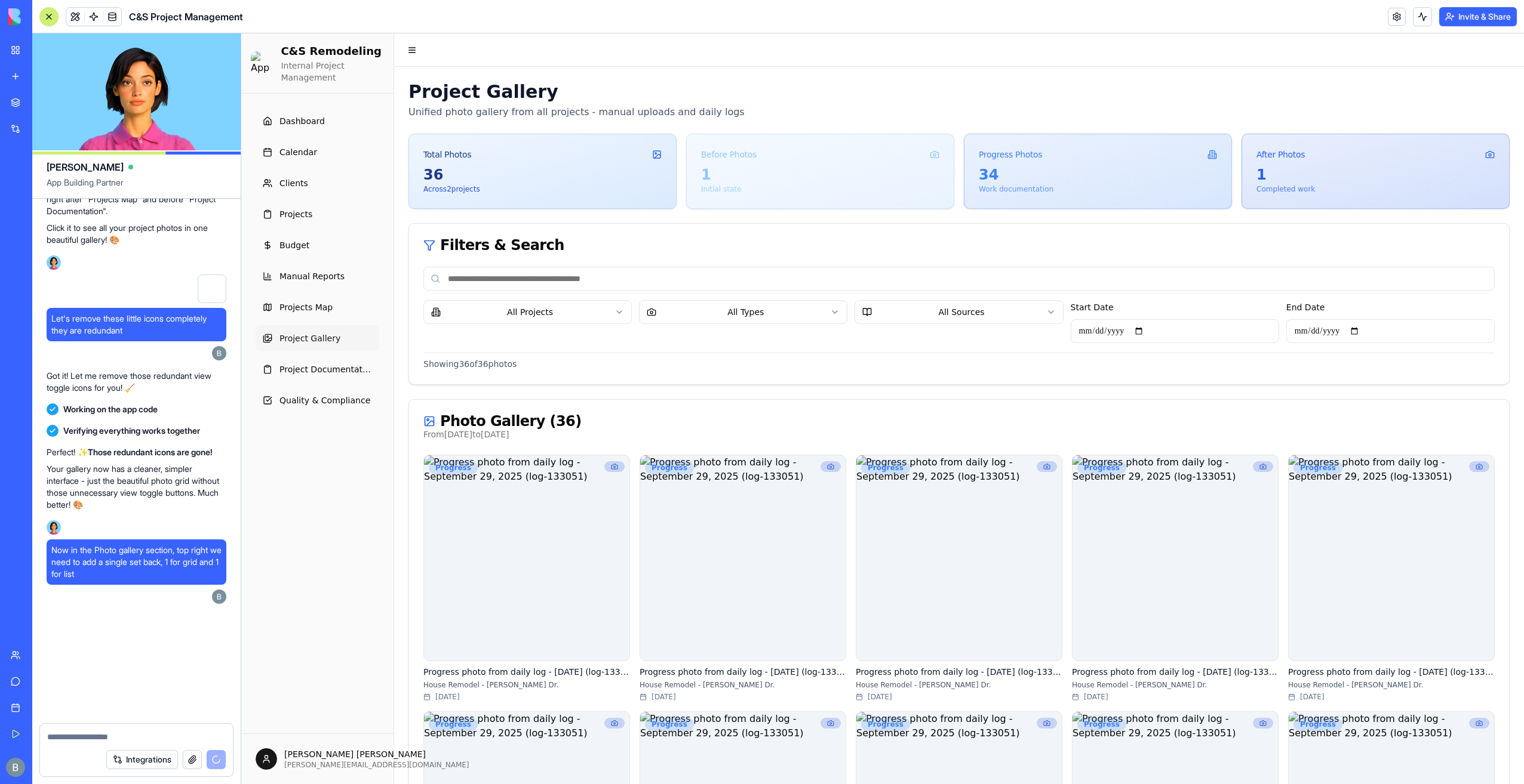
scroll to position [130461, 0]
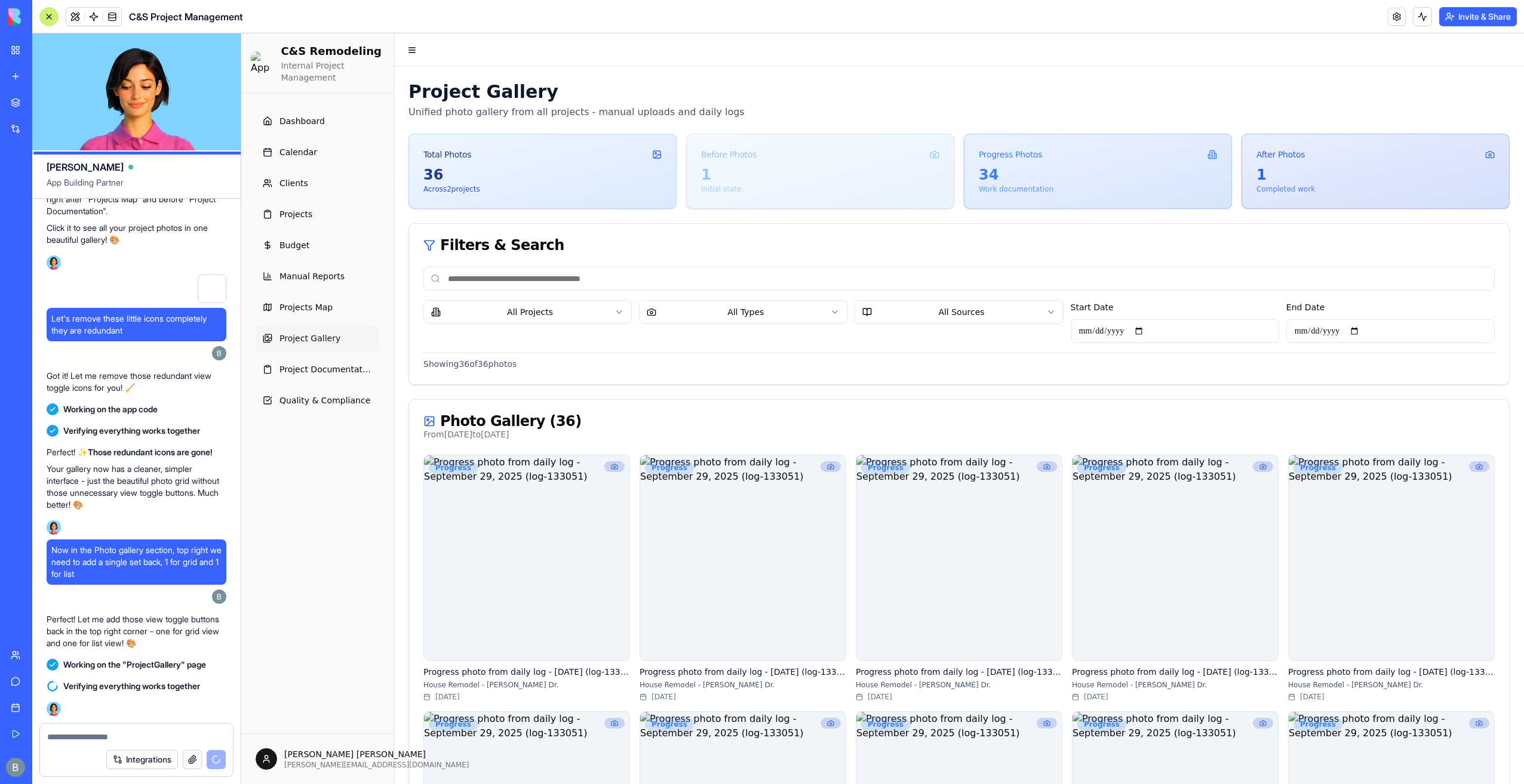
click at [996, 158] on div "Progress Photos" at bounding box center [1010, 154] width 63 height 12
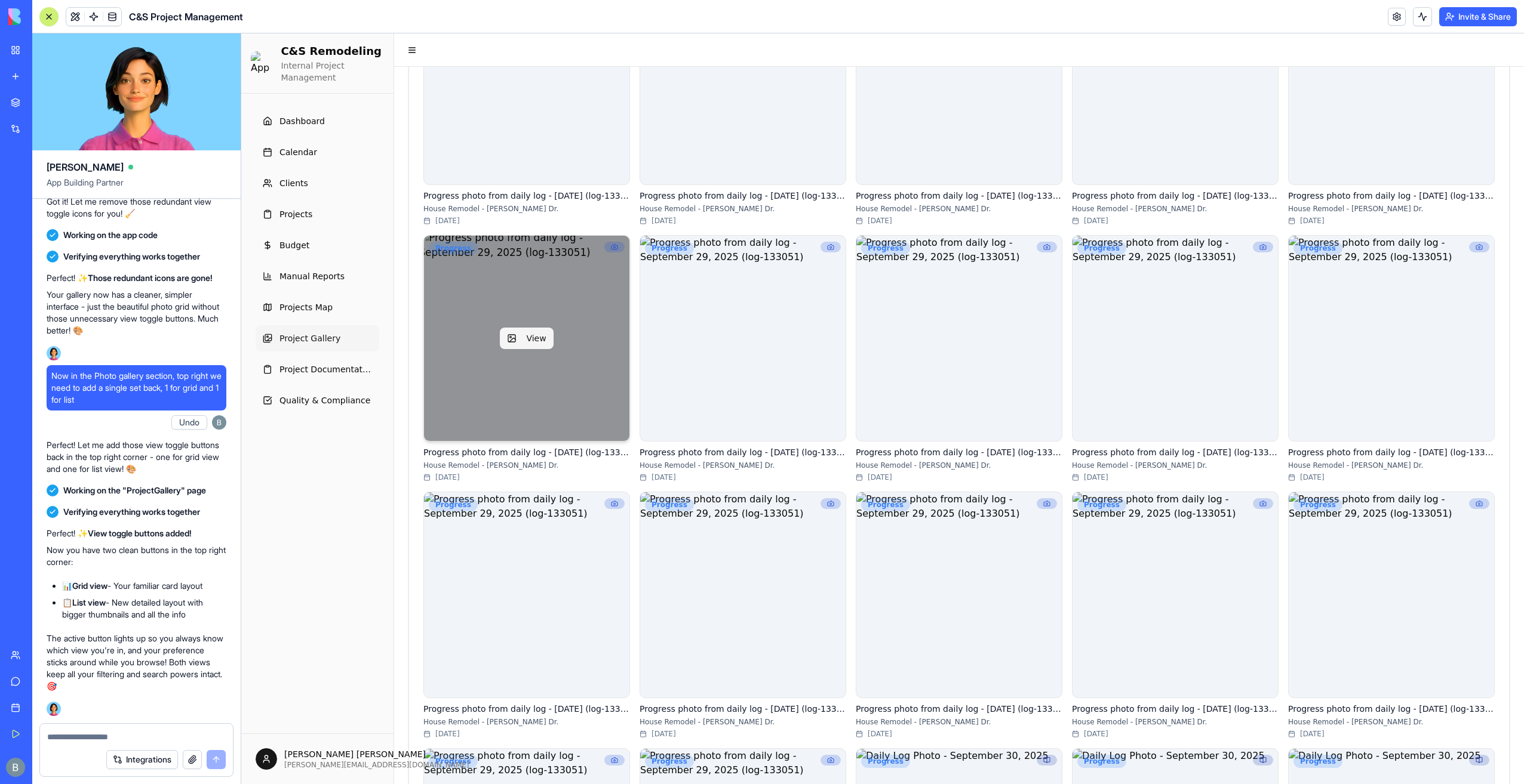
scroll to position [60, 0]
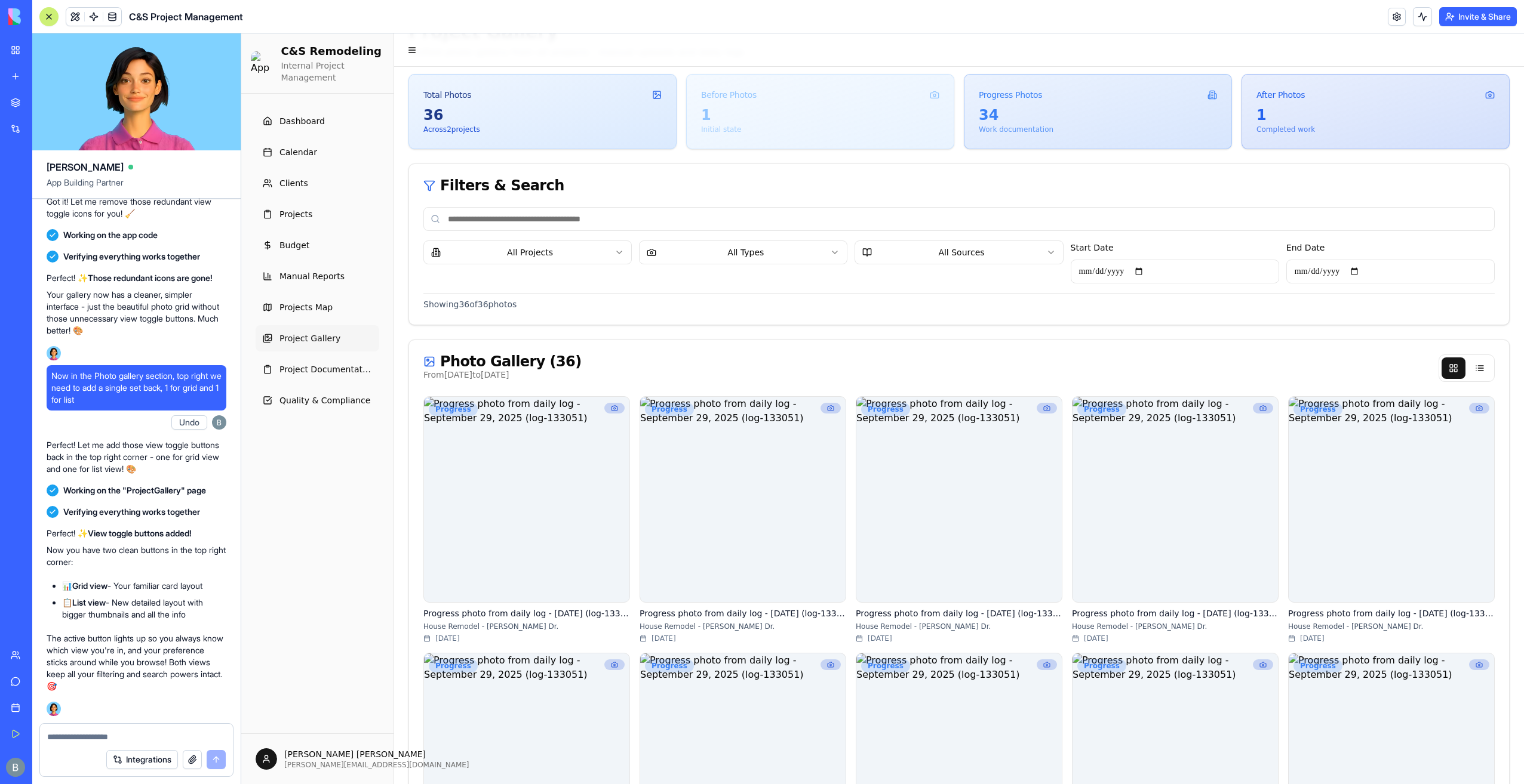
click at [128, 733] on textarea at bounding box center [137, 737] width 179 height 12
type textarea "*"
click at [163, 737] on textarea "**********" at bounding box center [137, 737] width 179 height 12
paste textarea "**"
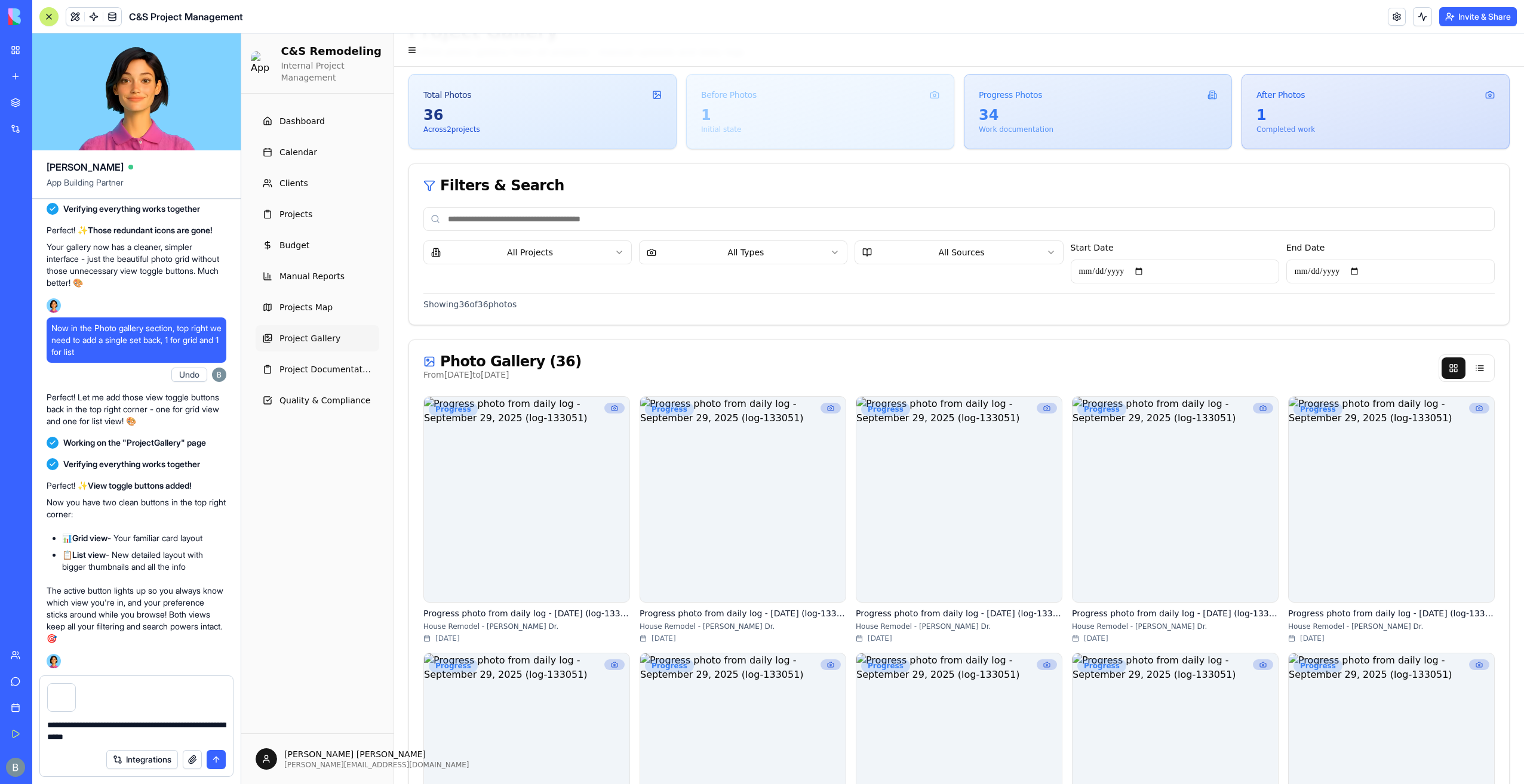
type textarea "**********"
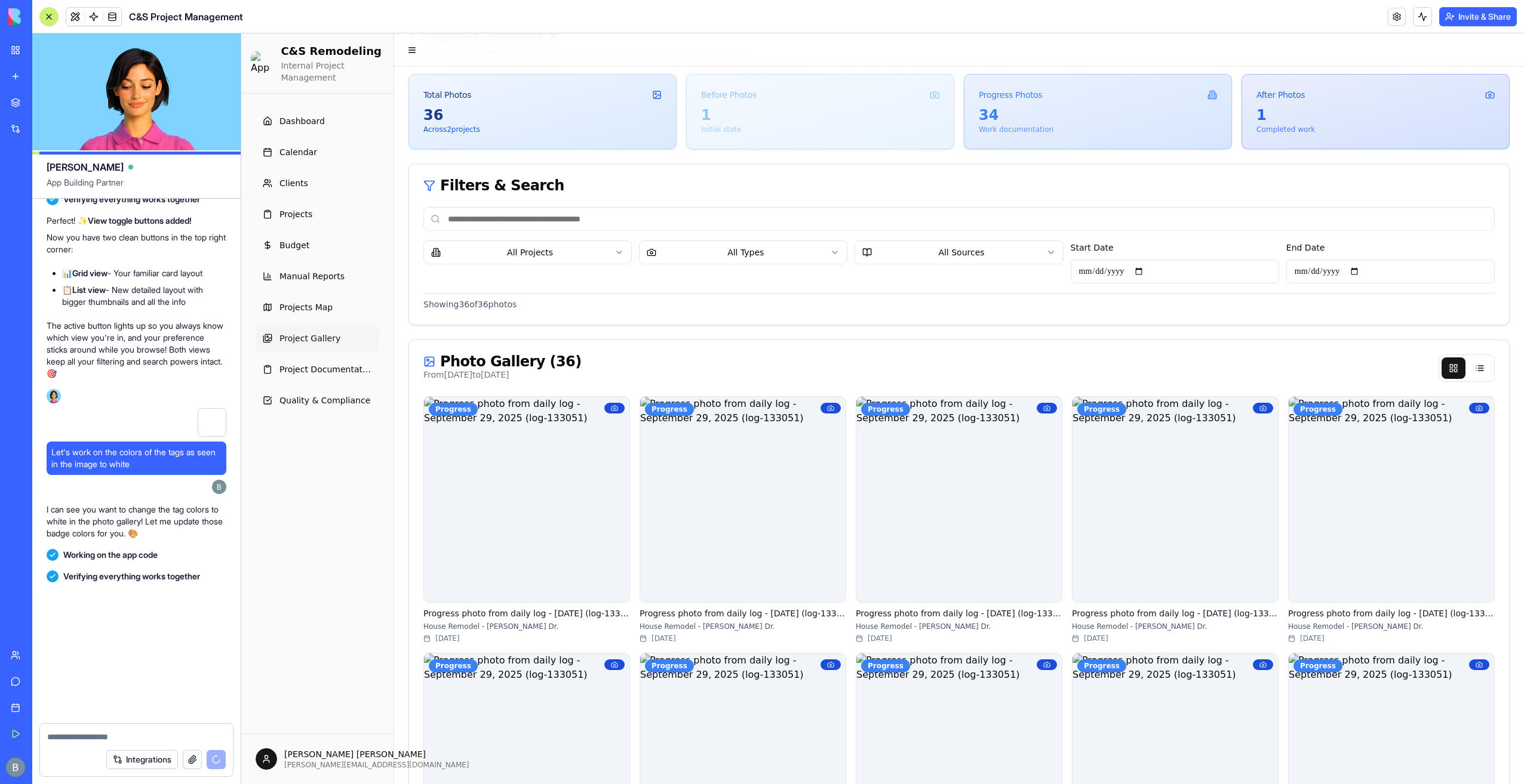
scroll to position [130949, 0]
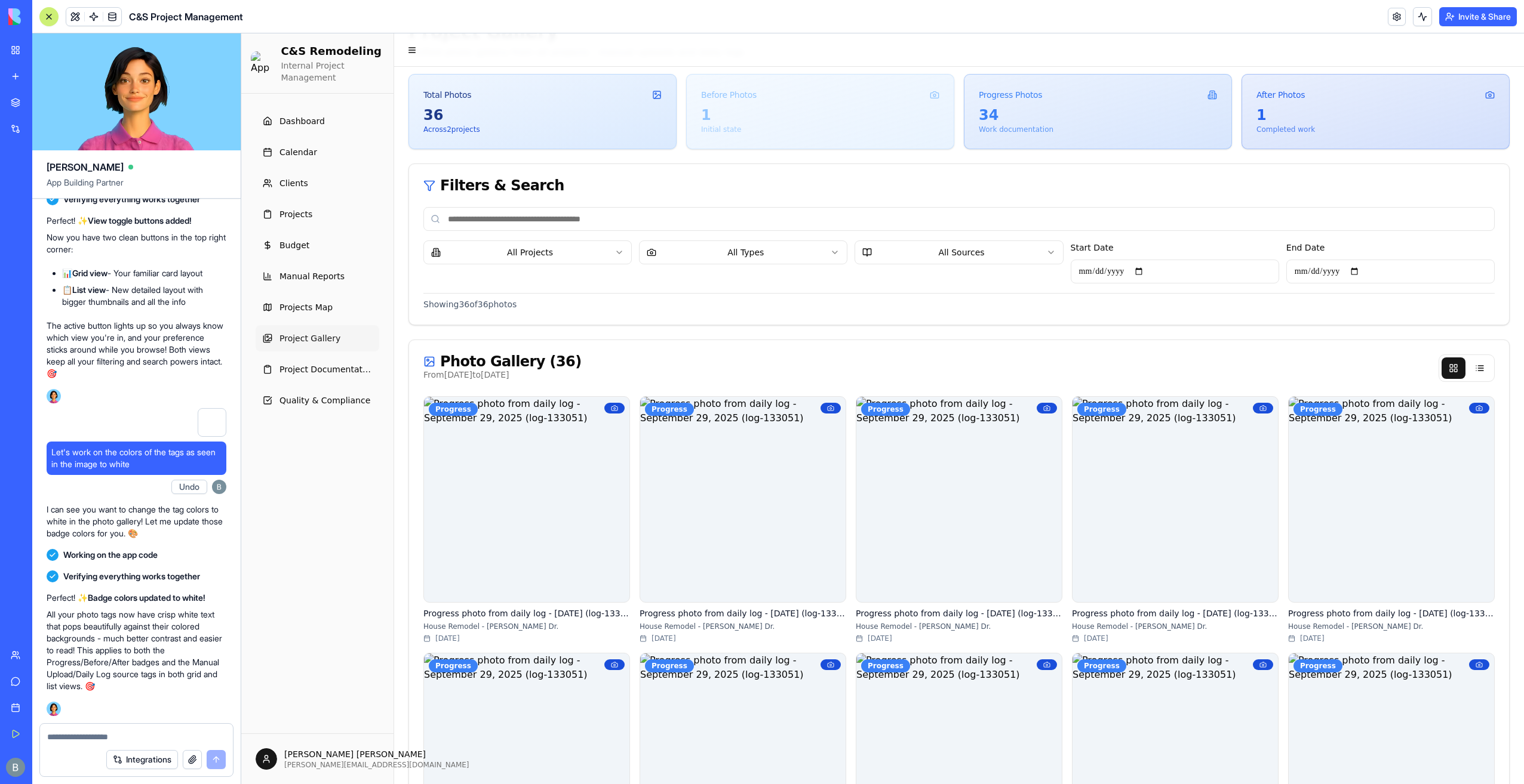
click at [666, 354] on div "Photo Gallery ( 36 )" at bounding box center [926, 361] width 1006 height 14
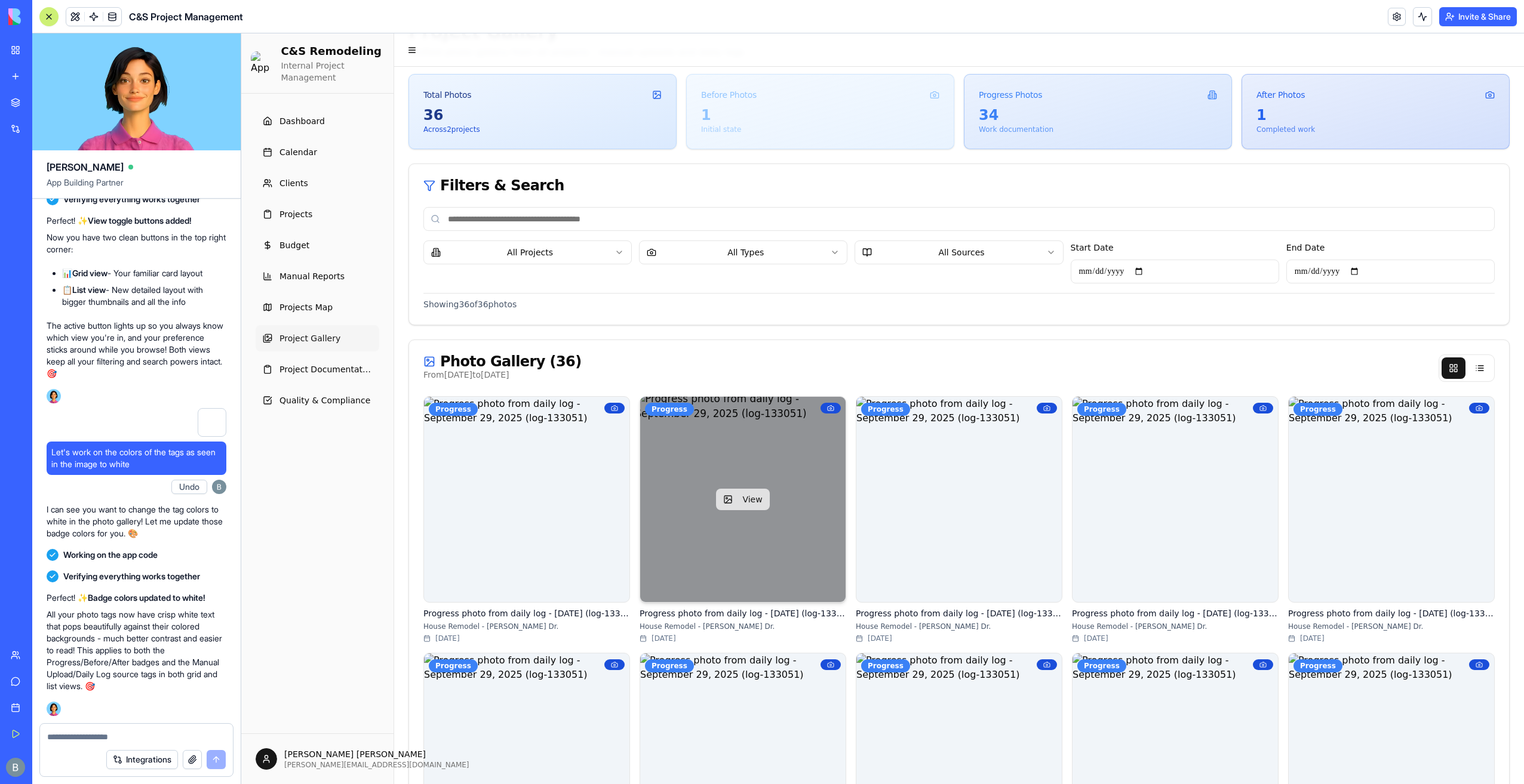
scroll to position [299, 0]
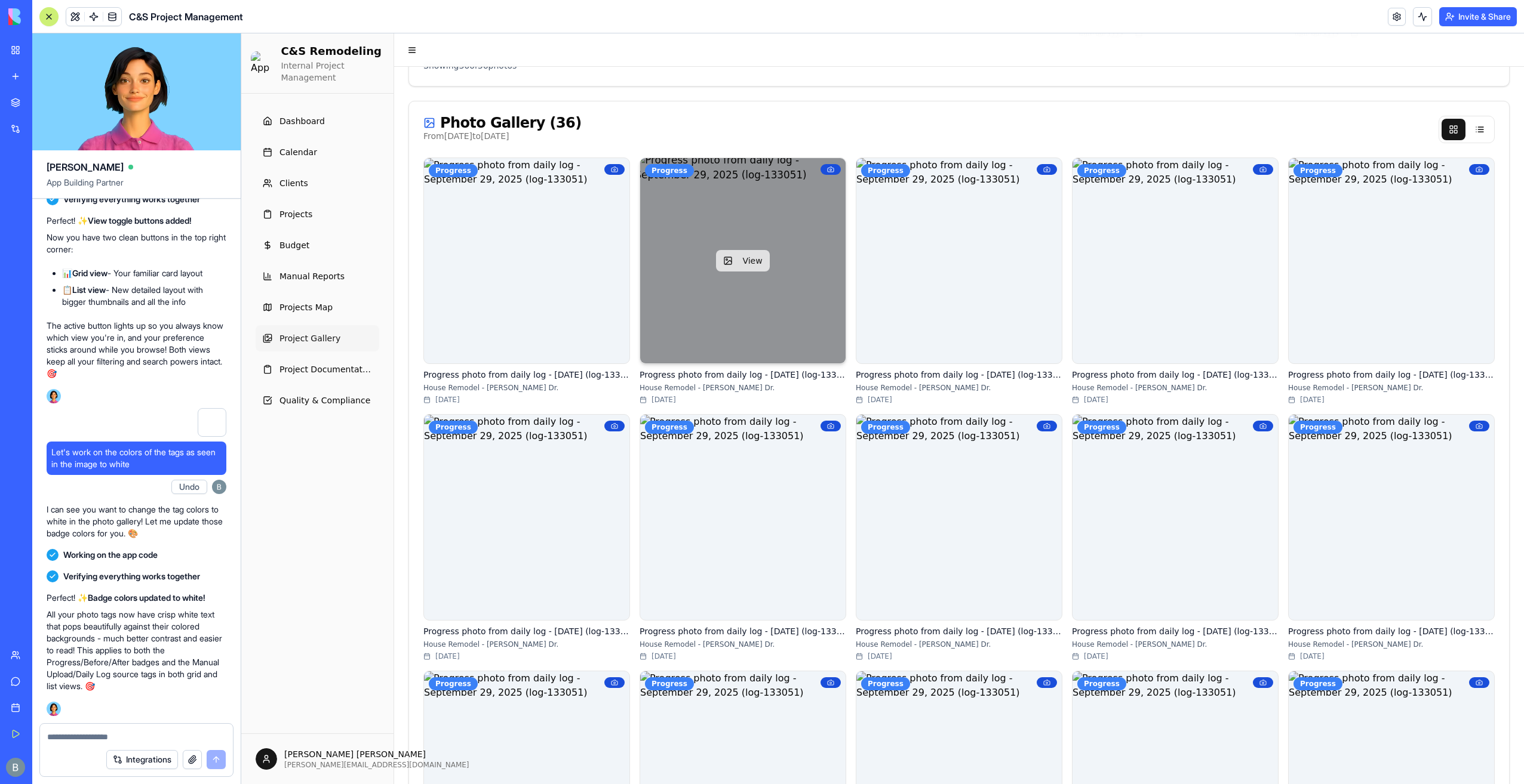
click at [741, 259] on button "View" at bounding box center [743, 261] width 53 height 22
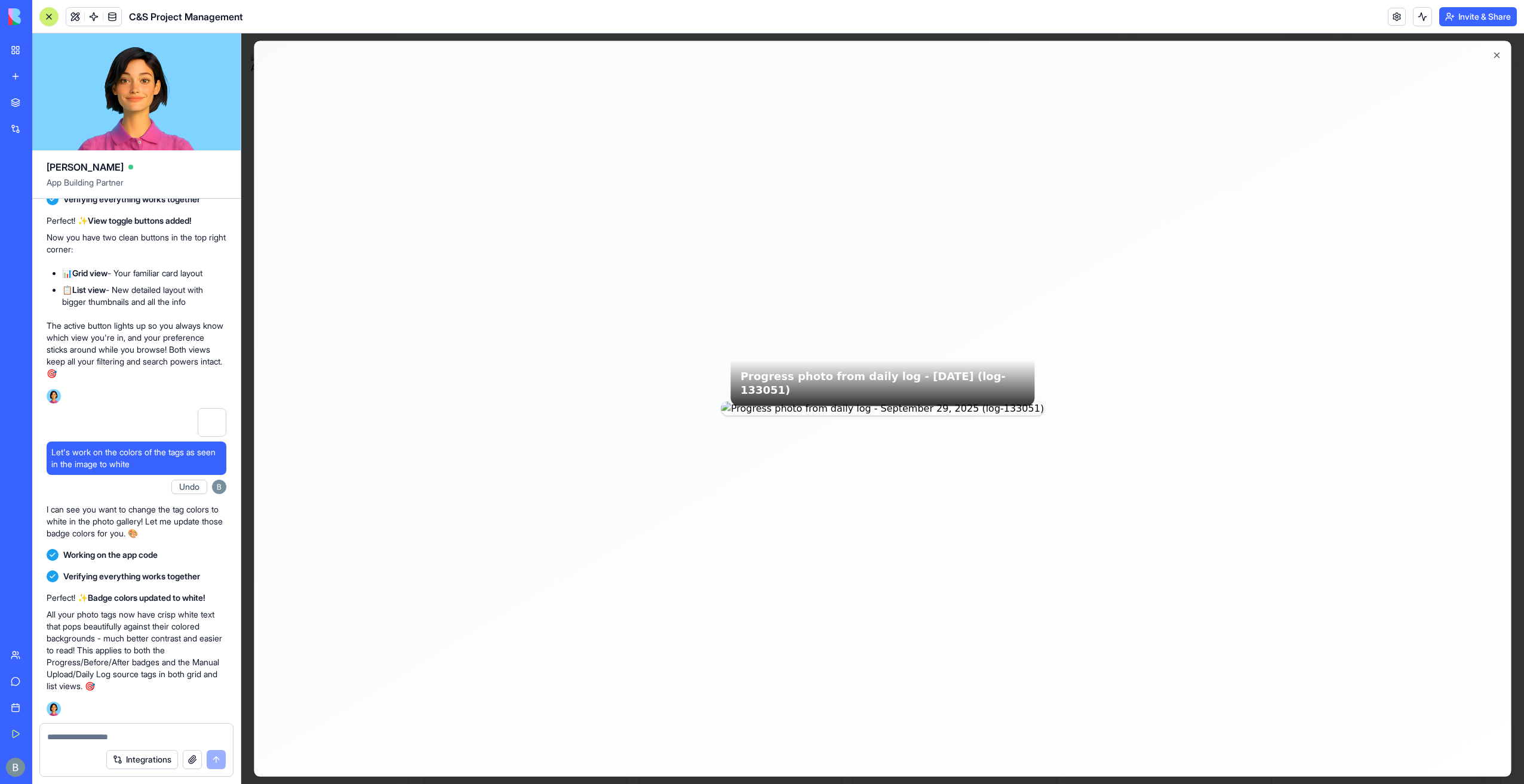
click at [1485, 51] on div "Progress photo from daily log - [DATE] (log-133051) Progress photo from daily l…" at bounding box center [882, 80] width 1258 height 76
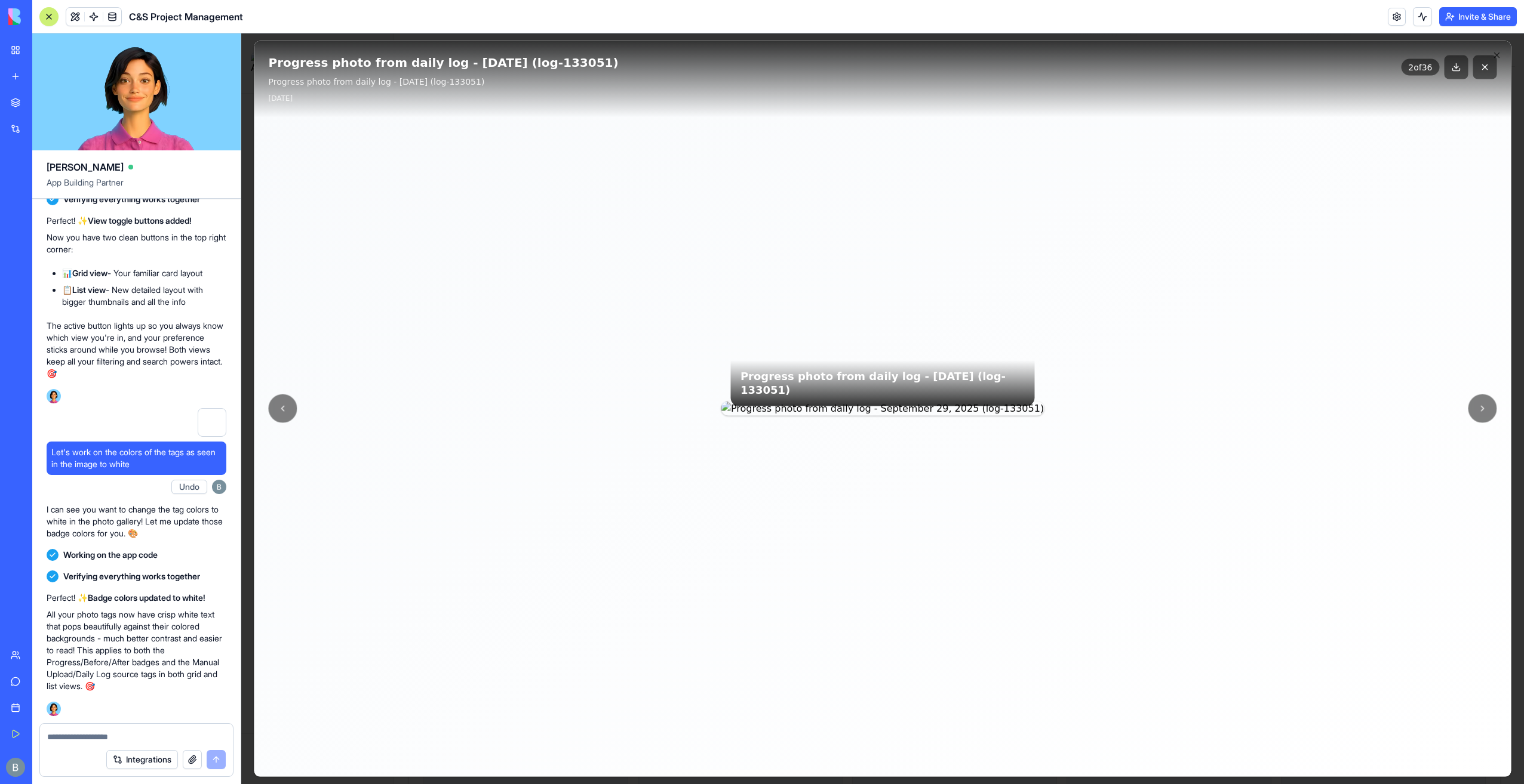
click at [1489, 55] on div "Progress photo from daily log - [DATE] (log-133051) Progress photo from daily l…" at bounding box center [882, 80] width 1258 height 76
drag, startPoint x: 1477, startPoint y: 63, endPoint x: 1470, endPoint y: 65, distance: 7.3
click at [1477, 63] on button at bounding box center [1485, 67] width 24 height 24
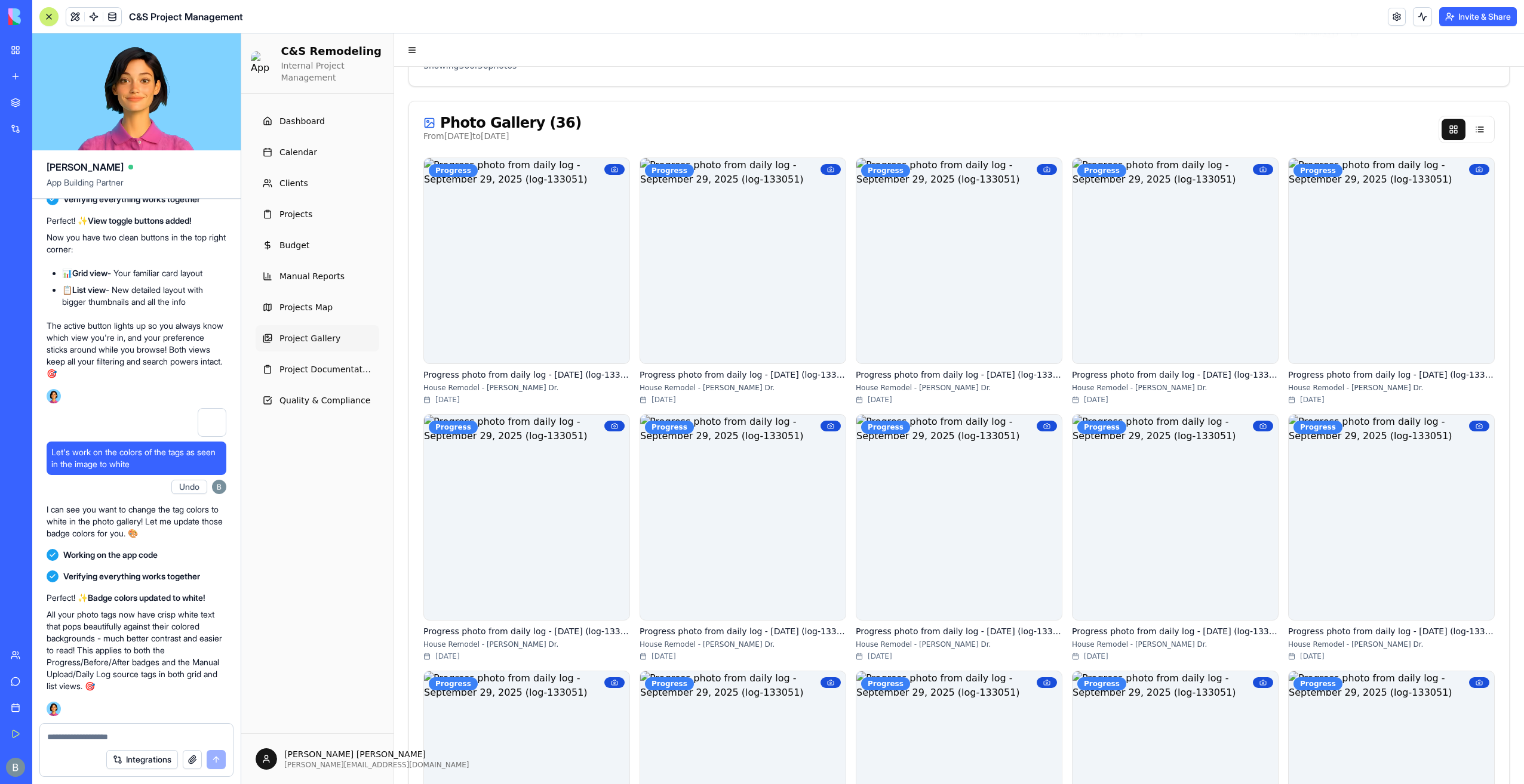
click at [159, 745] on div "Integrations" at bounding box center [136, 760] width 193 height 33
click at [132, 742] on textarea at bounding box center [137, 737] width 179 height 12
click at [82, 733] on textarea at bounding box center [137, 737] width 179 height 12
click at [81, 734] on div at bounding box center [136, 733] width 193 height 19
click at [79, 739] on textarea at bounding box center [137, 737] width 179 height 12
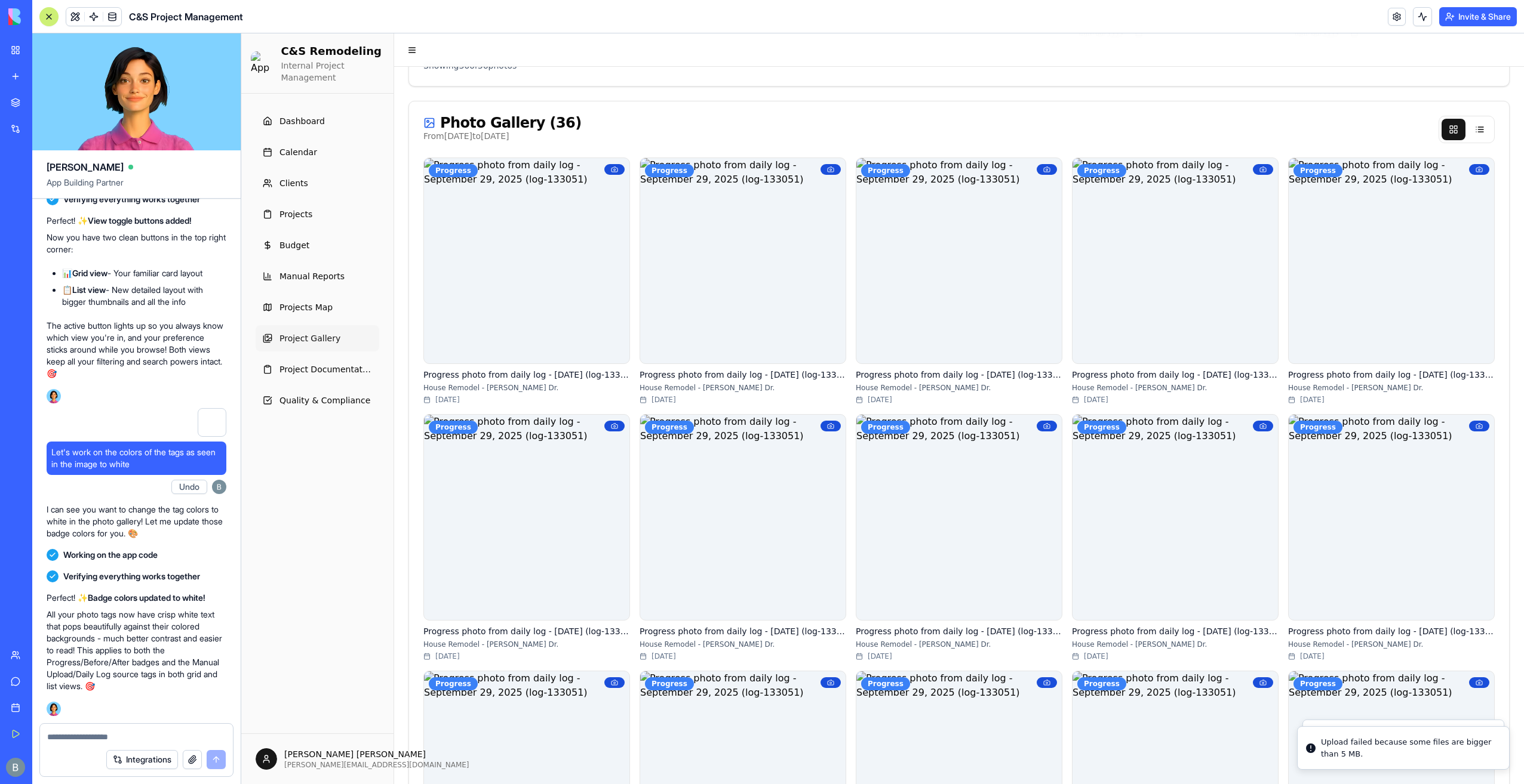
click at [77, 740] on textarea at bounding box center [137, 737] width 179 height 12
click at [197, 762] on button "button" at bounding box center [192, 759] width 19 height 19
click at [126, 740] on textarea at bounding box center [137, 737] width 179 height 12
click at [127, 740] on textarea at bounding box center [137, 737] width 179 height 12
click at [87, 735] on textarea at bounding box center [137, 737] width 179 height 12
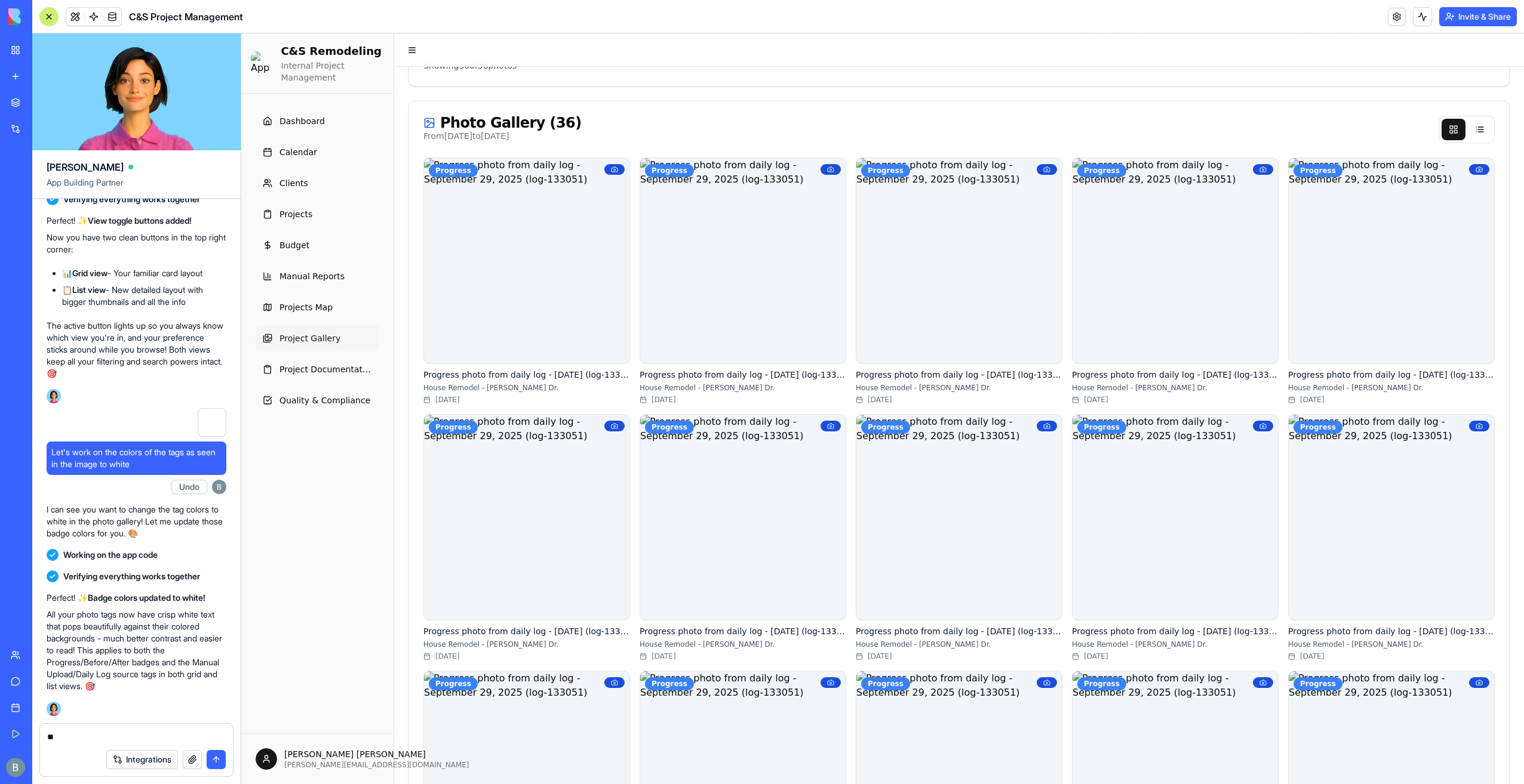
type textarea "*"
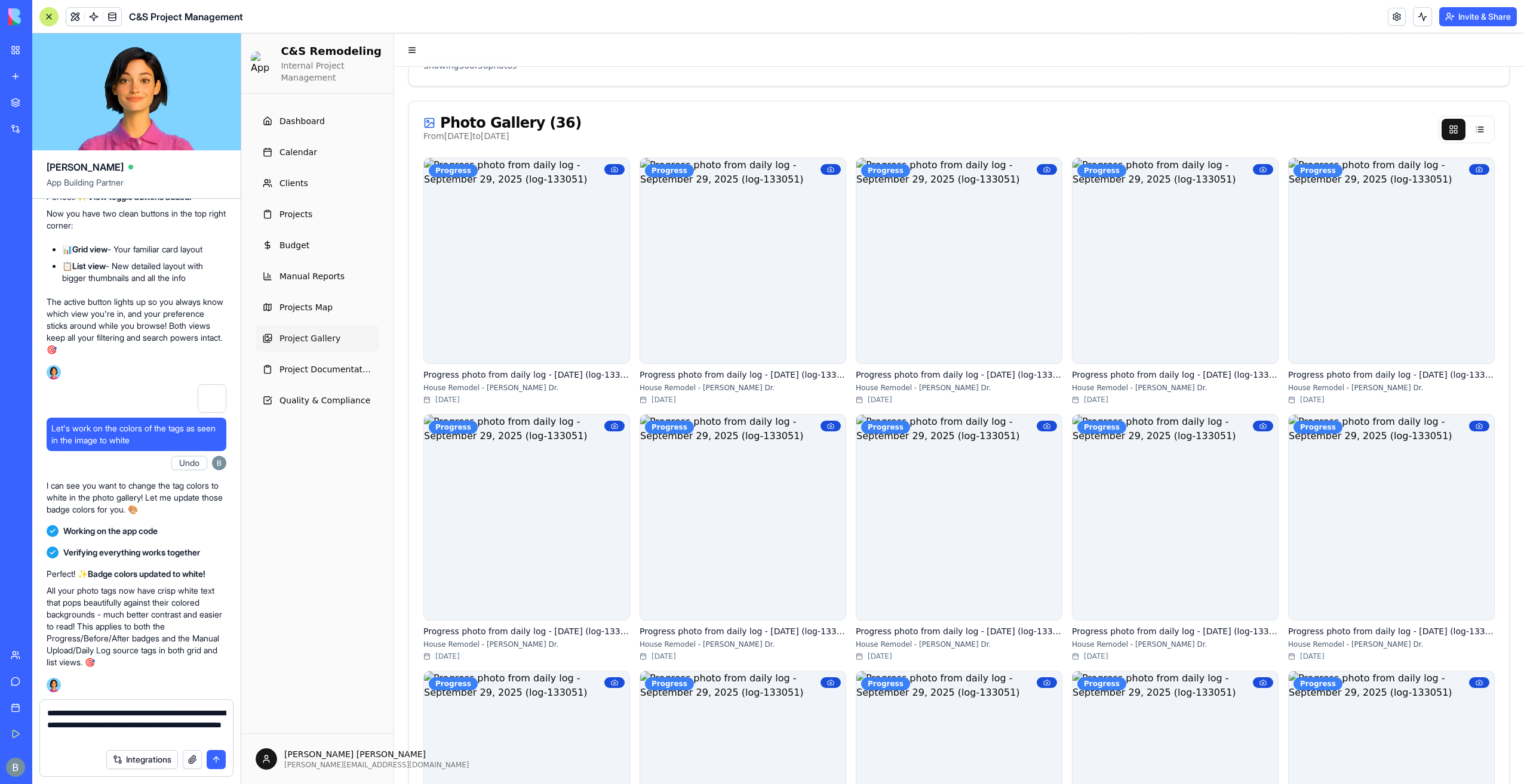
type textarea "**********"
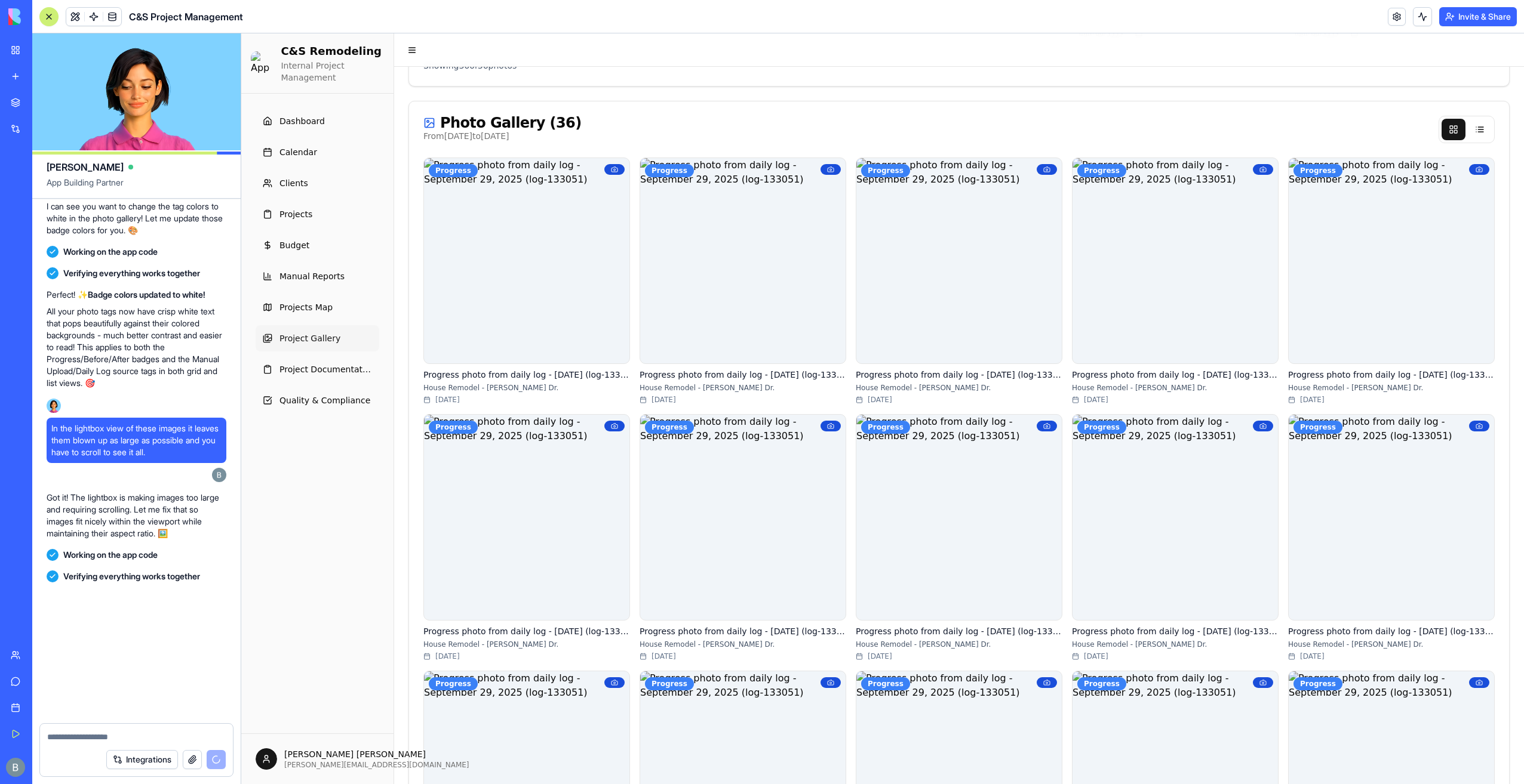
scroll to position [131252, 0]
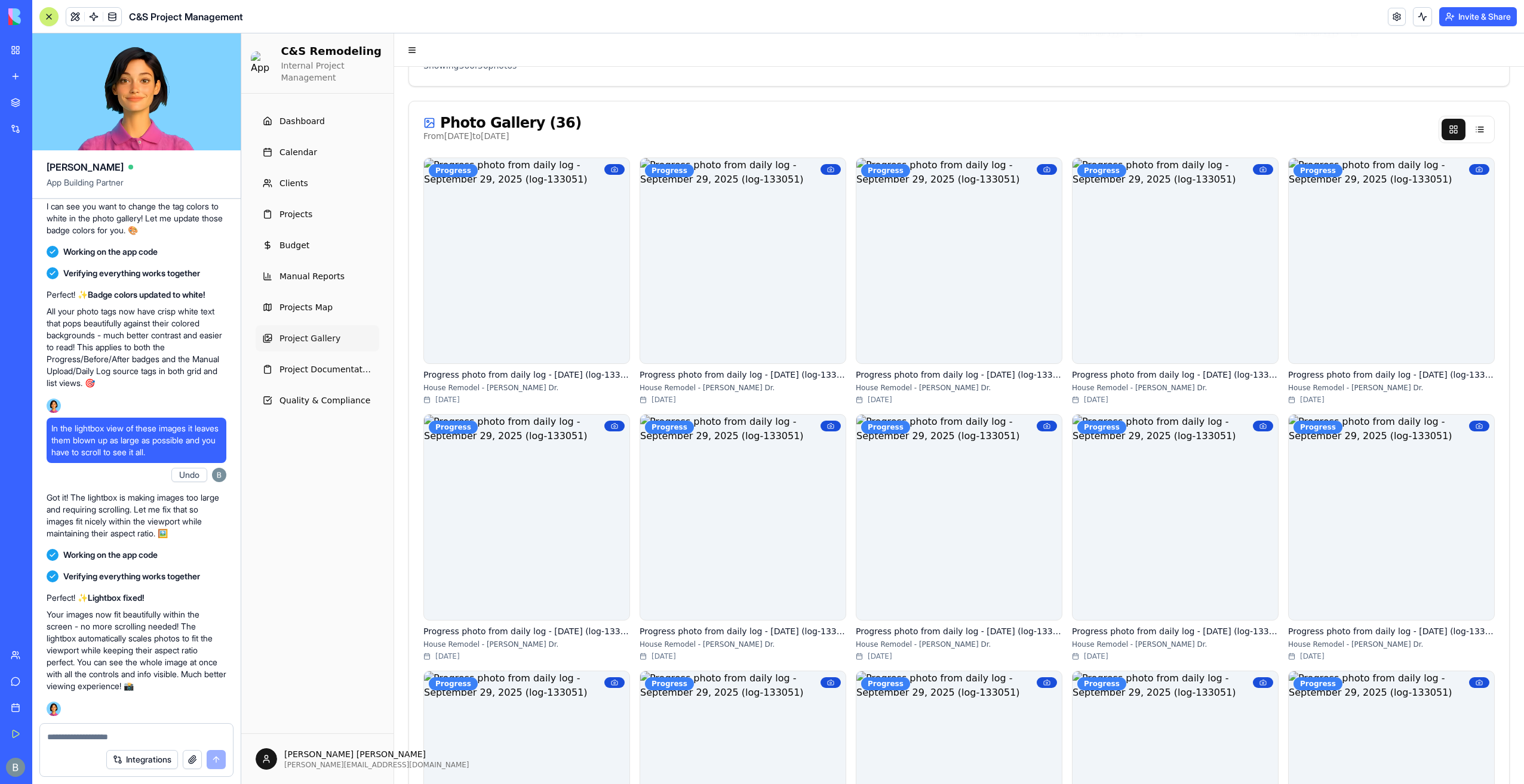
click at [716, 101] on div "Photo Gallery ( 36 ) From [DATE] to [DATE]" at bounding box center [959, 129] width 1100 height 56
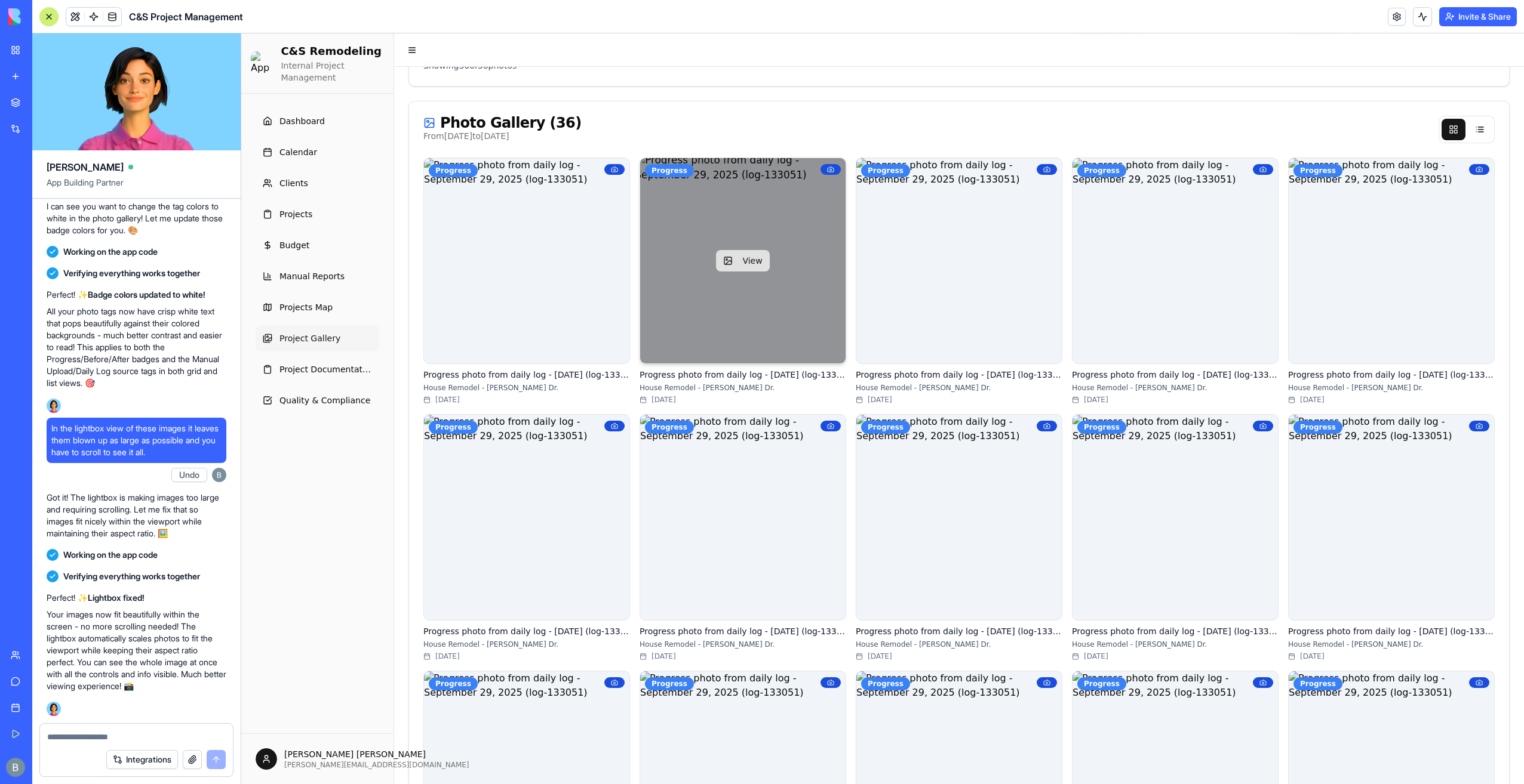
click at [732, 257] on button "View" at bounding box center [743, 261] width 53 height 22
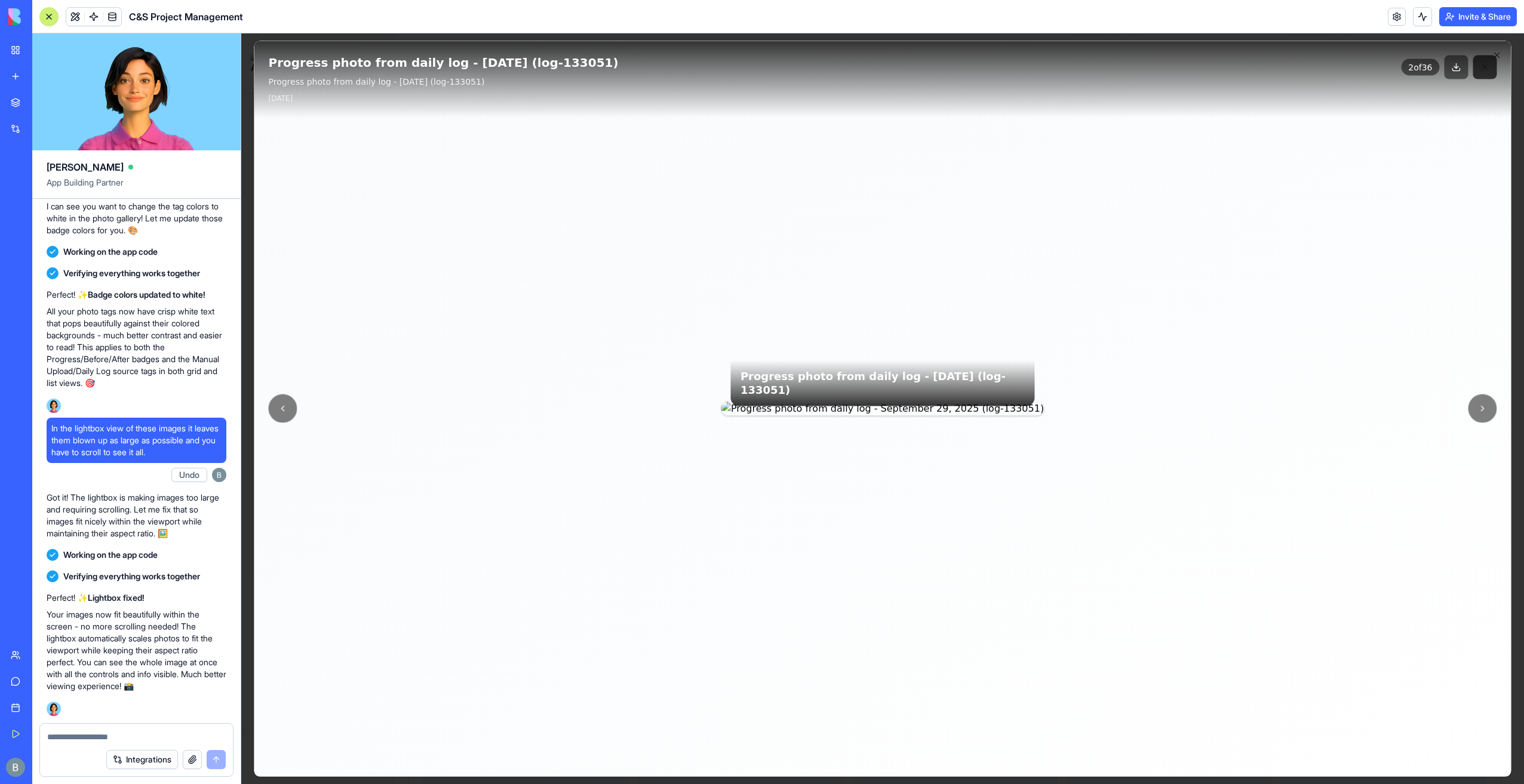
click at [1486, 75] on button at bounding box center [1485, 67] width 24 height 24
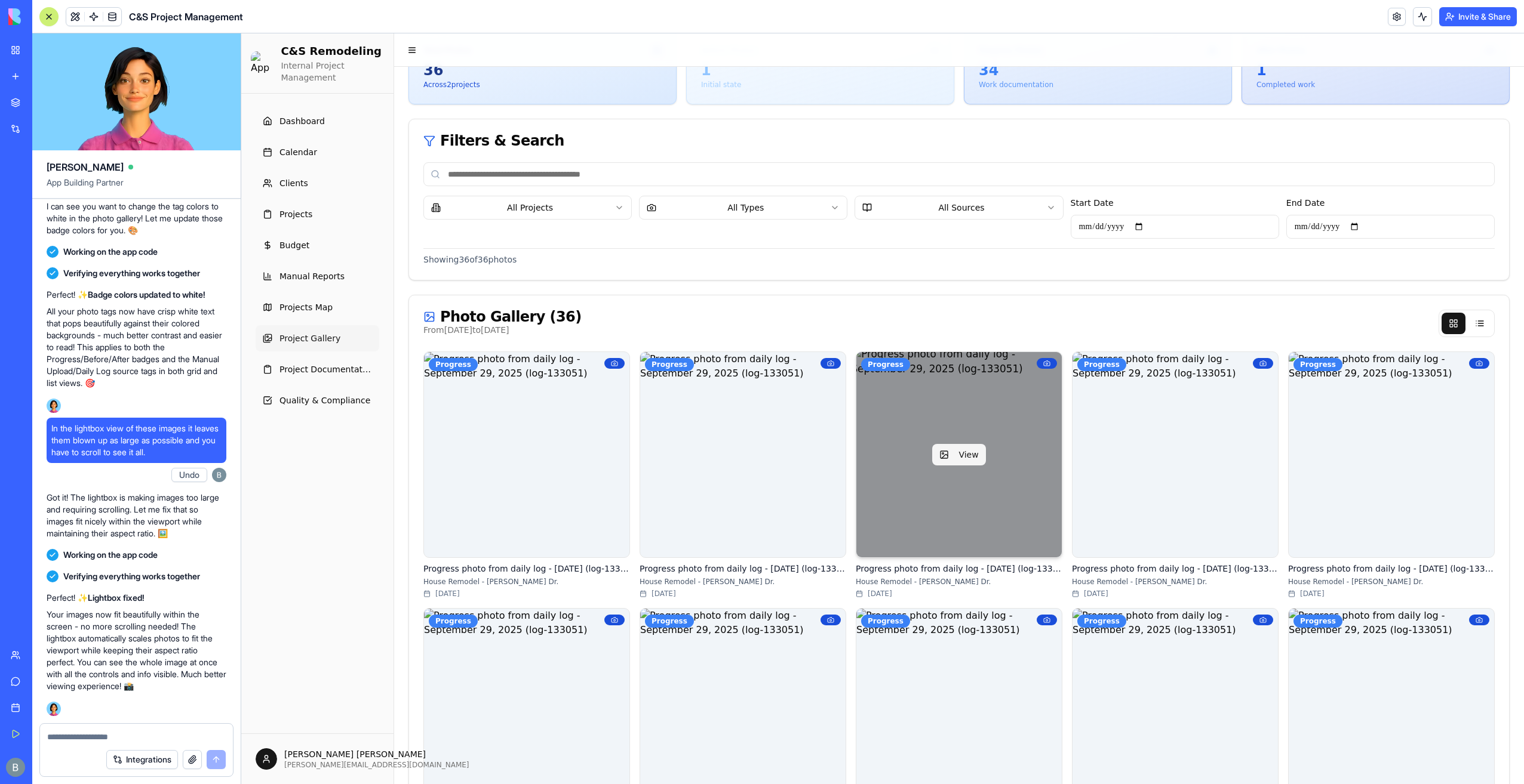
scroll to position [60, 0]
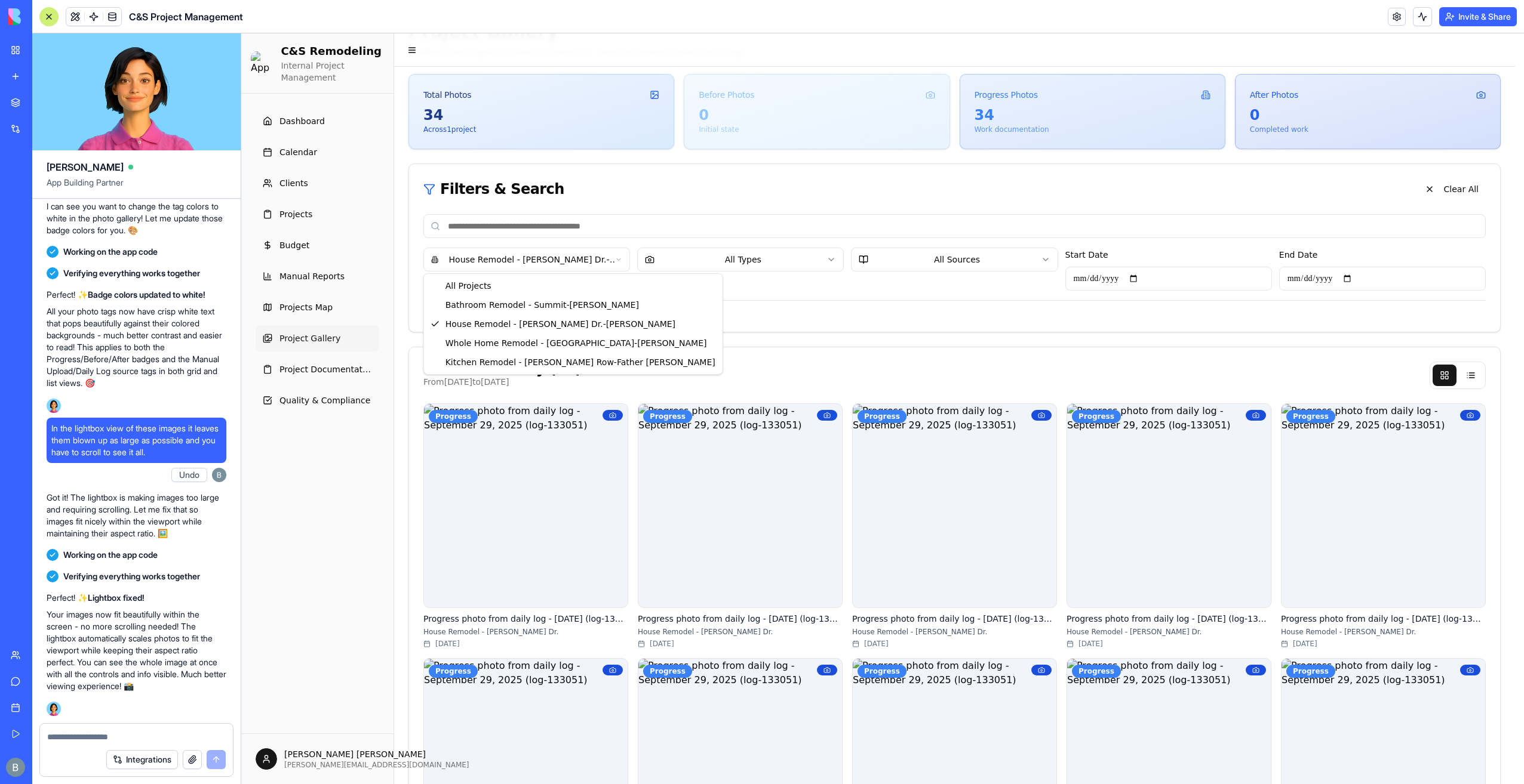
scroll to position [0, 0]
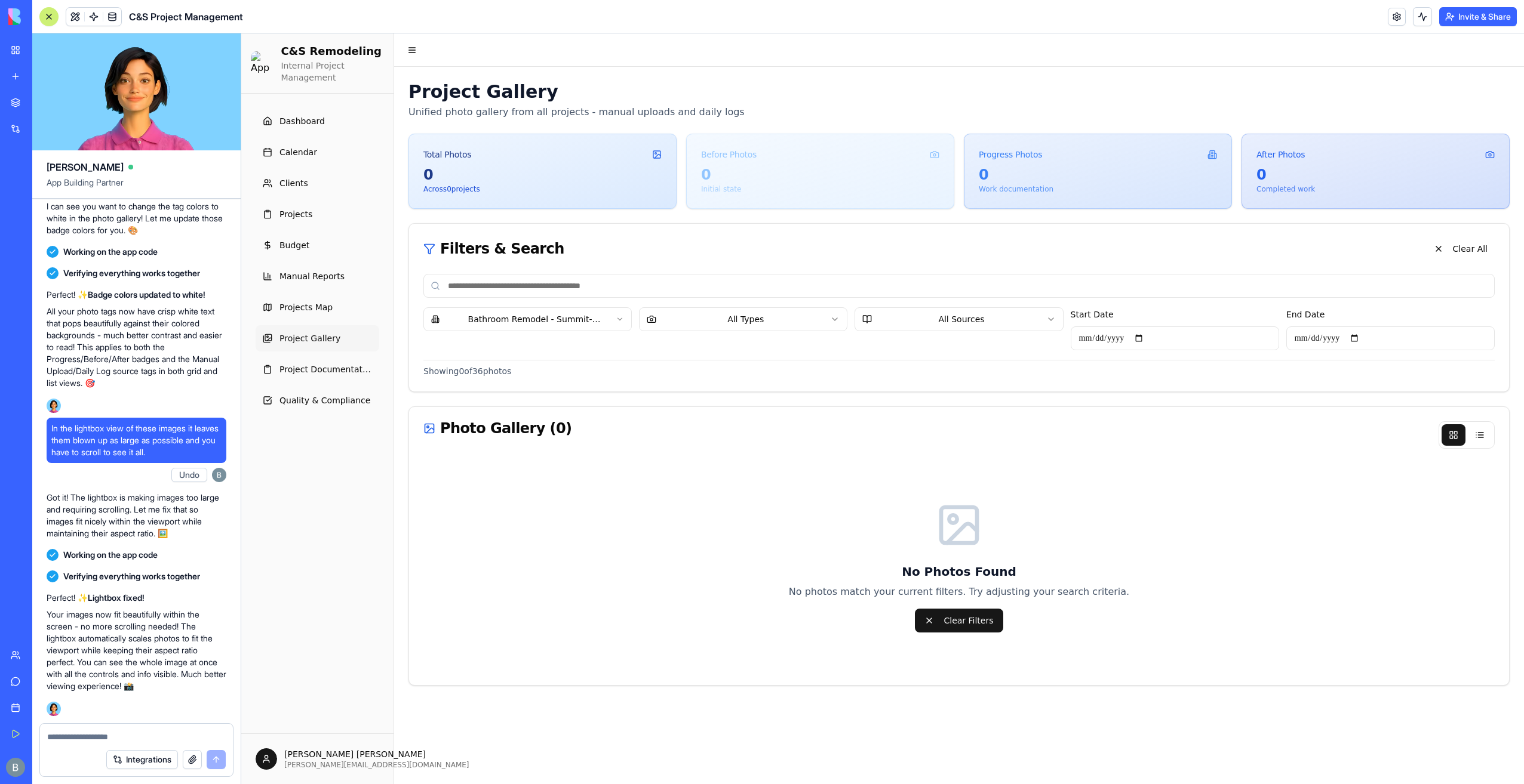
click at [561, 324] on html "C&S Remodeling Internal Project Management Dashboard Calendar Clients Projects …" at bounding box center [882, 408] width 1282 height 751
click at [560, 324] on html "C&S Remodeling Internal Project Management Dashboard Calendar Clients Projects …" at bounding box center [882, 408] width 1282 height 751
click at [569, 323] on html "C&S Remodeling Internal Project Management Dashboard Calendar Clients Projects …" at bounding box center [882, 408] width 1282 height 751
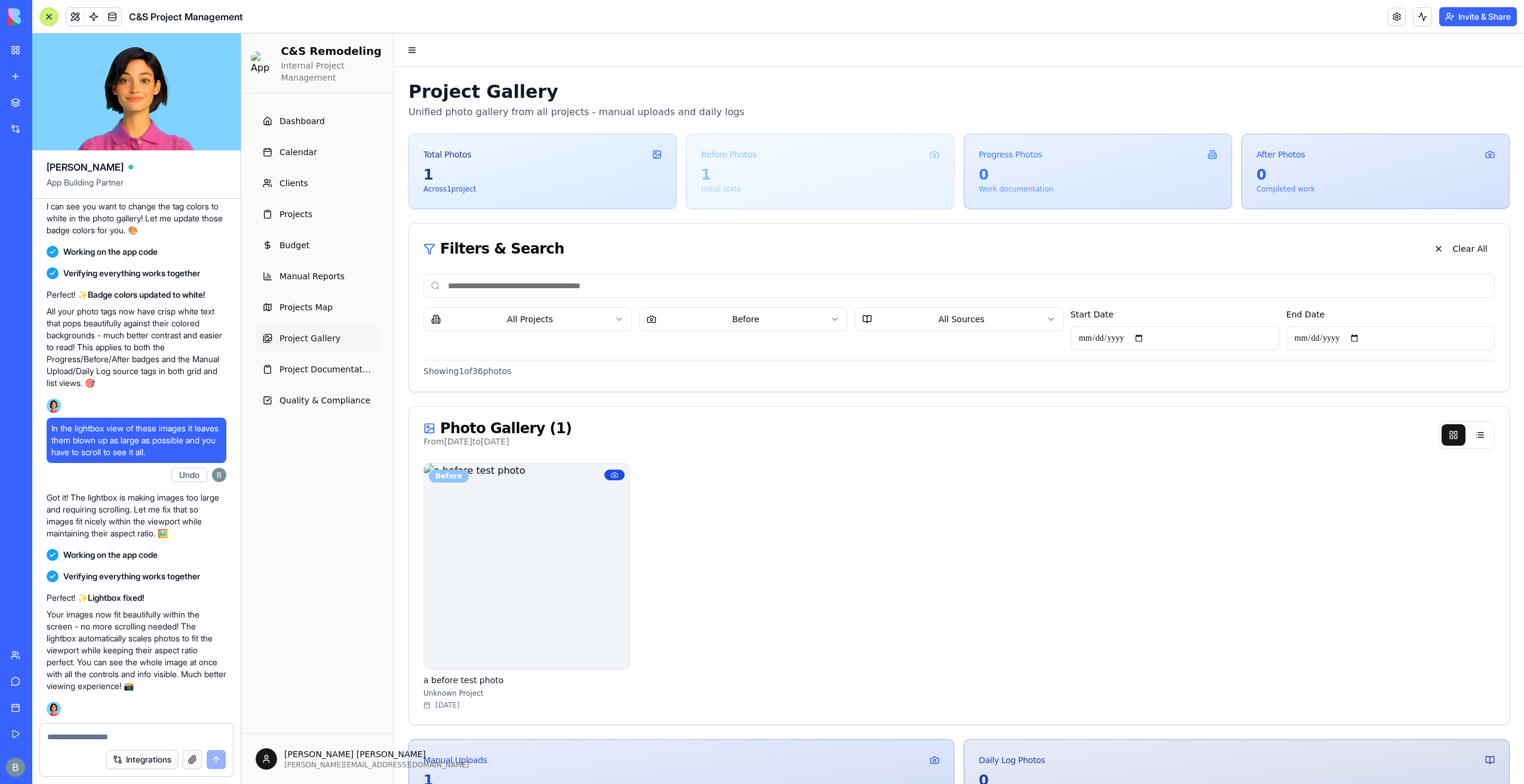
click at [715, 318] on html "C&S Remodeling Internal Project Management Dashboard Calendar Clients Projects …" at bounding box center [882, 431] width 1282 height 796
click at [712, 331] on div "All Projects After All Sources Start Date End Date" at bounding box center [959, 329] width 1072 height 43
click at [713, 327] on html "C&S Remodeling Internal Project Management Dashboard Calendar Clients Projects …" at bounding box center [882, 430] width 1282 height 794
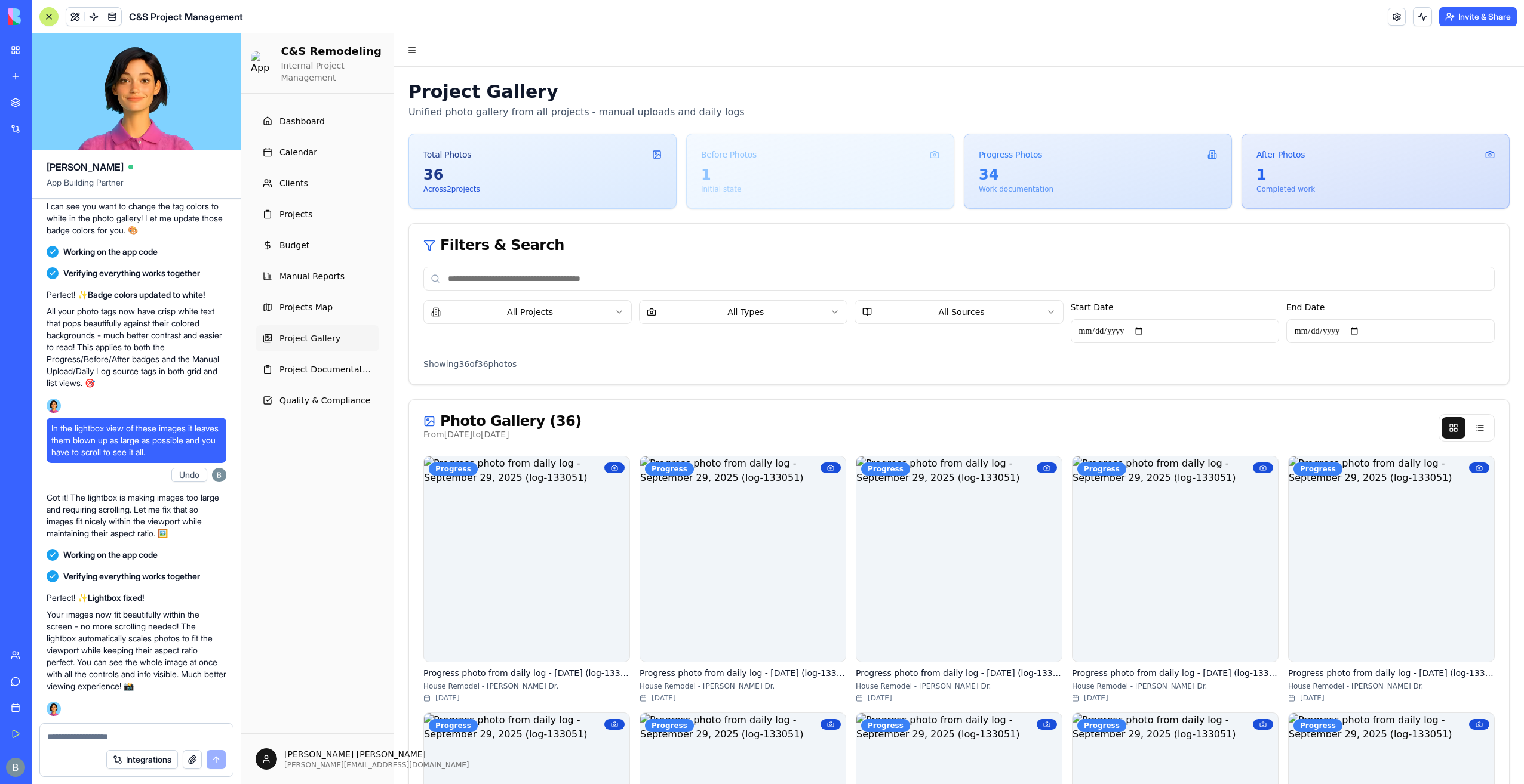
click at [117, 724] on div at bounding box center [136, 733] width 193 height 19
click at [108, 738] on textarea at bounding box center [137, 737] width 179 height 12
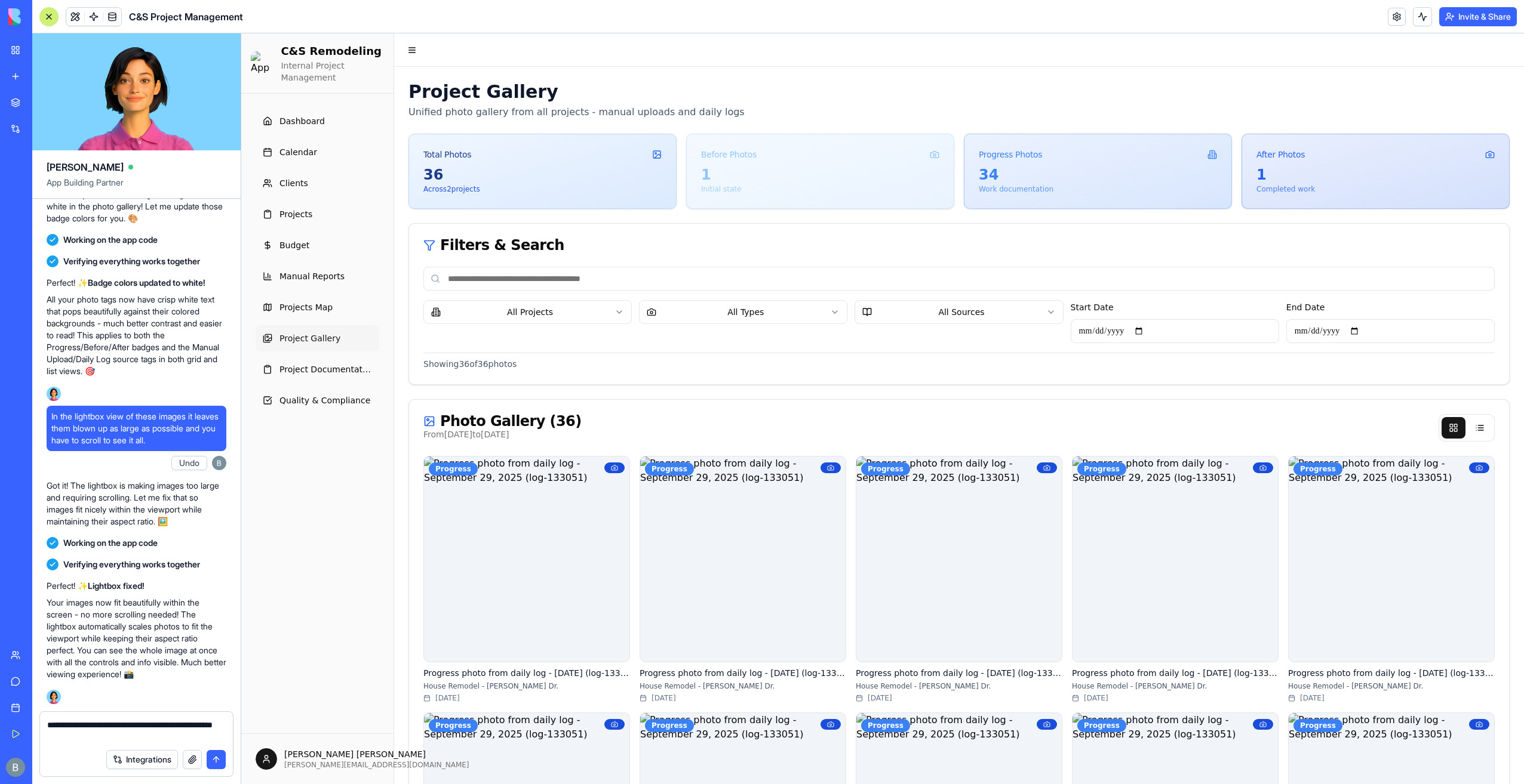
type textarea "**********"
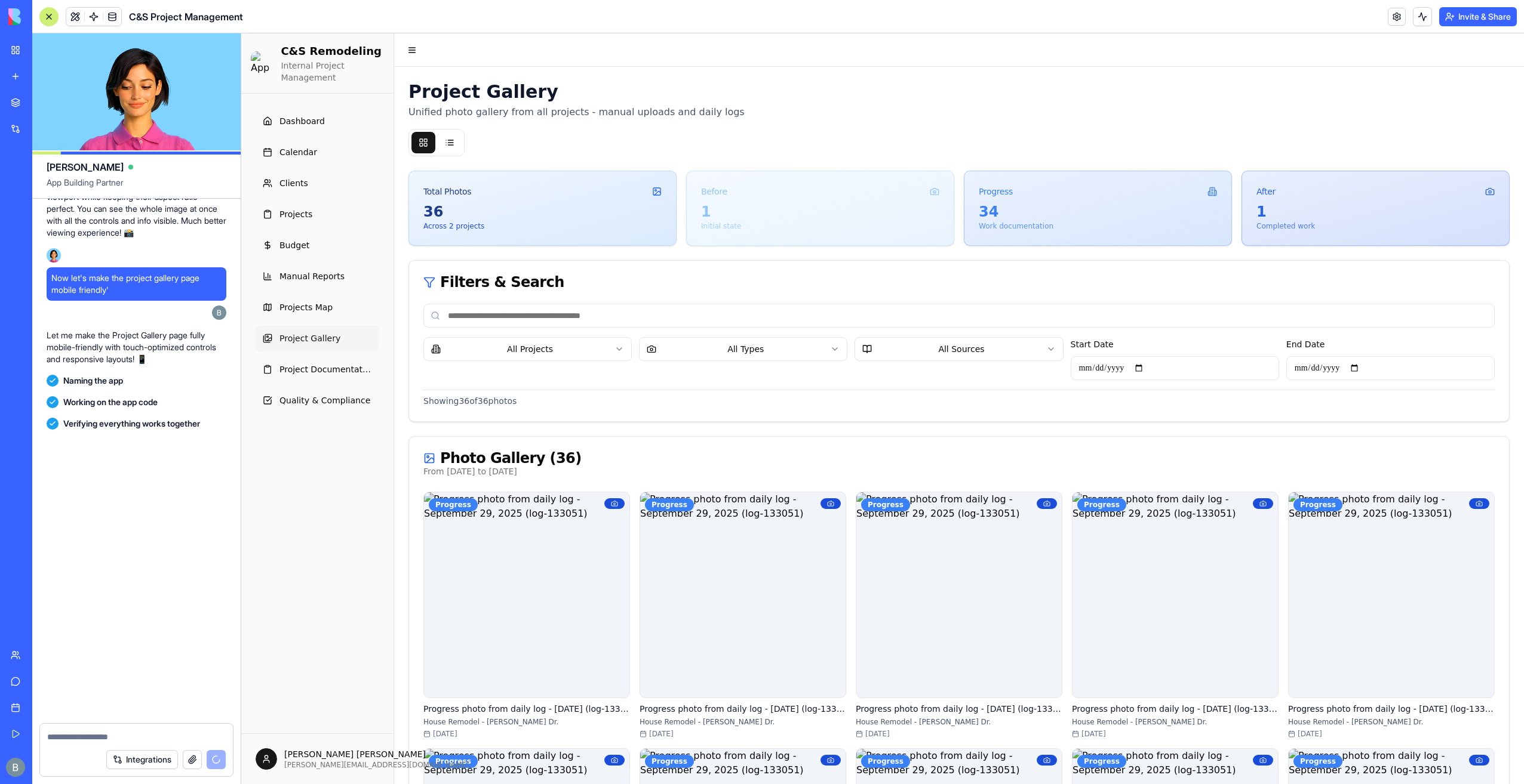
scroll to position [131729, 0]
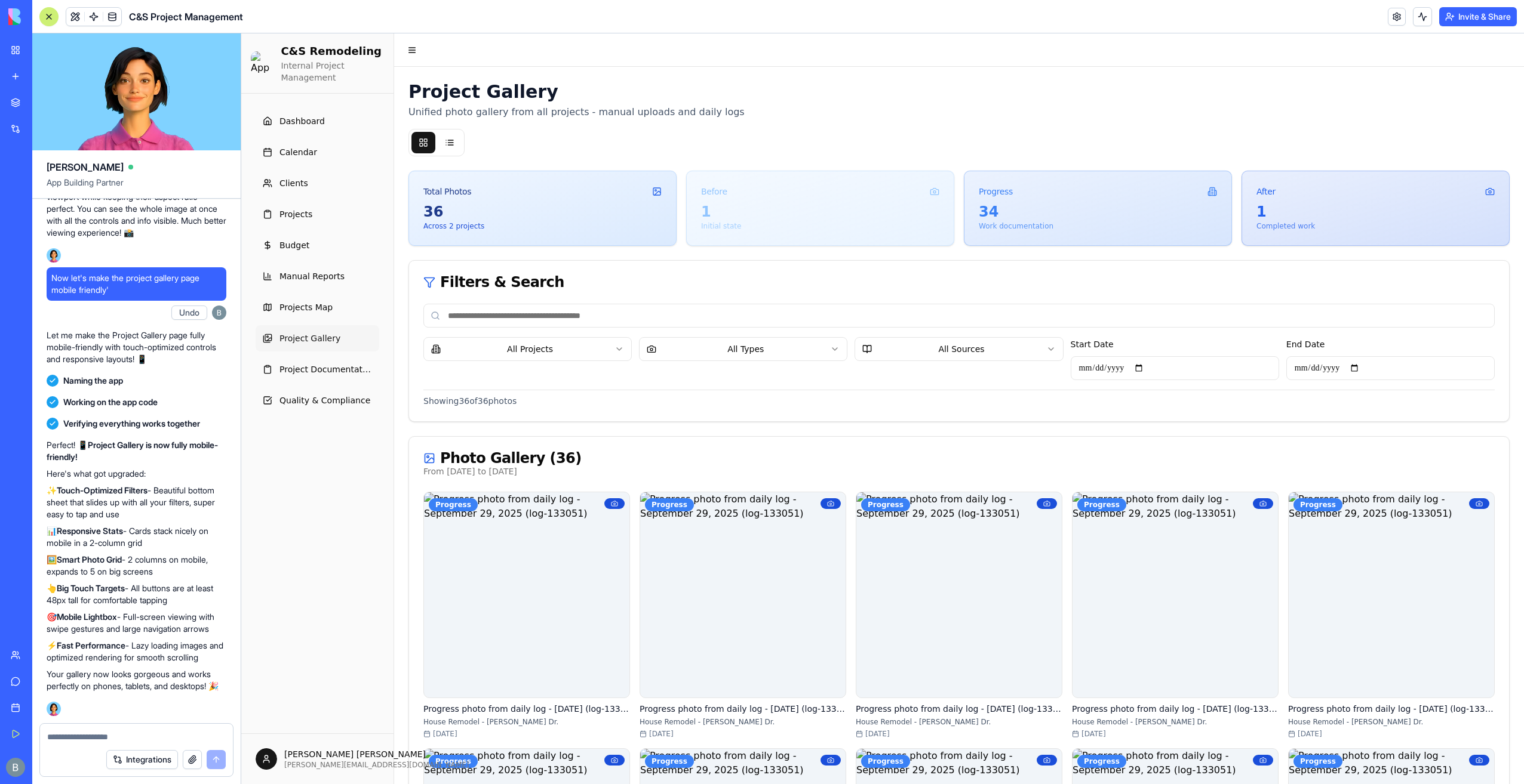
drag, startPoint x: 99, startPoint y: 738, endPoint x: 22, endPoint y: 713, distance: 81.0
click at [70, 747] on form "Integrations" at bounding box center [136, 750] width 194 height 54
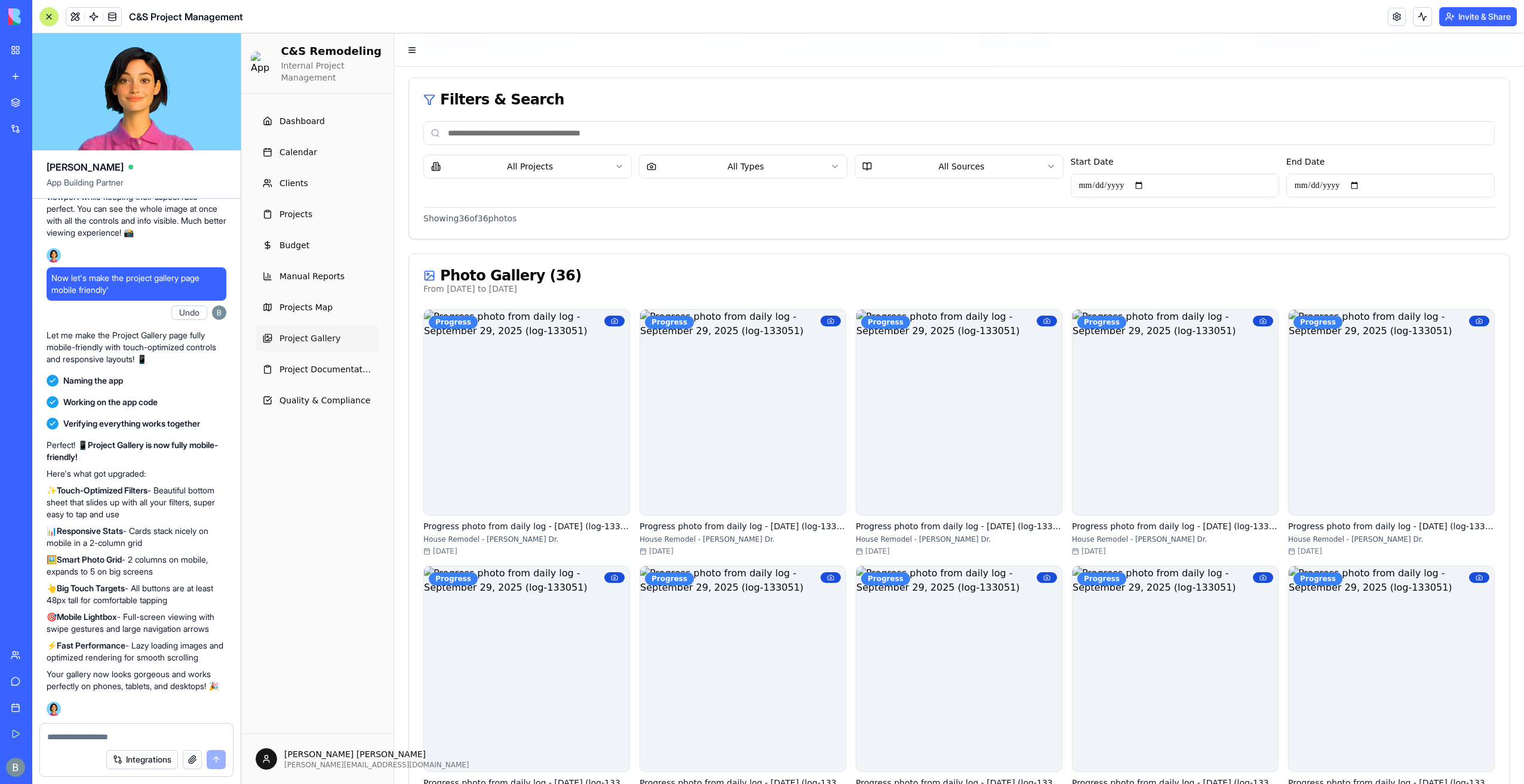
scroll to position [0, 0]
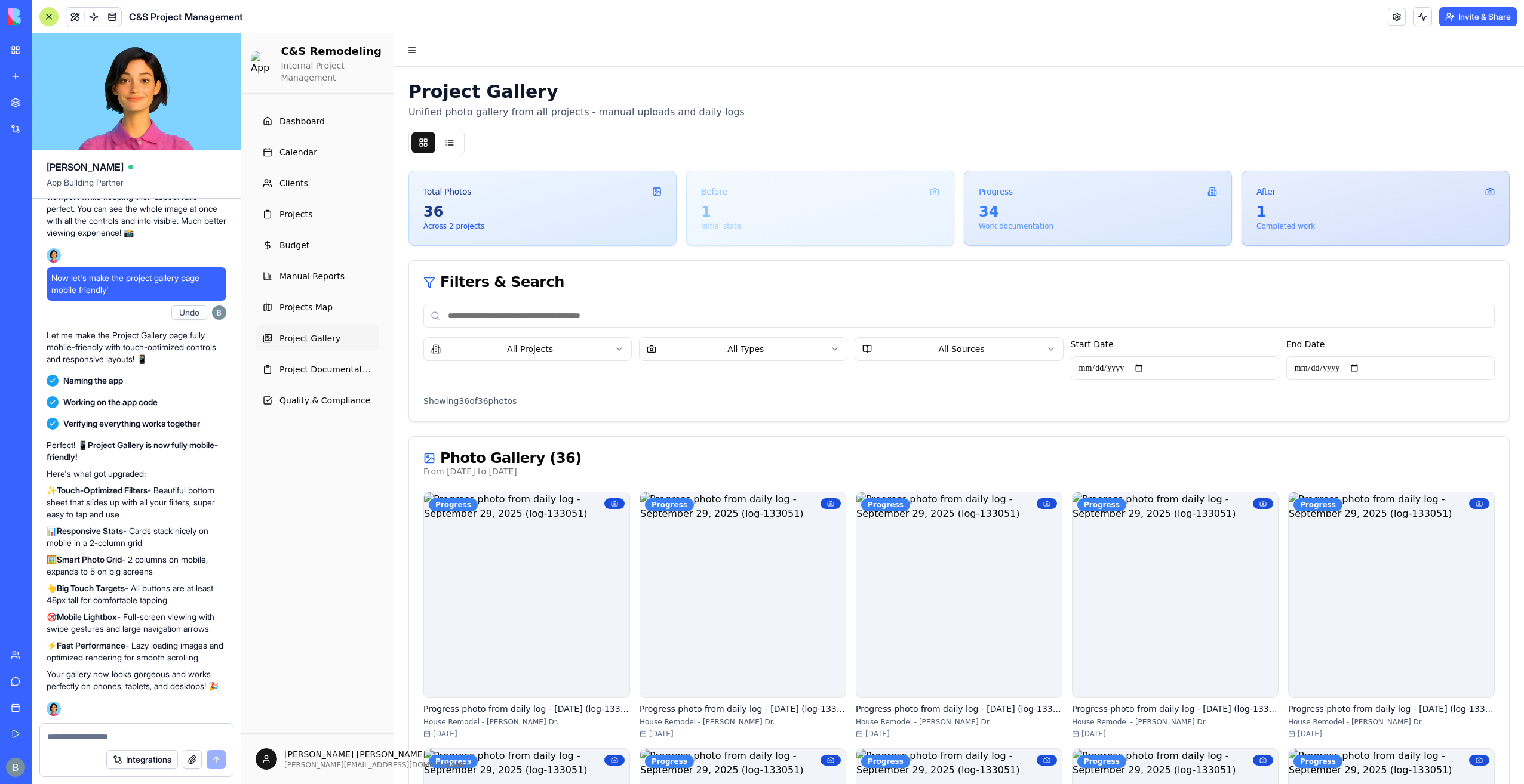
click at [148, 739] on textarea at bounding box center [137, 737] width 179 height 12
drag, startPoint x: 229, startPoint y: 650, endPoint x: 76, endPoint y: 642, distance: 153.2
drag, startPoint x: 76, startPoint y: 642, endPoint x: 97, endPoint y: 693, distance: 55.2
click at [95, 694] on div "Perfect! 📱 Project Gallery is now fully mobile-friendly! Here's what got upgrad…" at bounding box center [136, 566] width 180 height 263
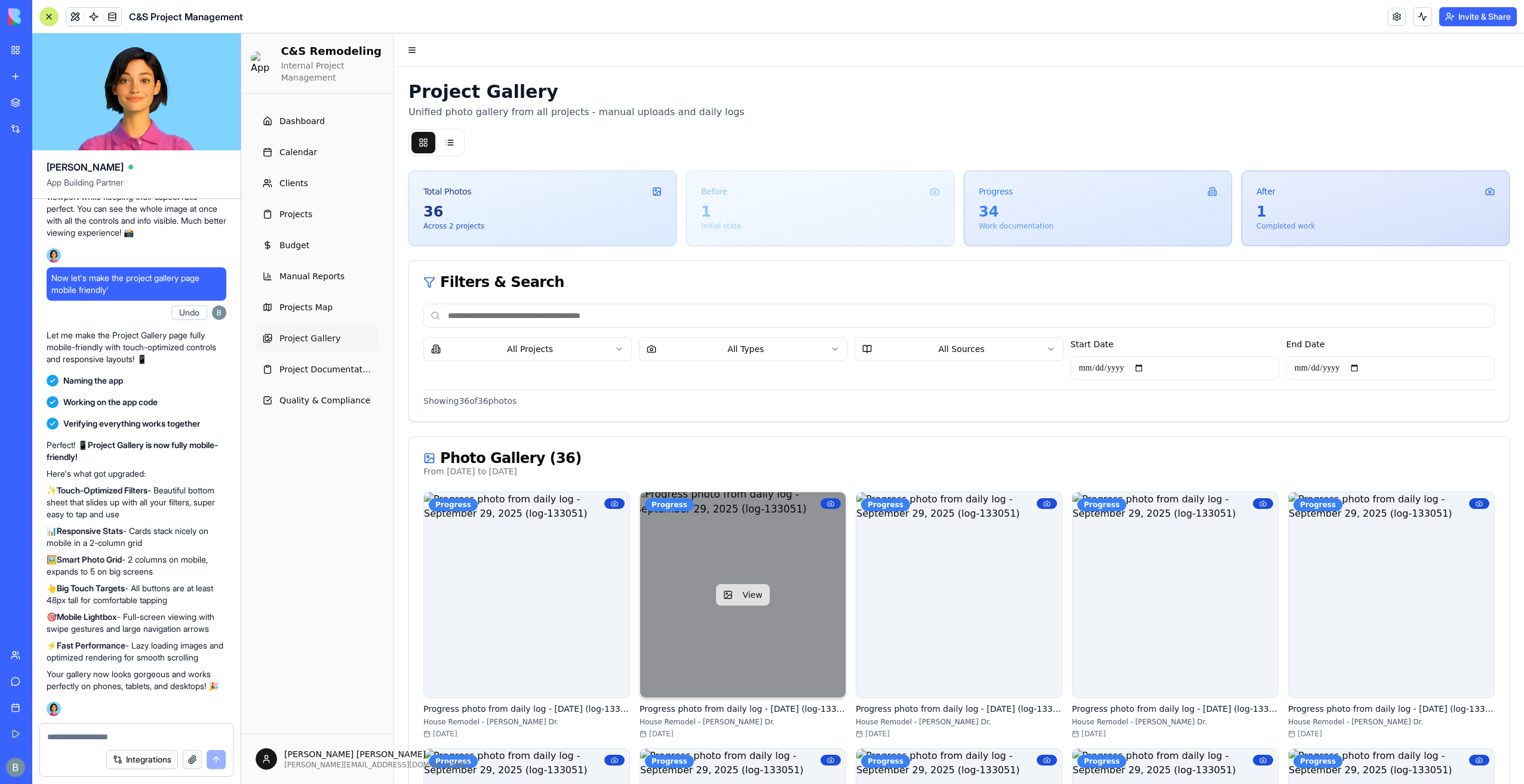
click at [731, 597] on button "View" at bounding box center [743, 595] width 53 height 22
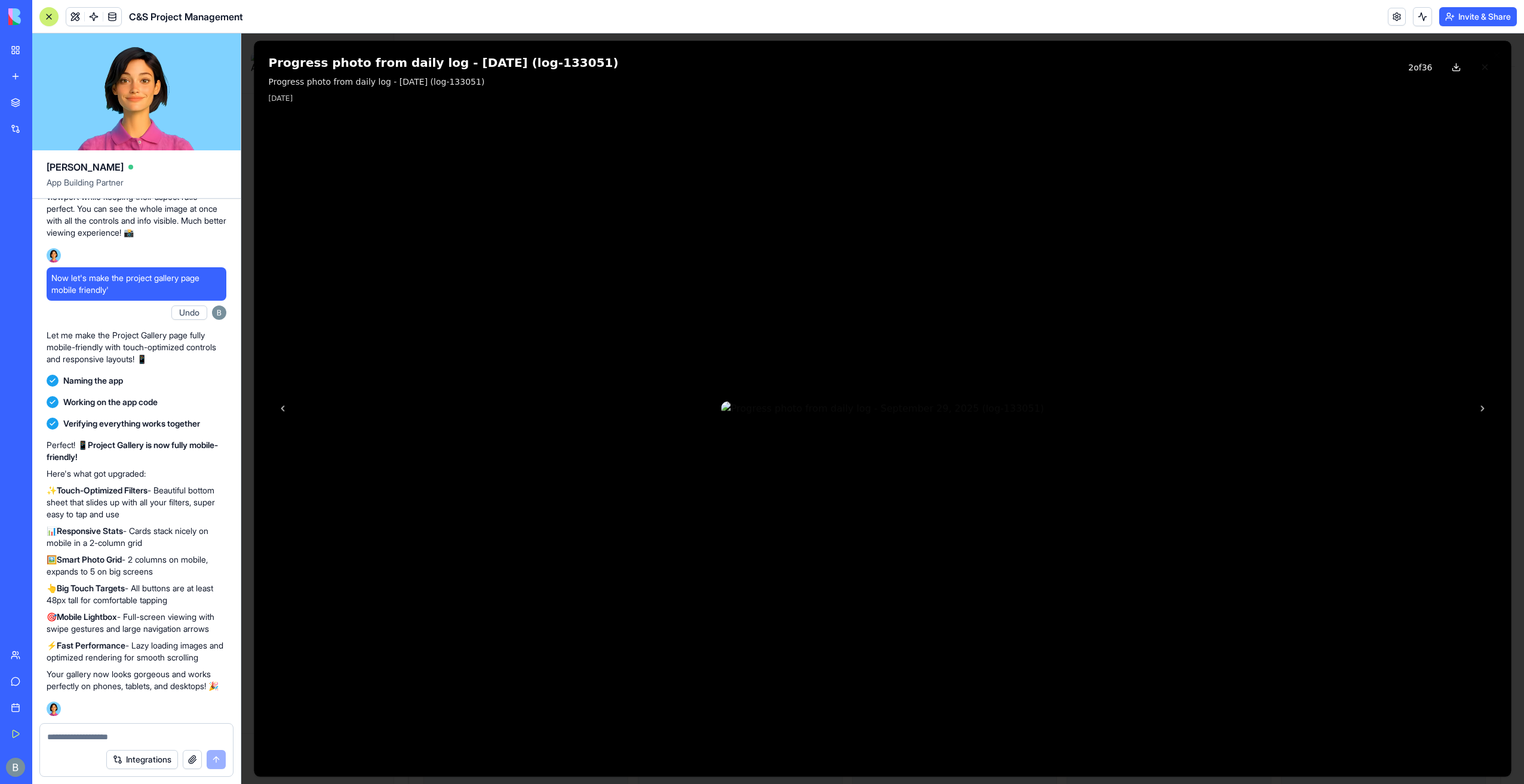
click at [1486, 74] on button at bounding box center [1485, 67] width 24 height 24
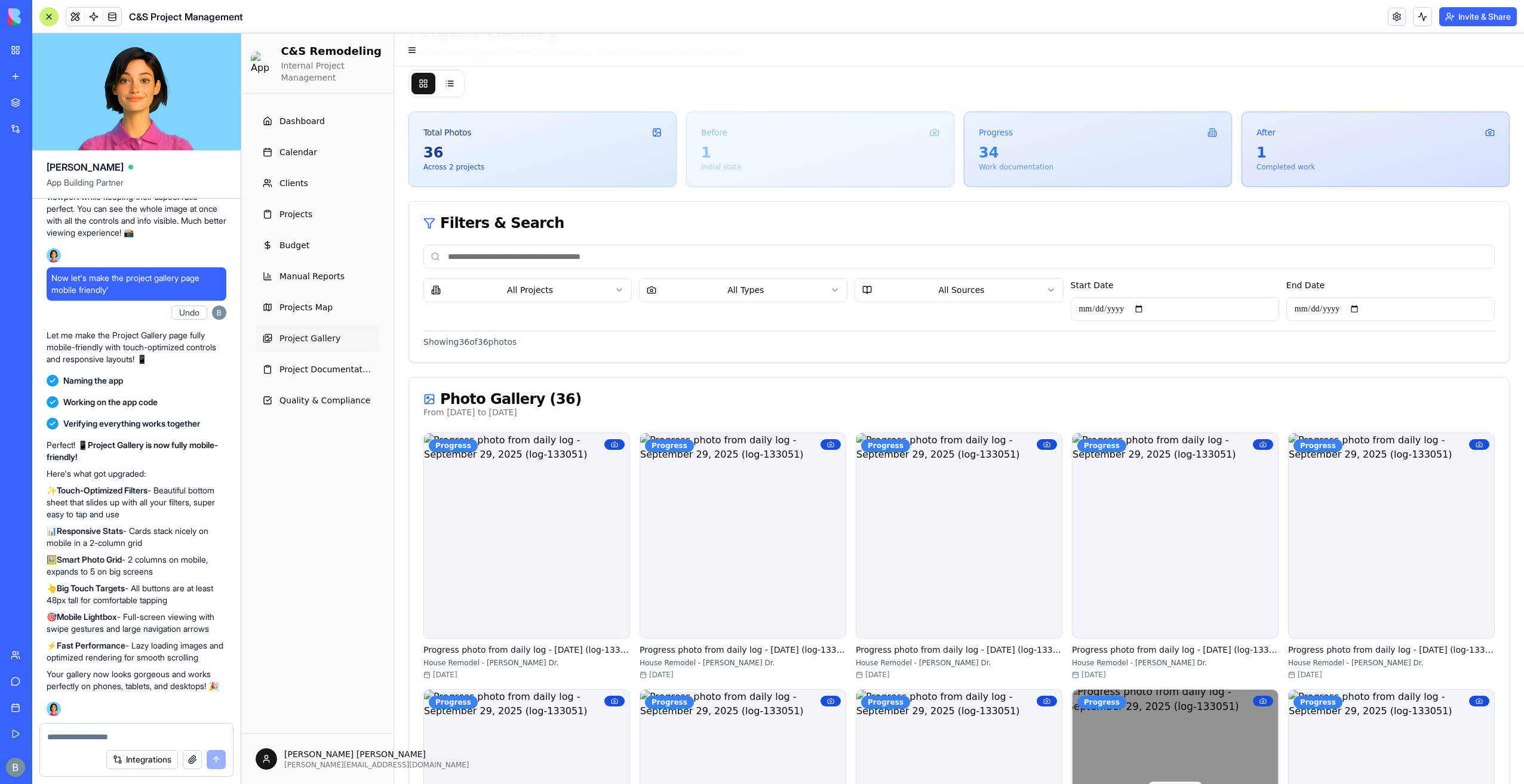
scroll to position [478, 0]
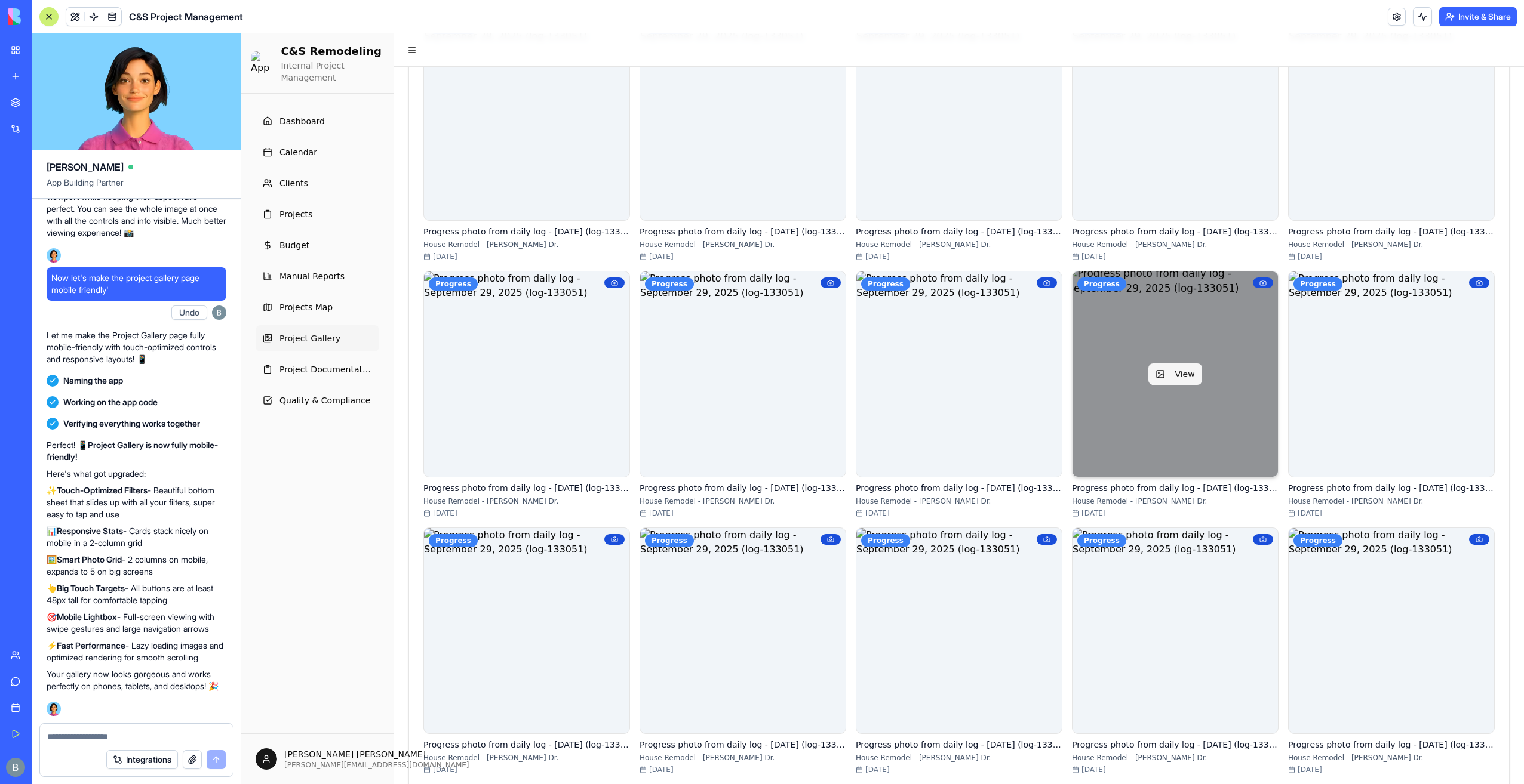
click at [1174, 357] on div "View" at bounding box center [1175, 374] width 206 height 206
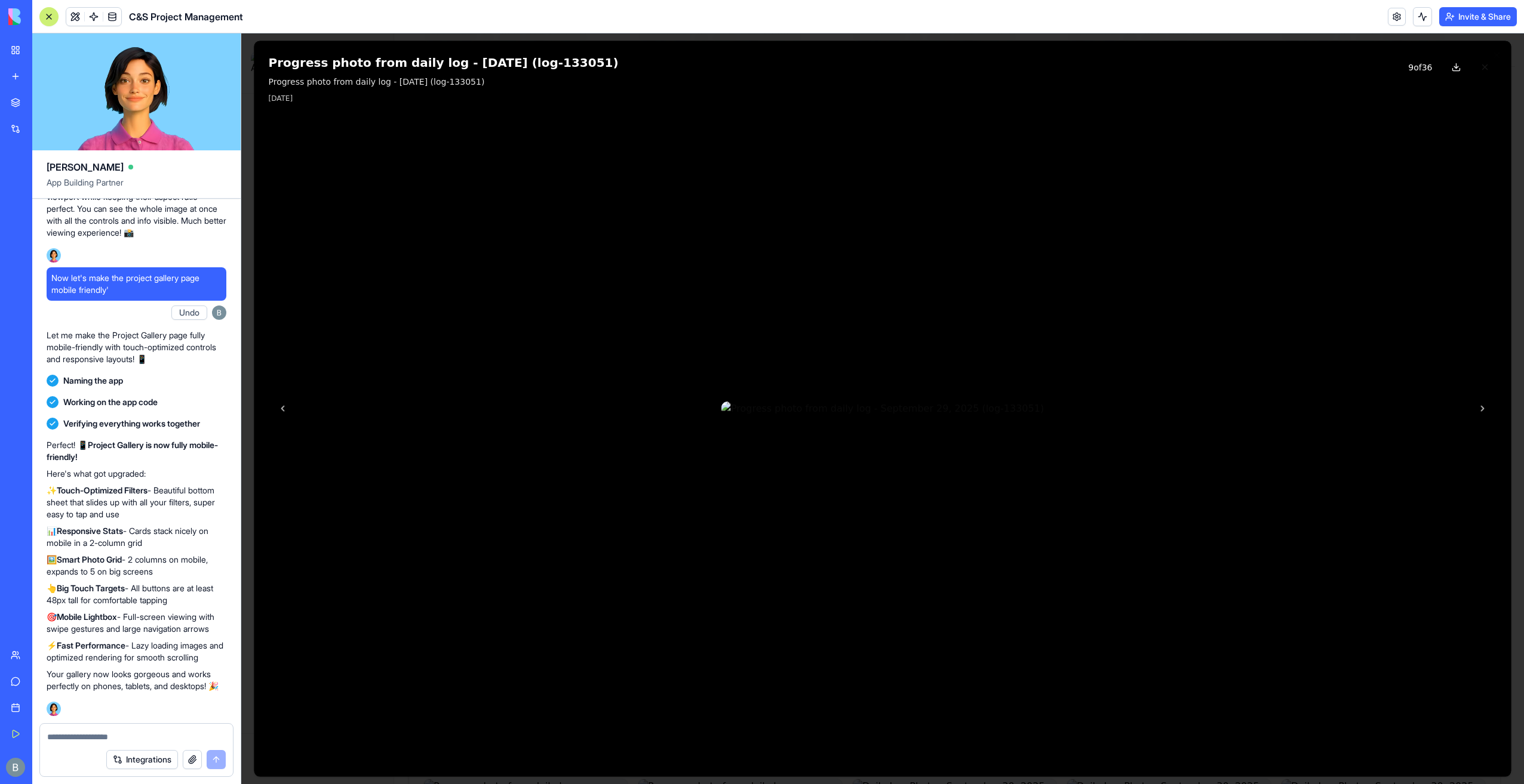
click at [1482, 68] on button at bounding box center [1485, 67] width 24 height 24
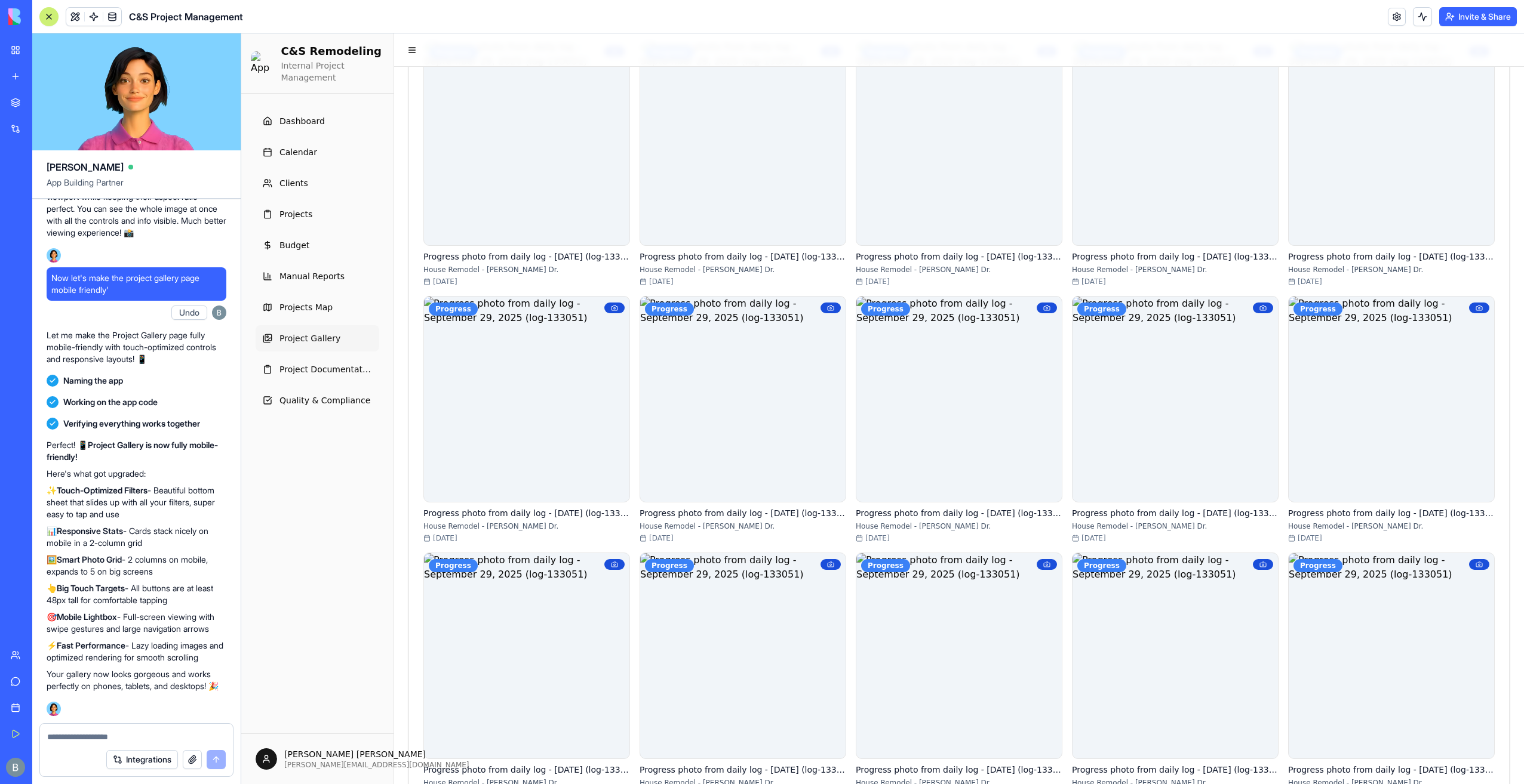
scroll to position [0, 0]
